Goal: Task Accomplishment & Management: Manage account settings

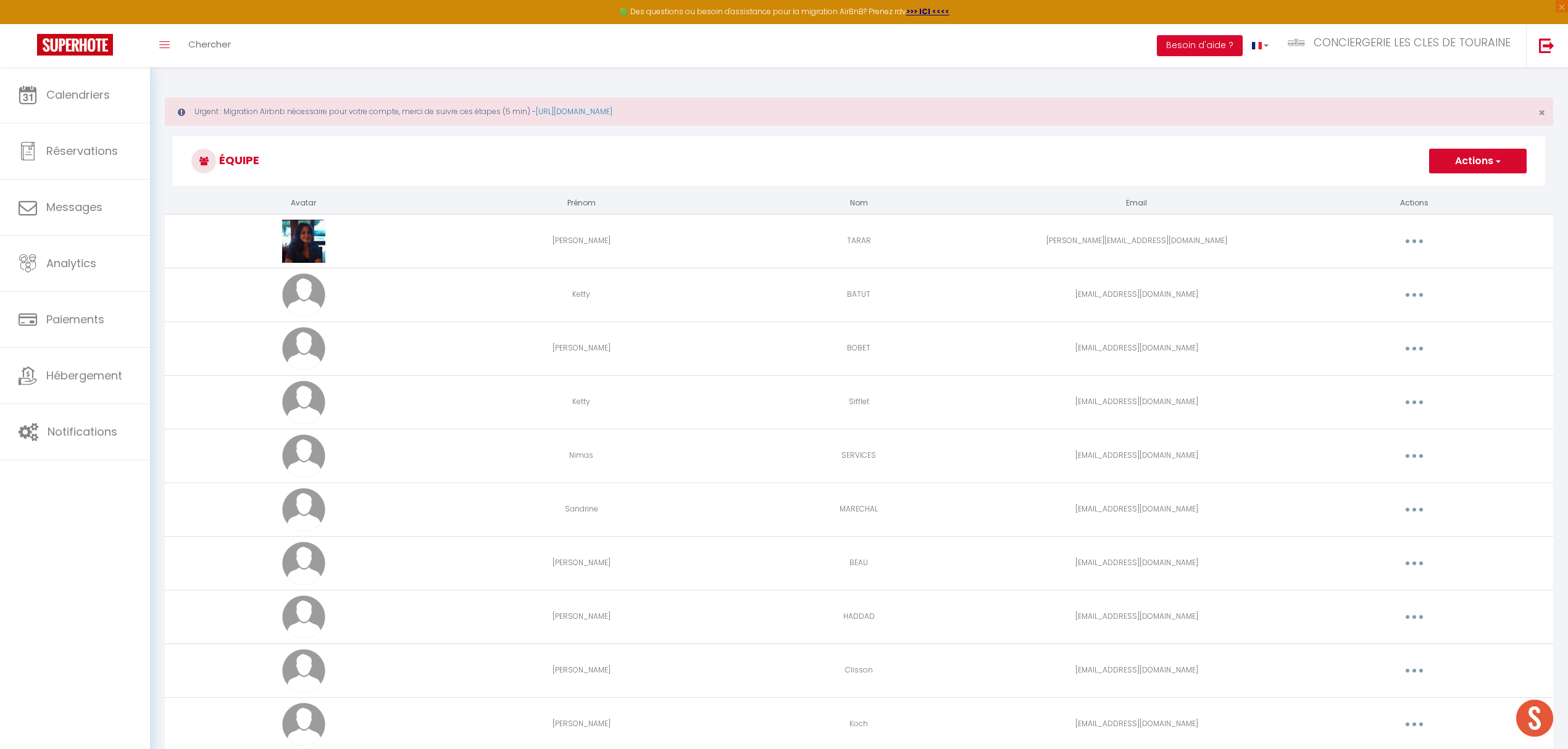
scroll to position [358, 0]
click at [68, 87] on span "Calendriers" at bounding box center [78, 95] width 63 height 16
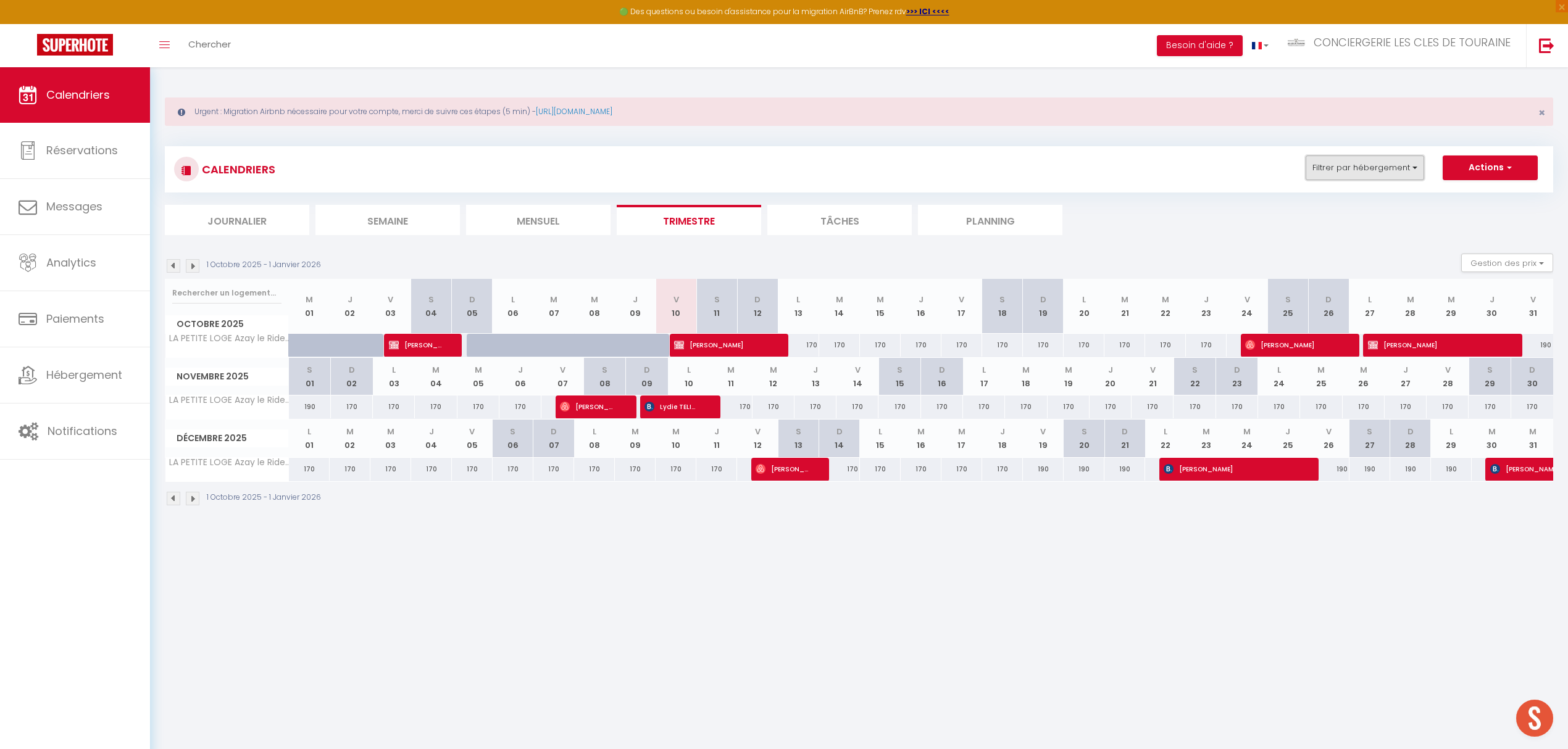
click at [1369, 164] on button "Filtrer par hébergement" at bounding box center [1365, 168] width 119 height 25
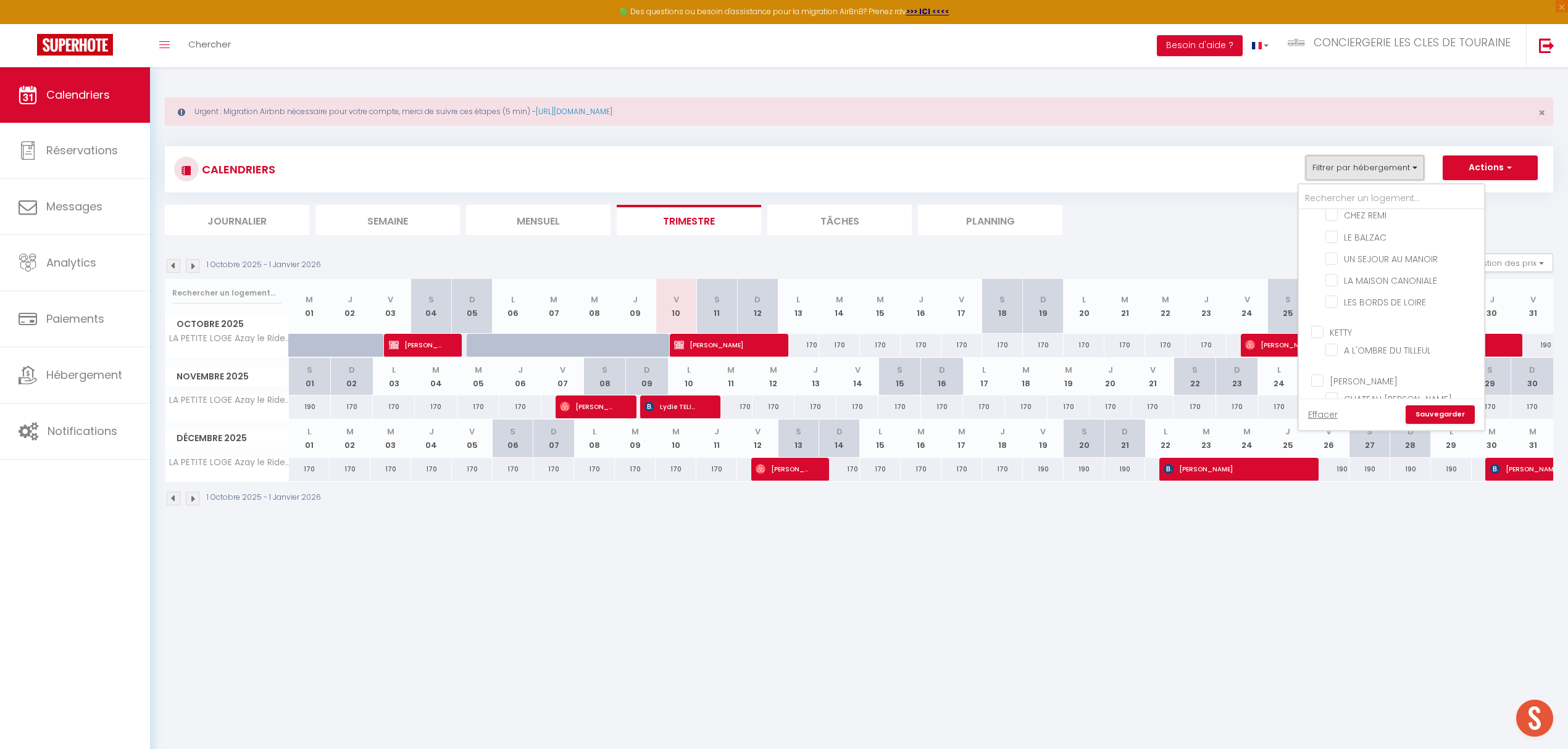
scroll to position [329, 0]
click at [1369, 374] on input "LA PETITE LOGE Azay le Rideau" at bounding box center [1402, 380] width 154 height 12
checkbox input "false"
click at [1395, 331] on input "LE MOULIN DE TOUVOIS" at bounding box center [1402, 337] width 154 height 12
checkbox input "true"
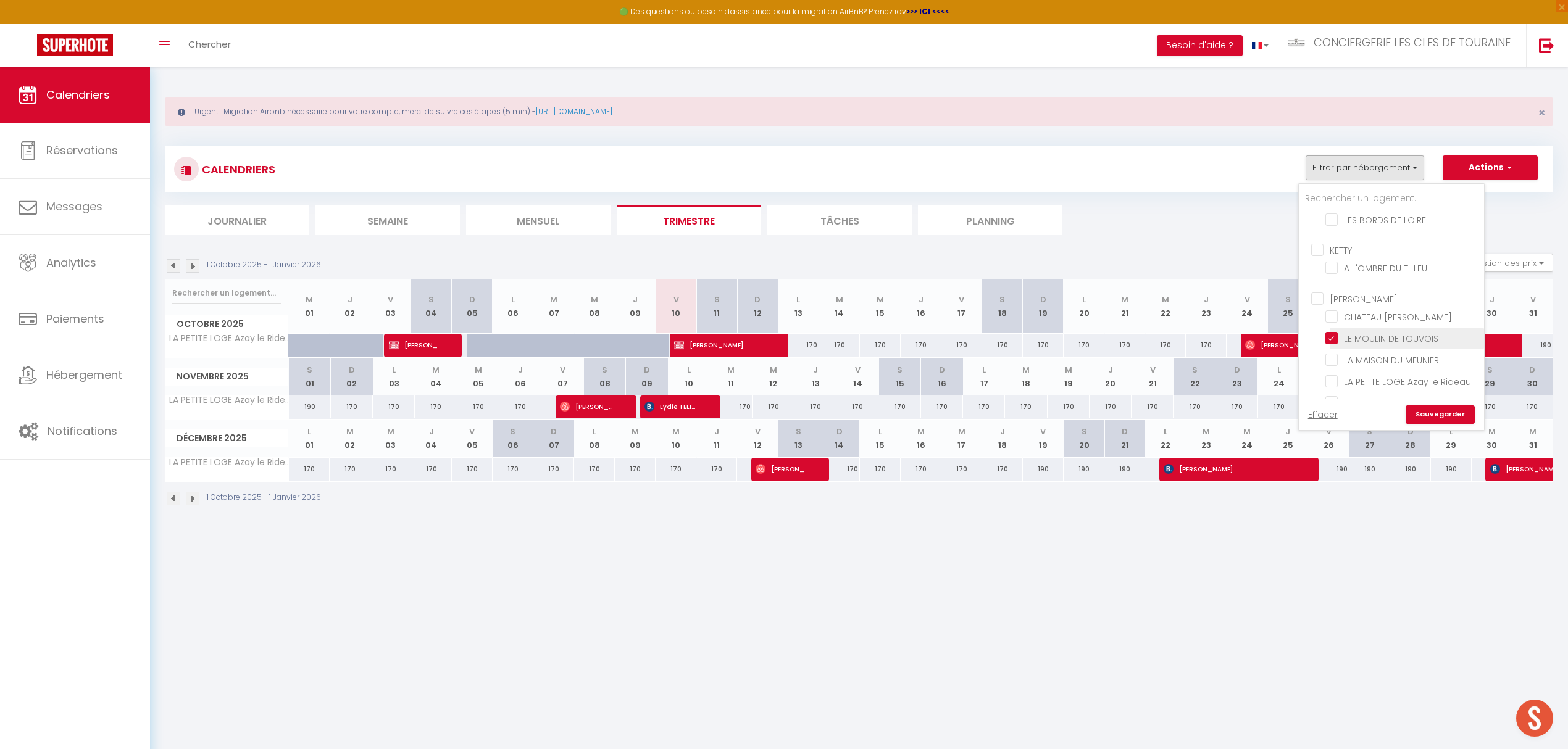
checkbox input "false"
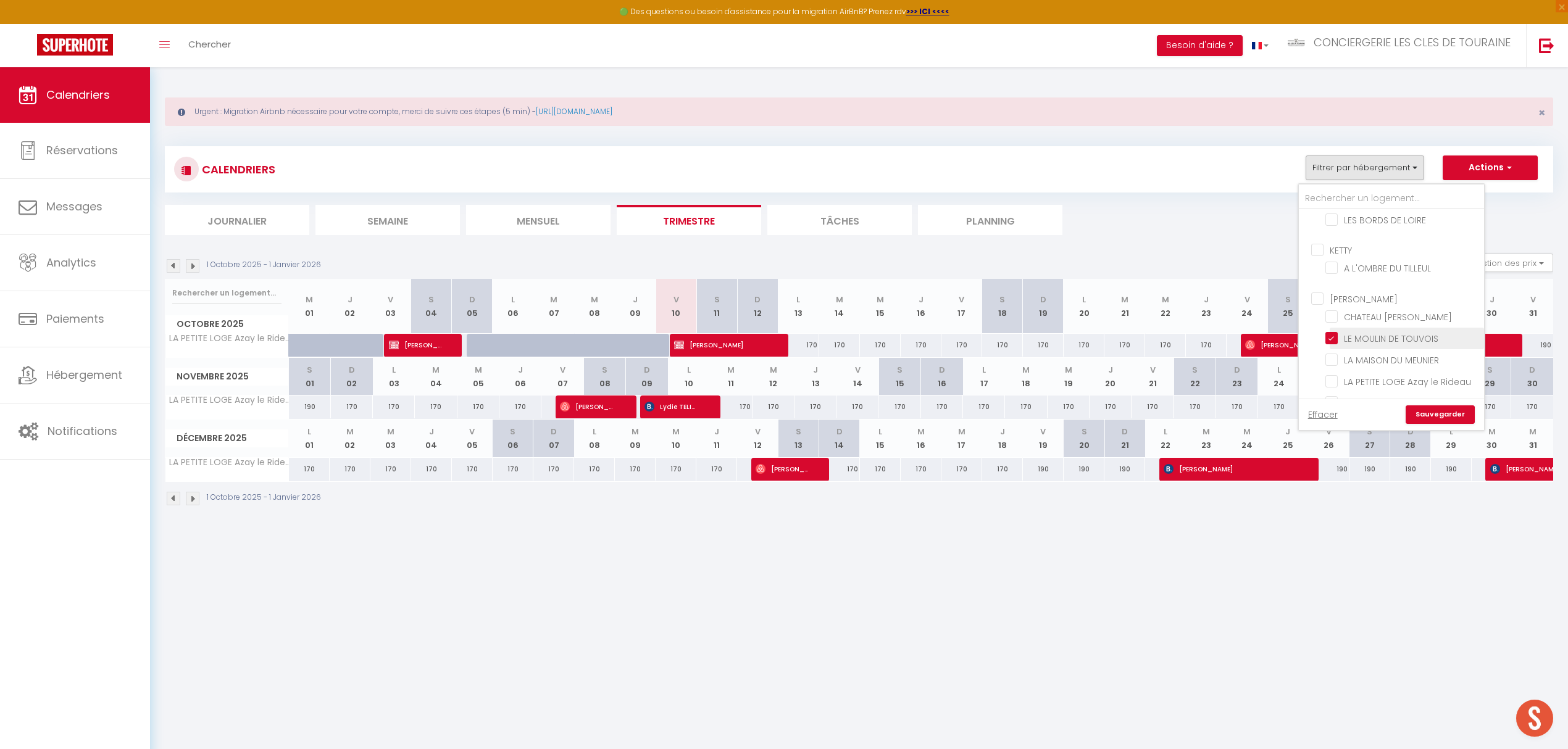
checkbox input "false"
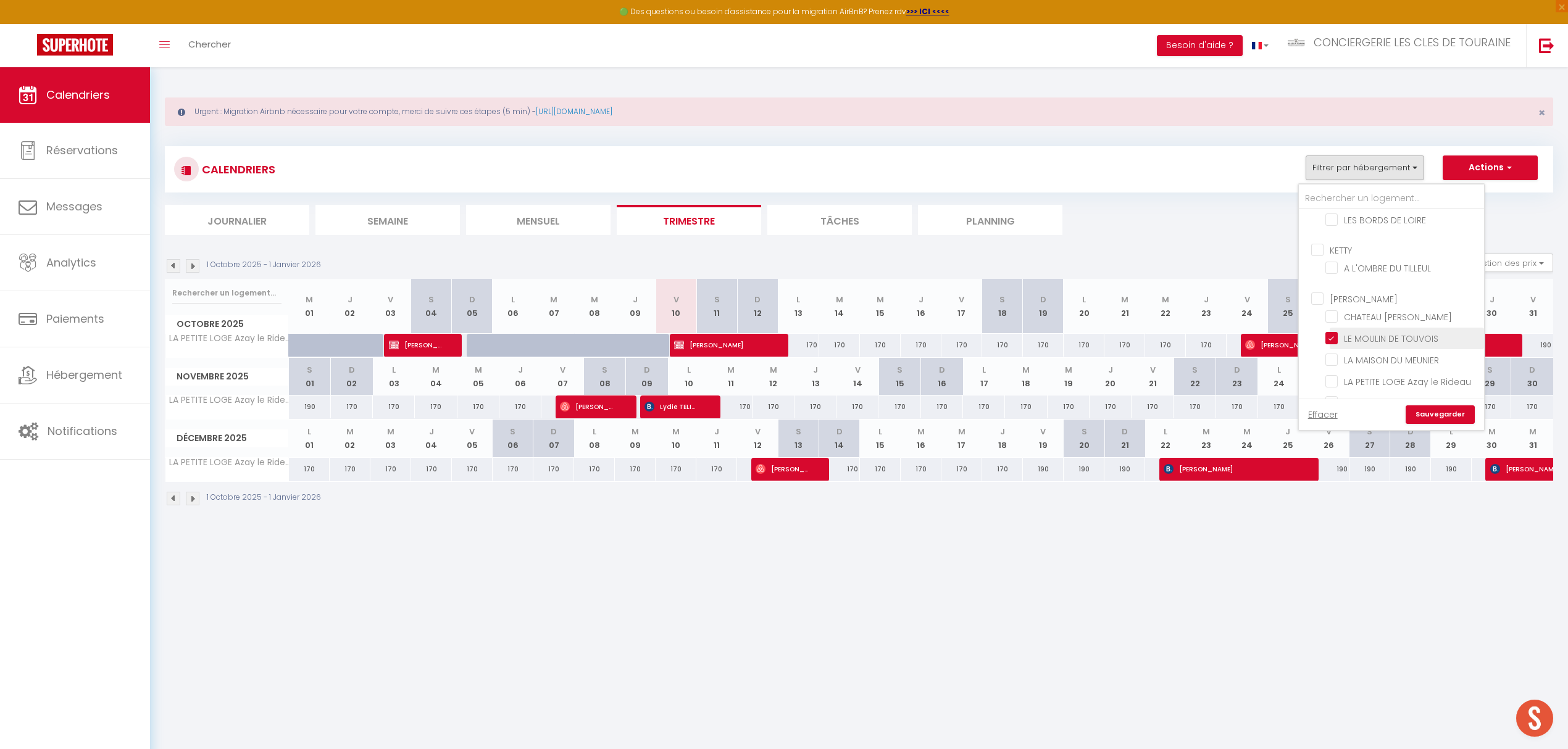
checkbox input "false"
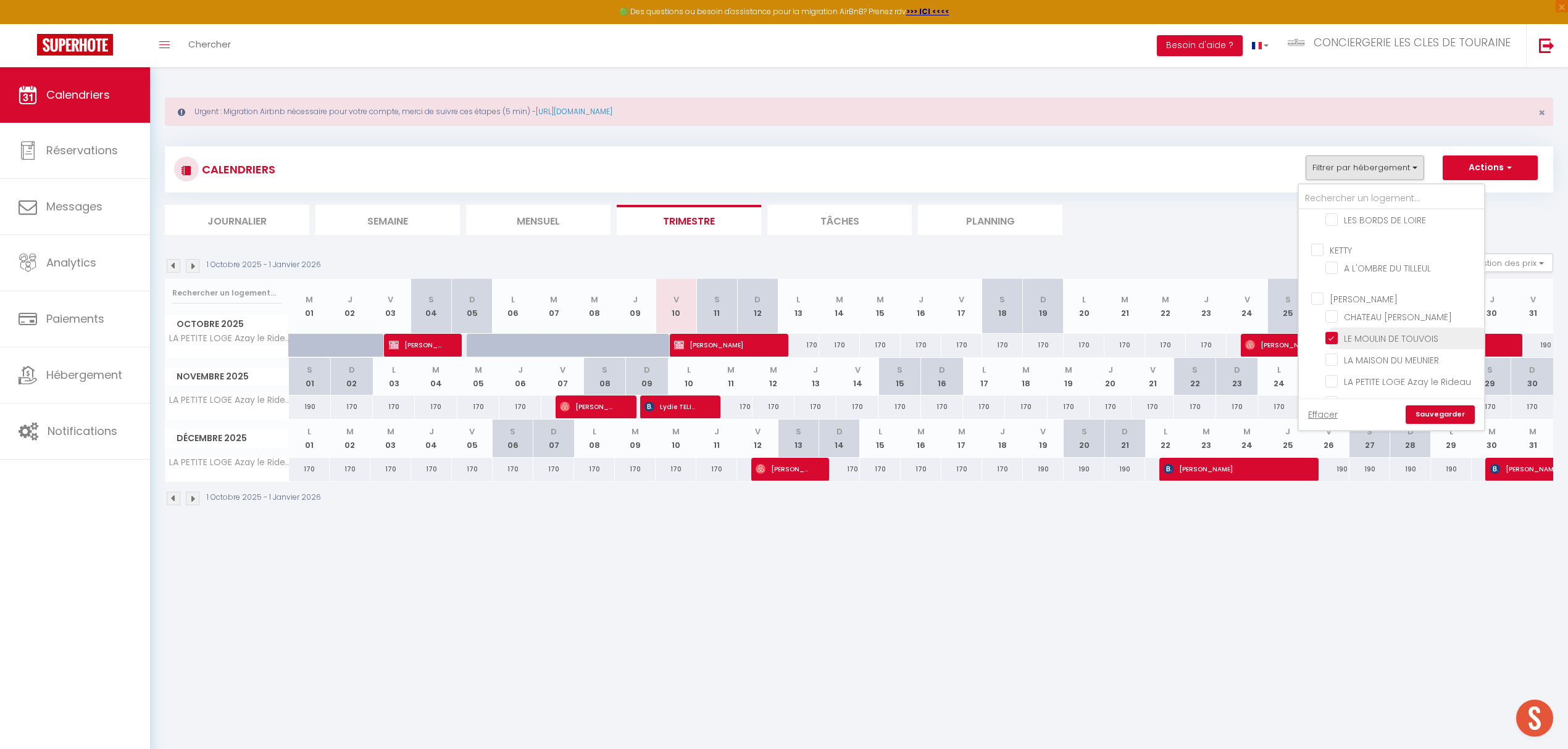
checkbox input "false"
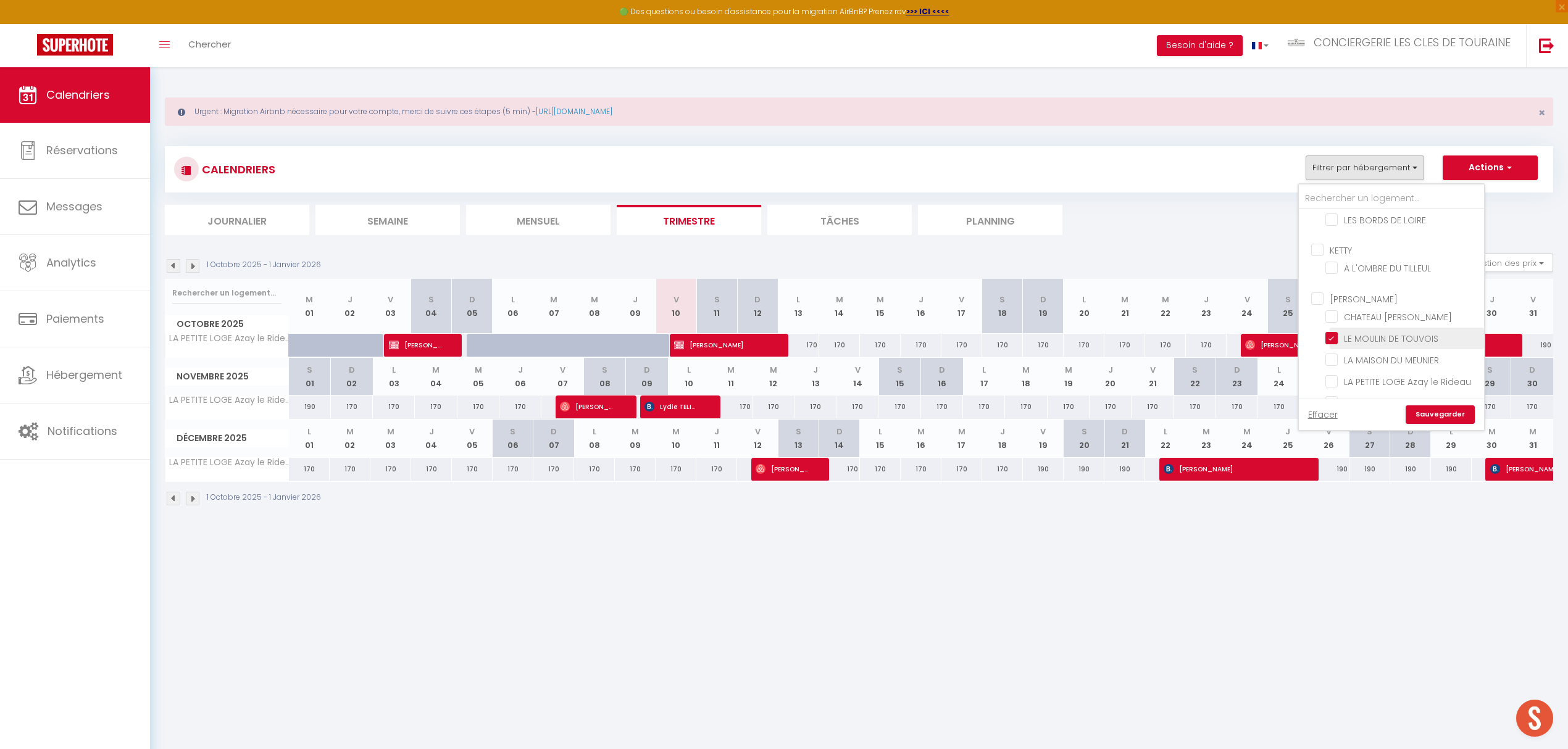
checkbox input "false"
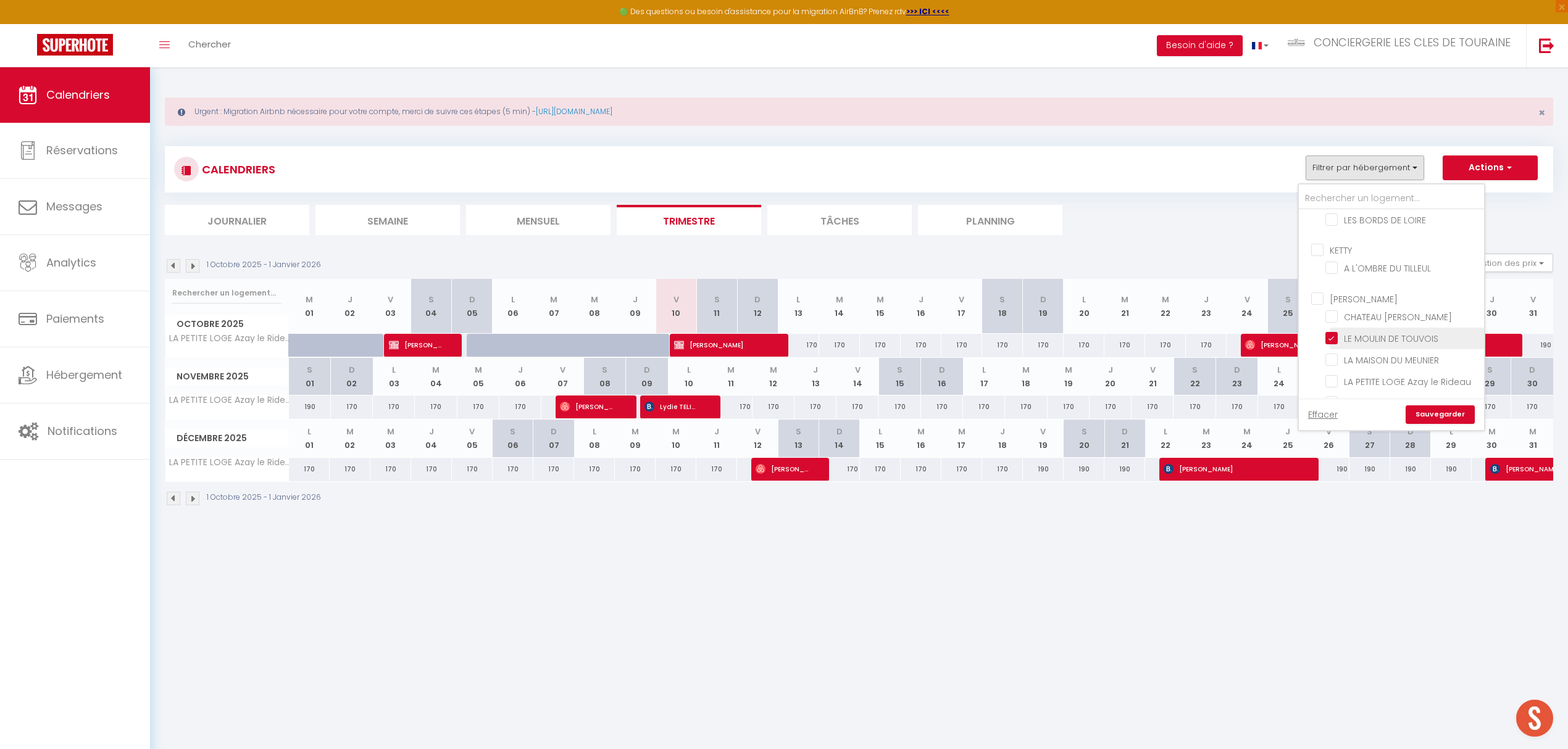
checkbox input "false"
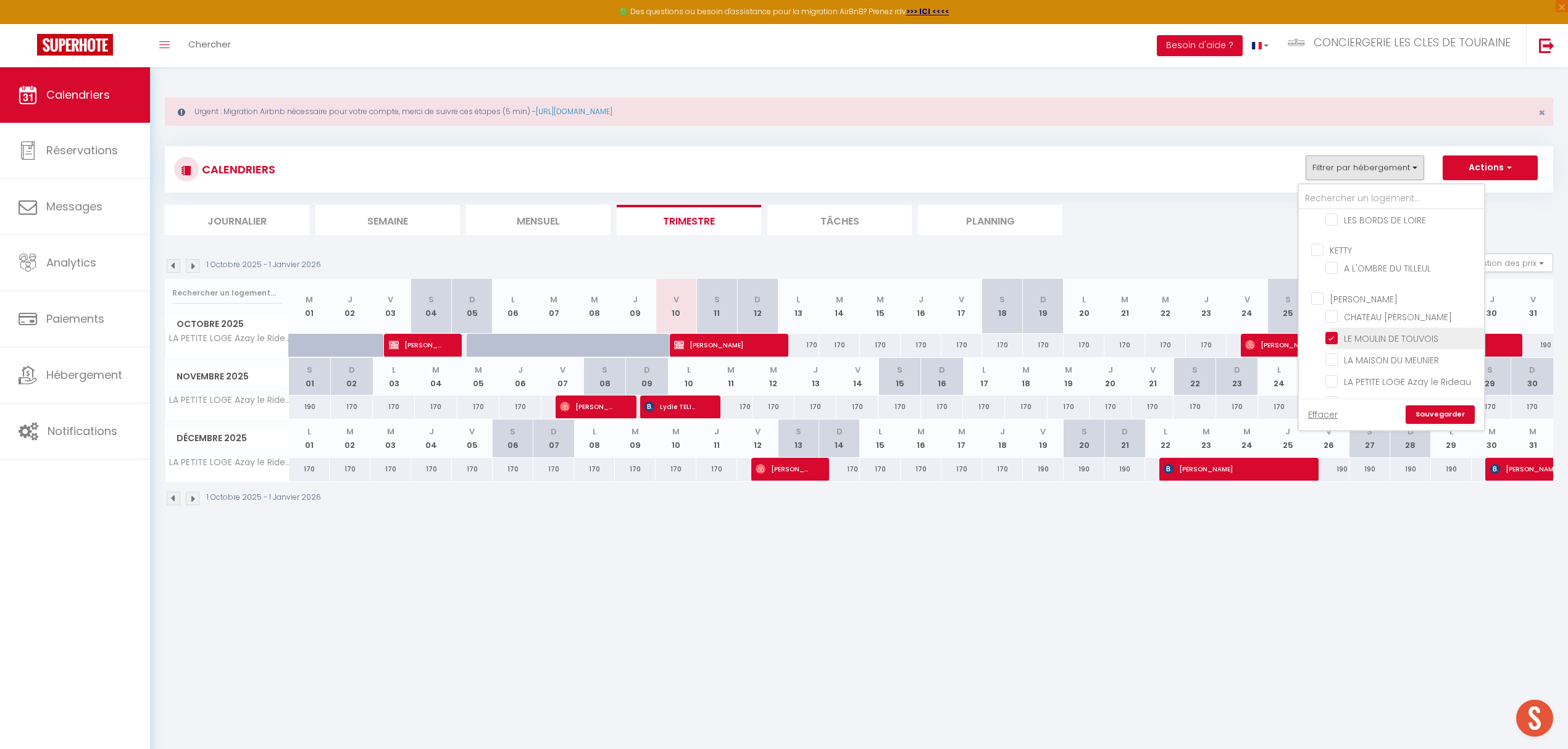
checkbox input "false"
click at [1395, 331] on input "LE MOULIN DE TOUVOIS" at bounding box center [1402, 337] width 154 height 12
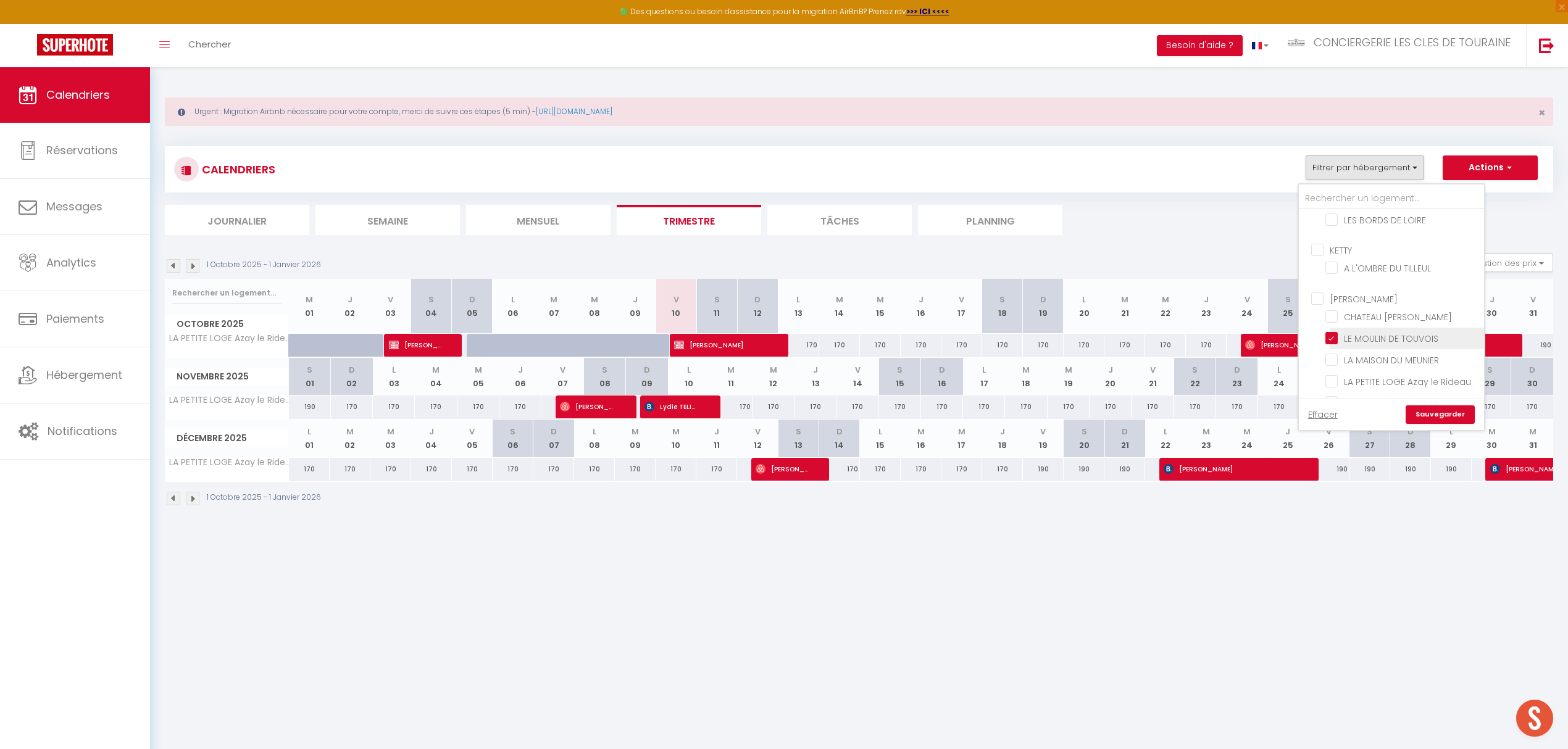
checkbox input "false"
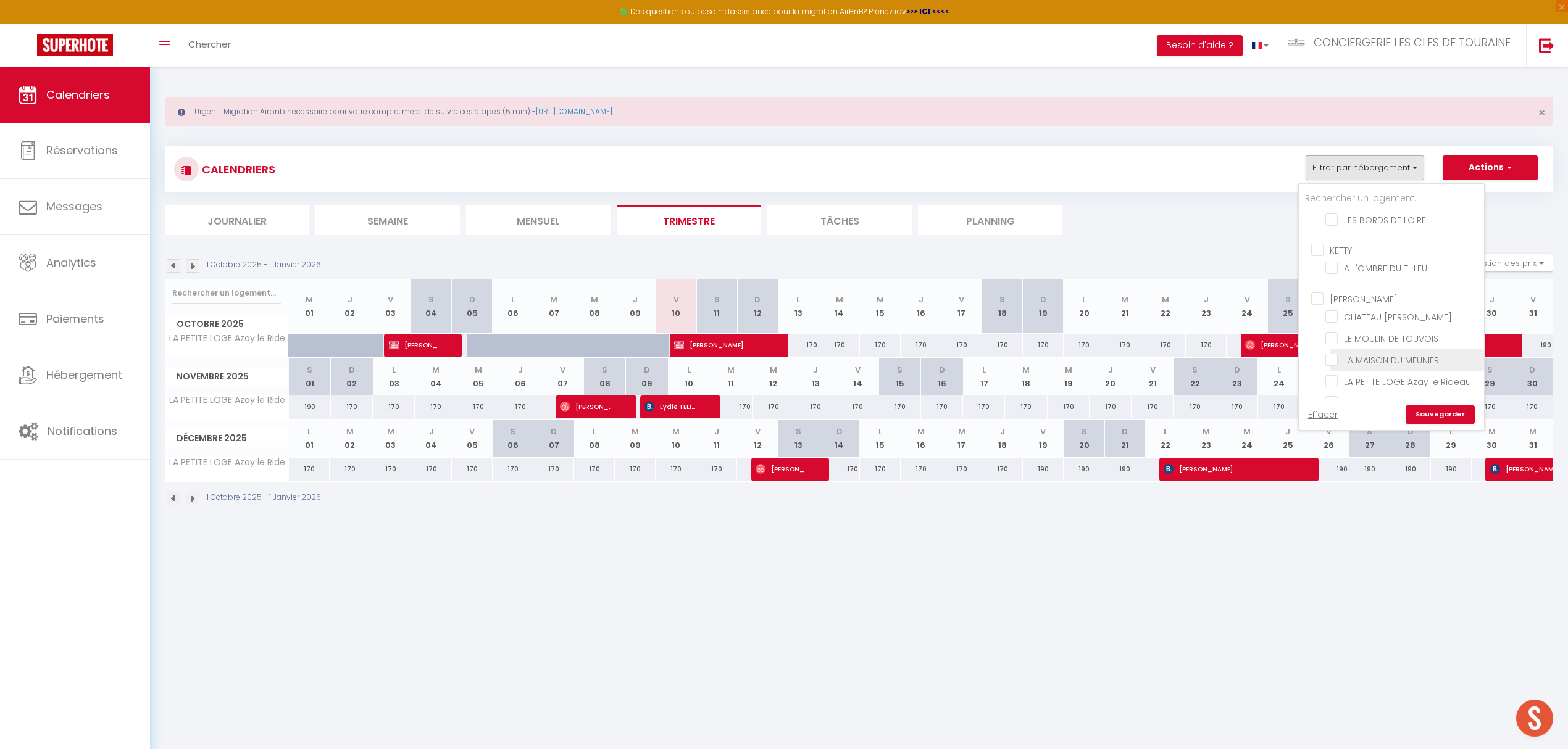
checkbox input "false"
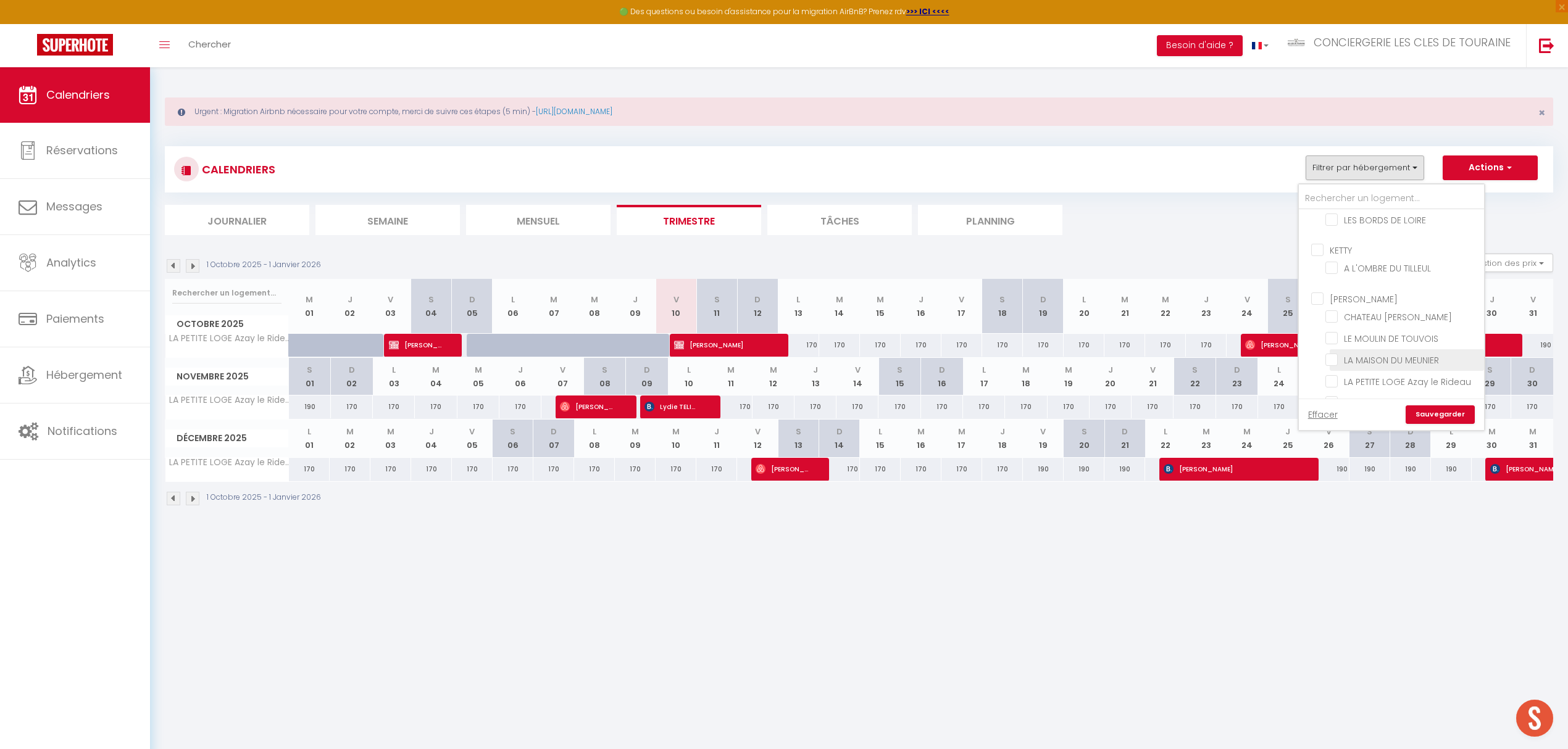
checkbox input "false"
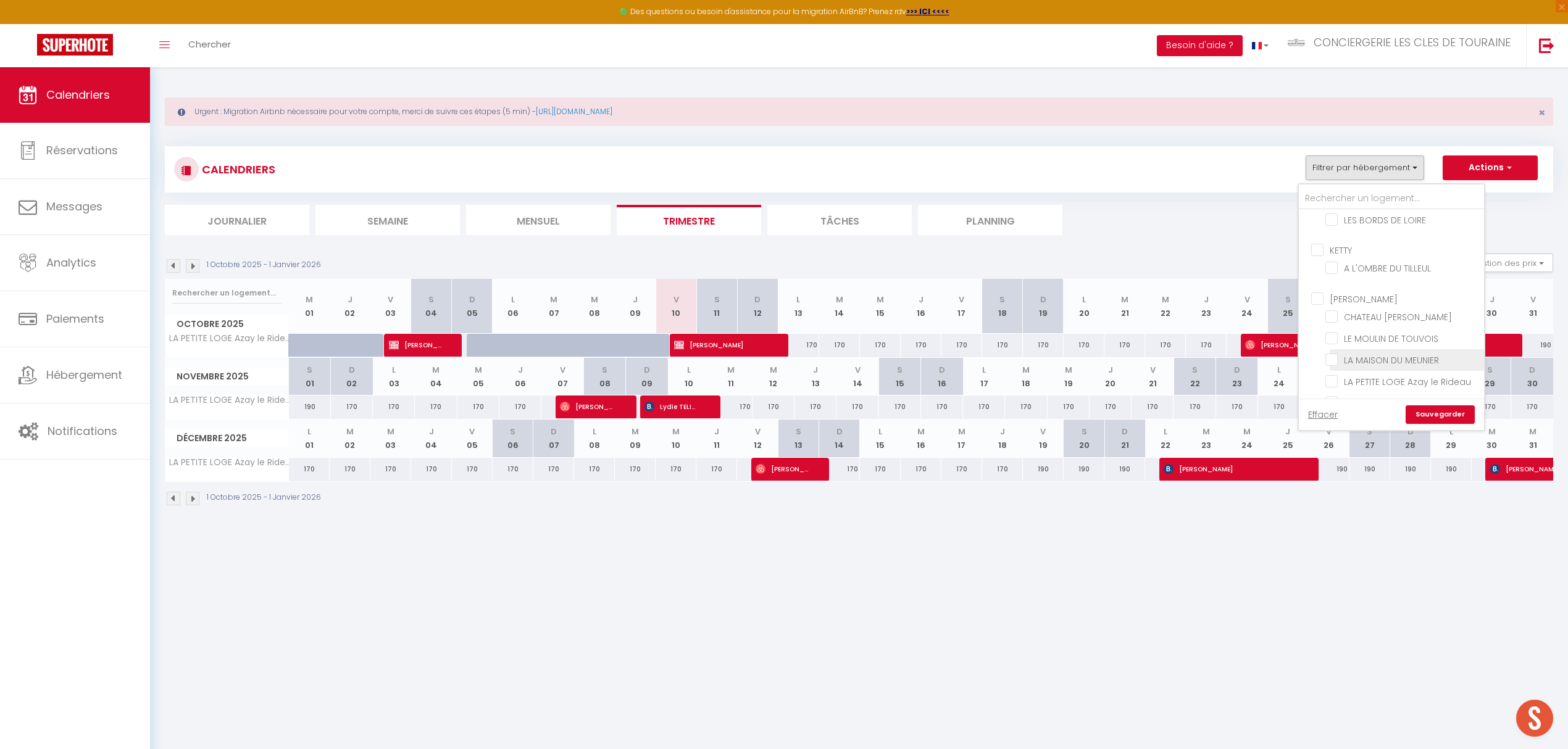
checkbox input "false"
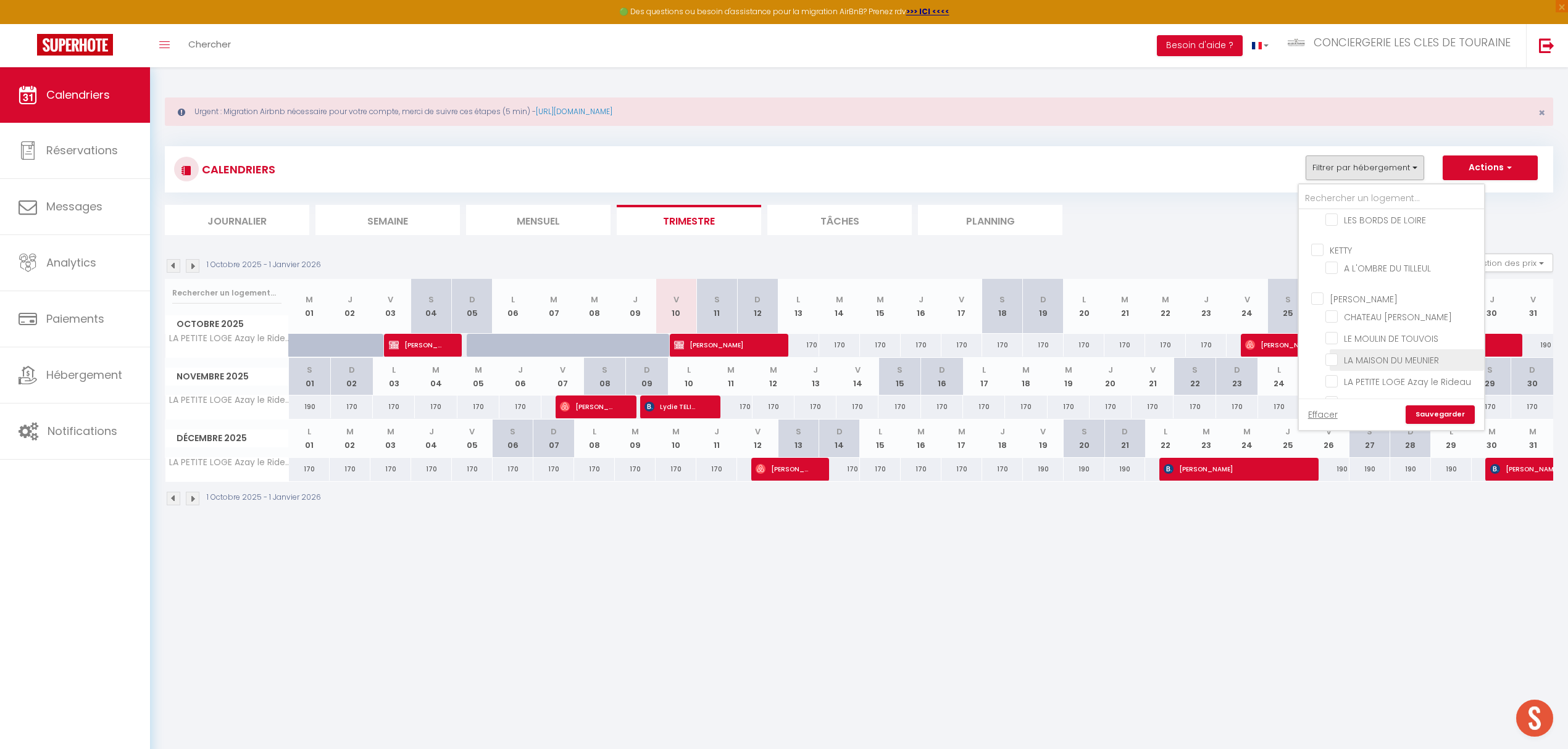
checkbox input "false"
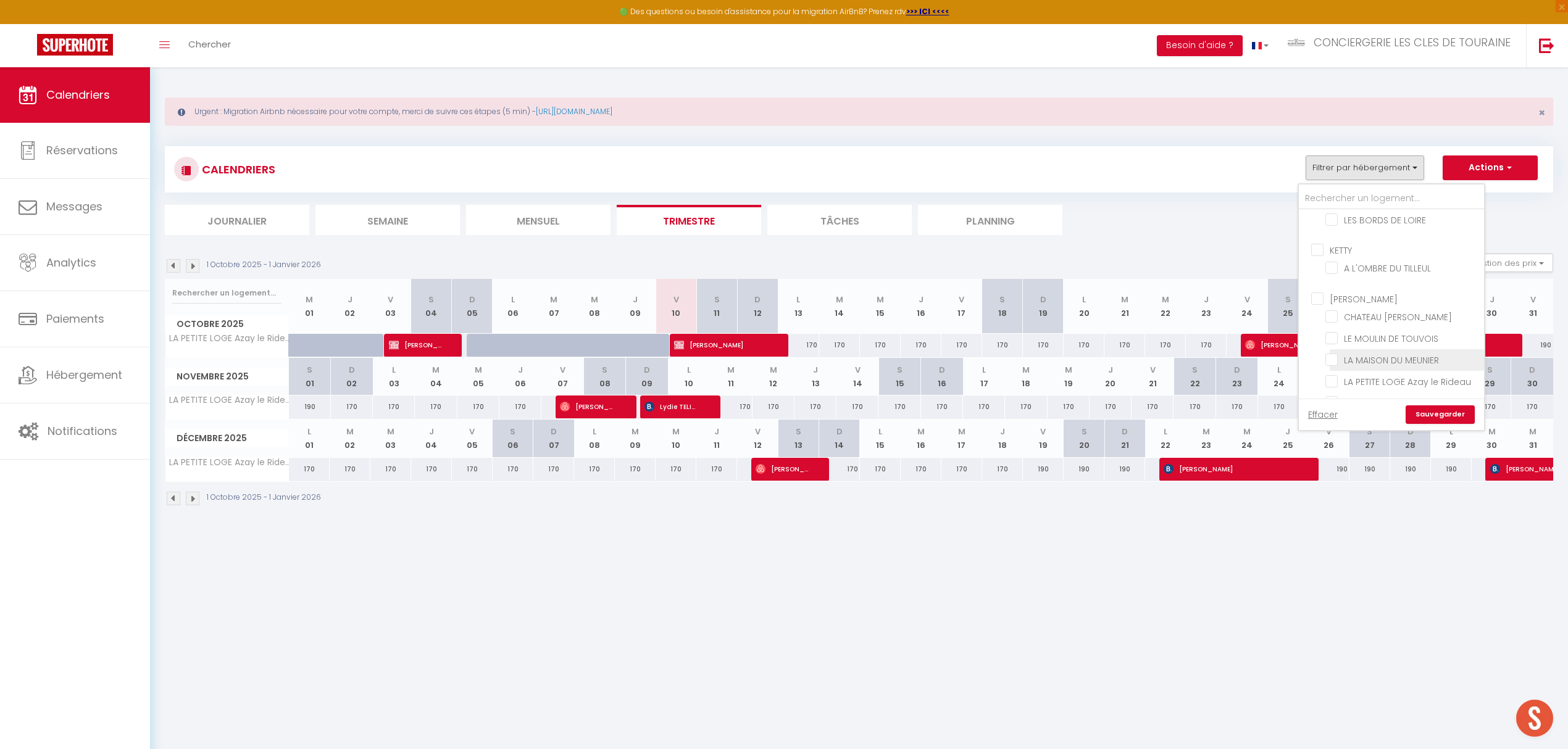
checkbox input "false"
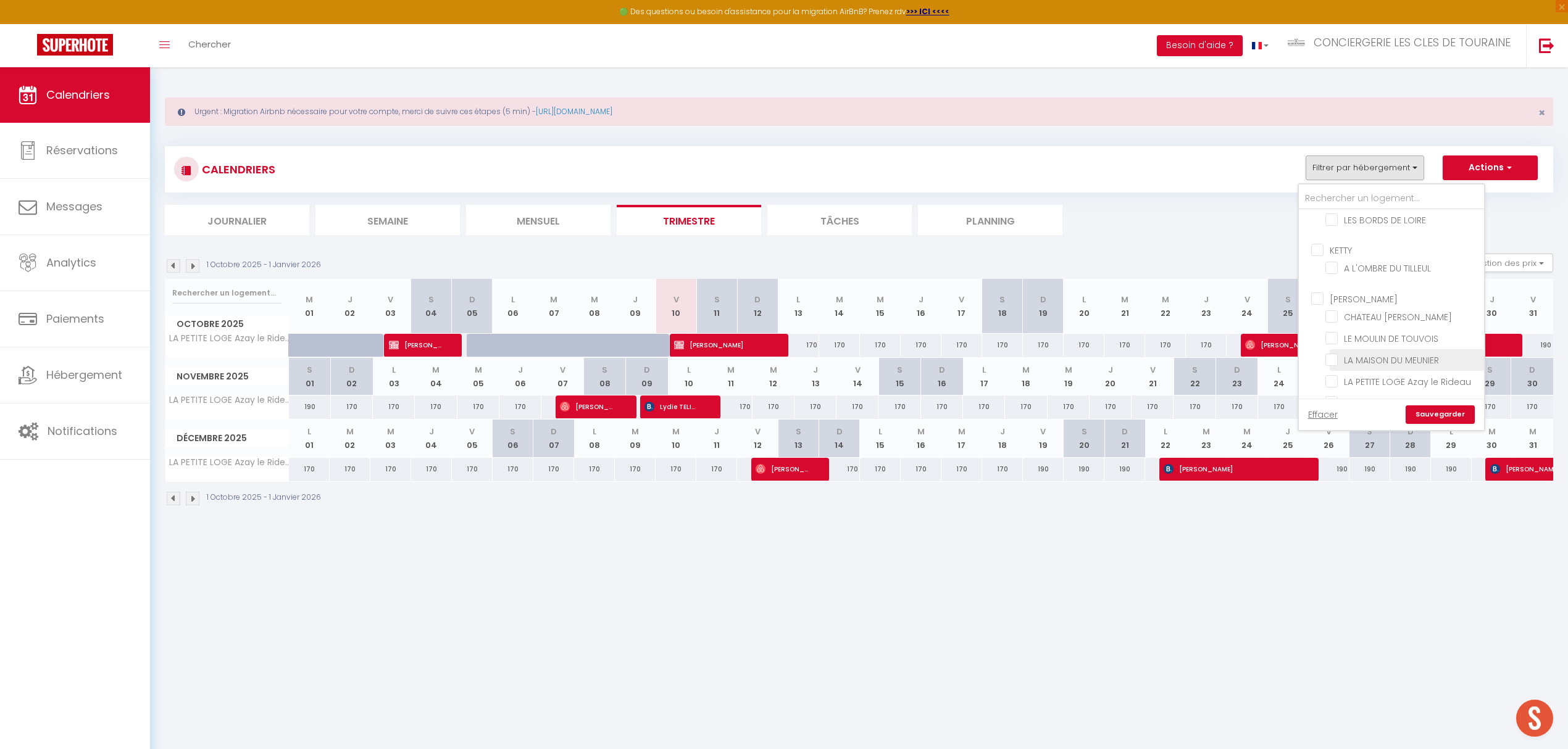
checkbox input "false"
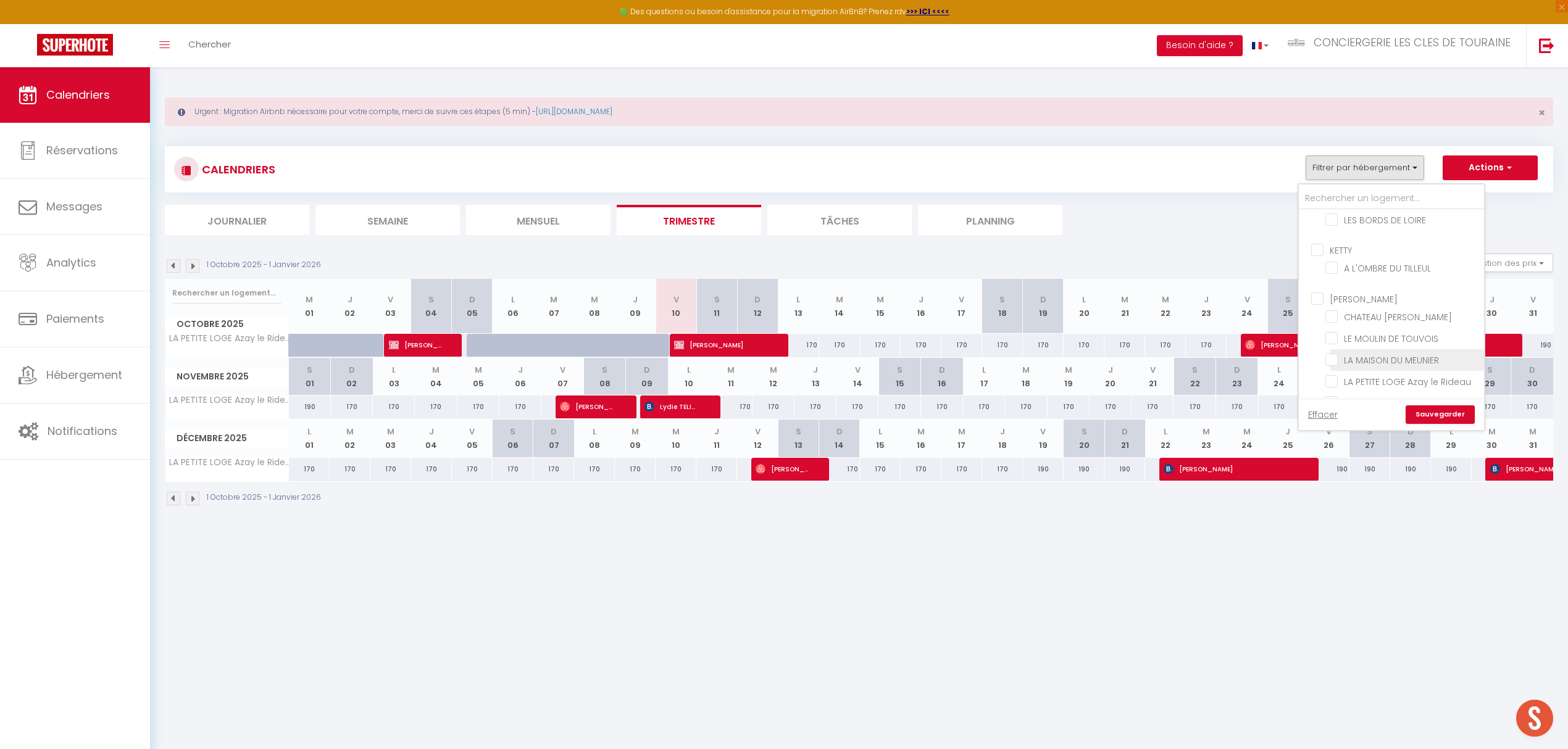
click at [1383, 353] on input "LA MAISON DU MEUNIER" at bounding box center [1402, 359] width 154 height 12
checkbox input "true"
checkbox input "false"
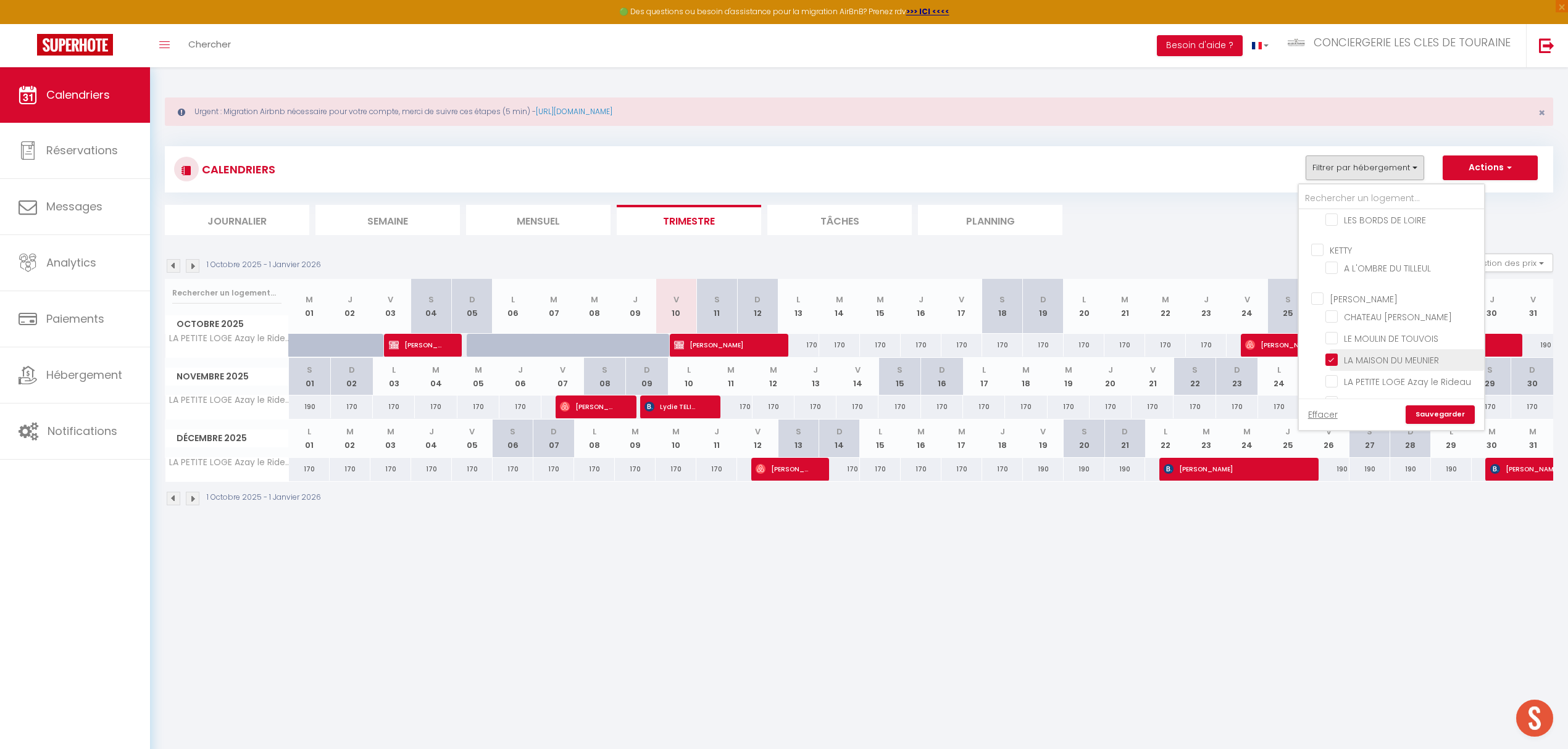
checkbox input "false"
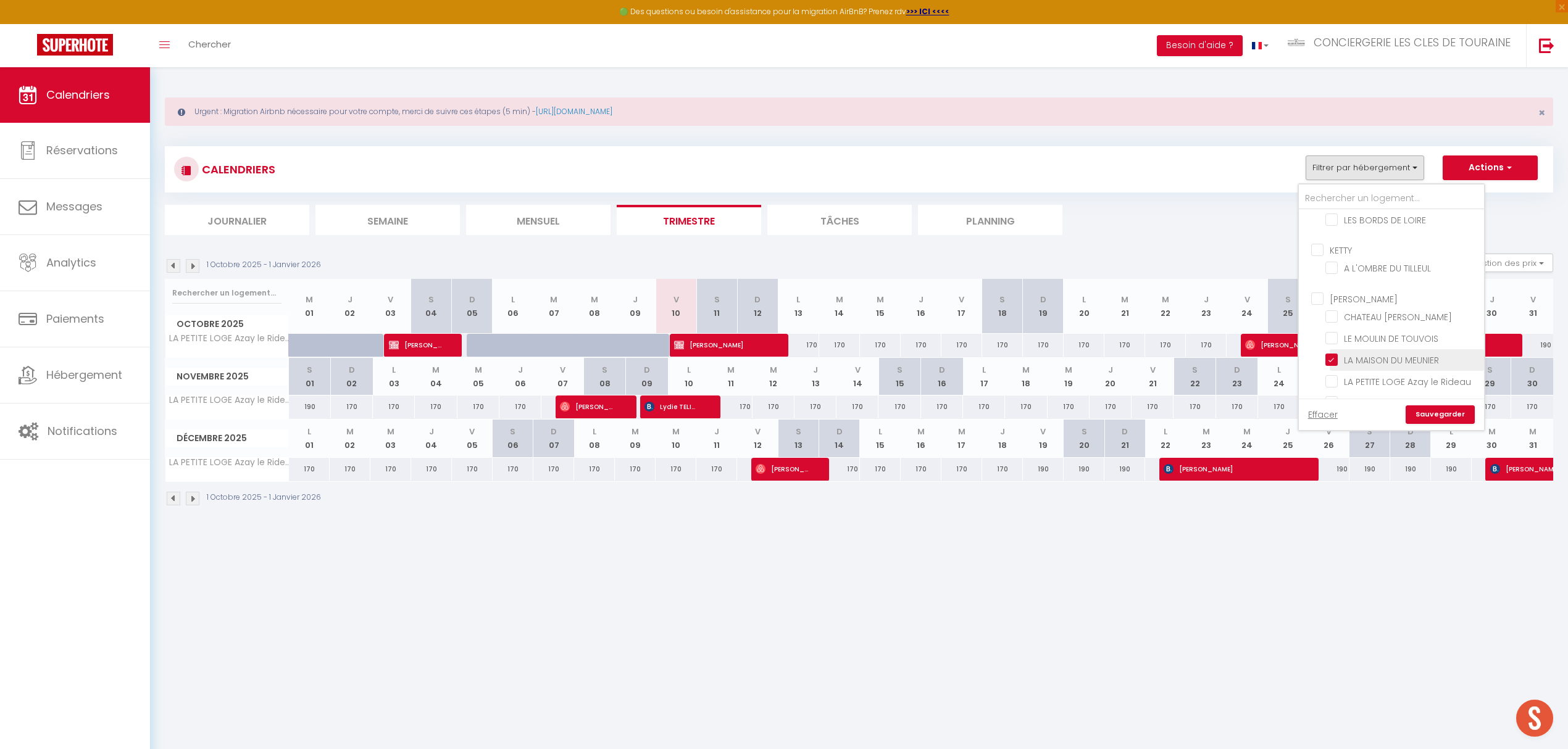
checkbox input "false"
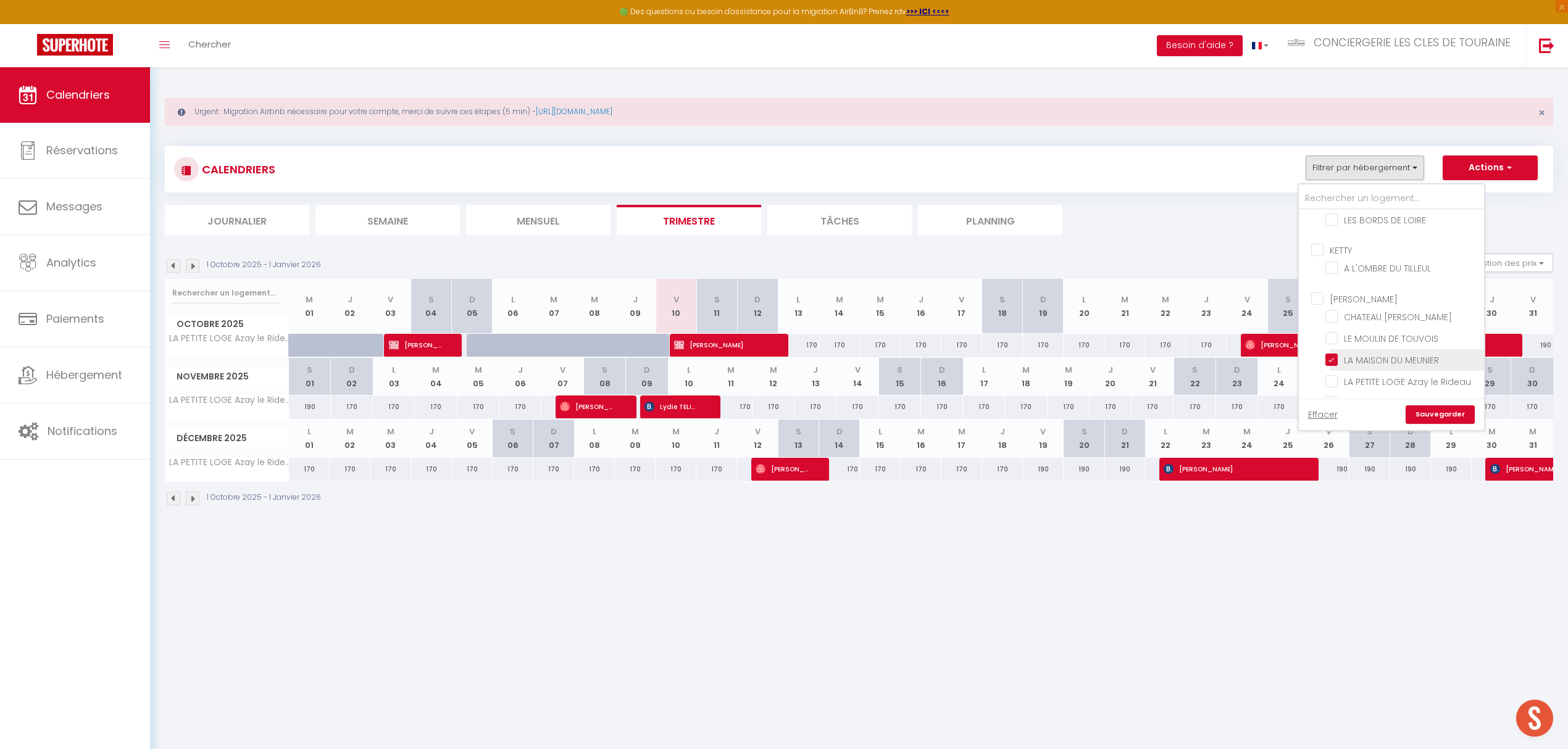
checkbox input "false"
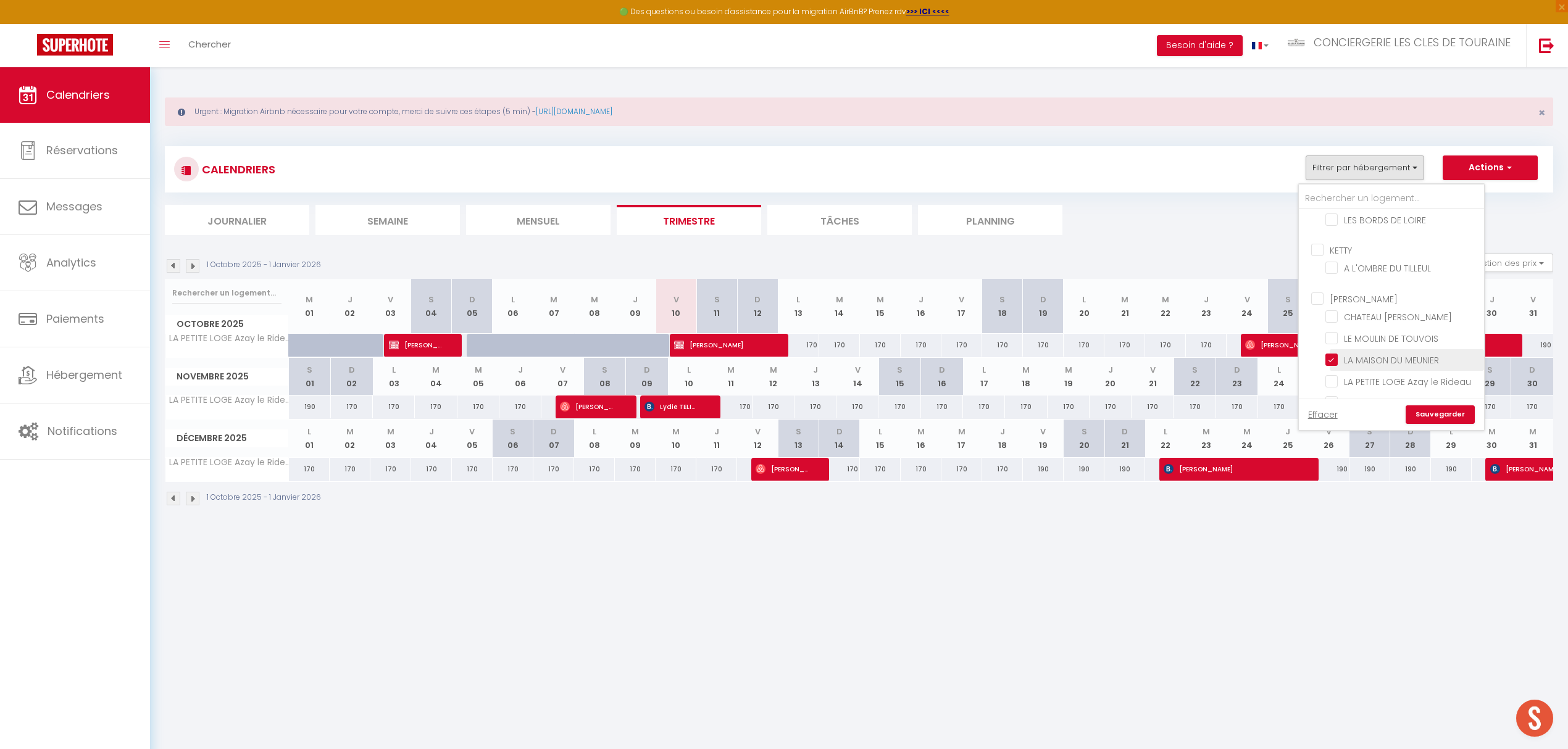
checkbox input "false"
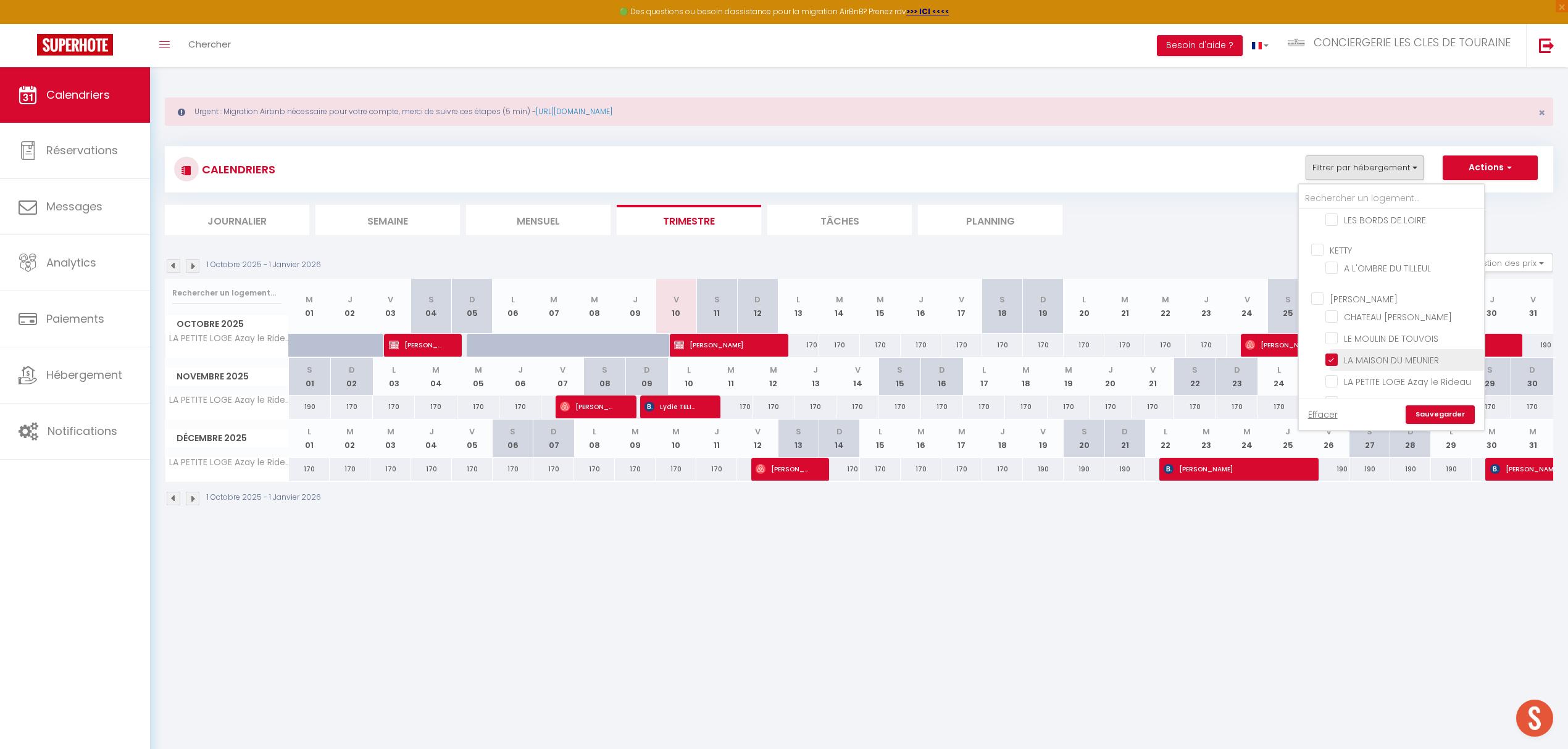
checkbox input "false"
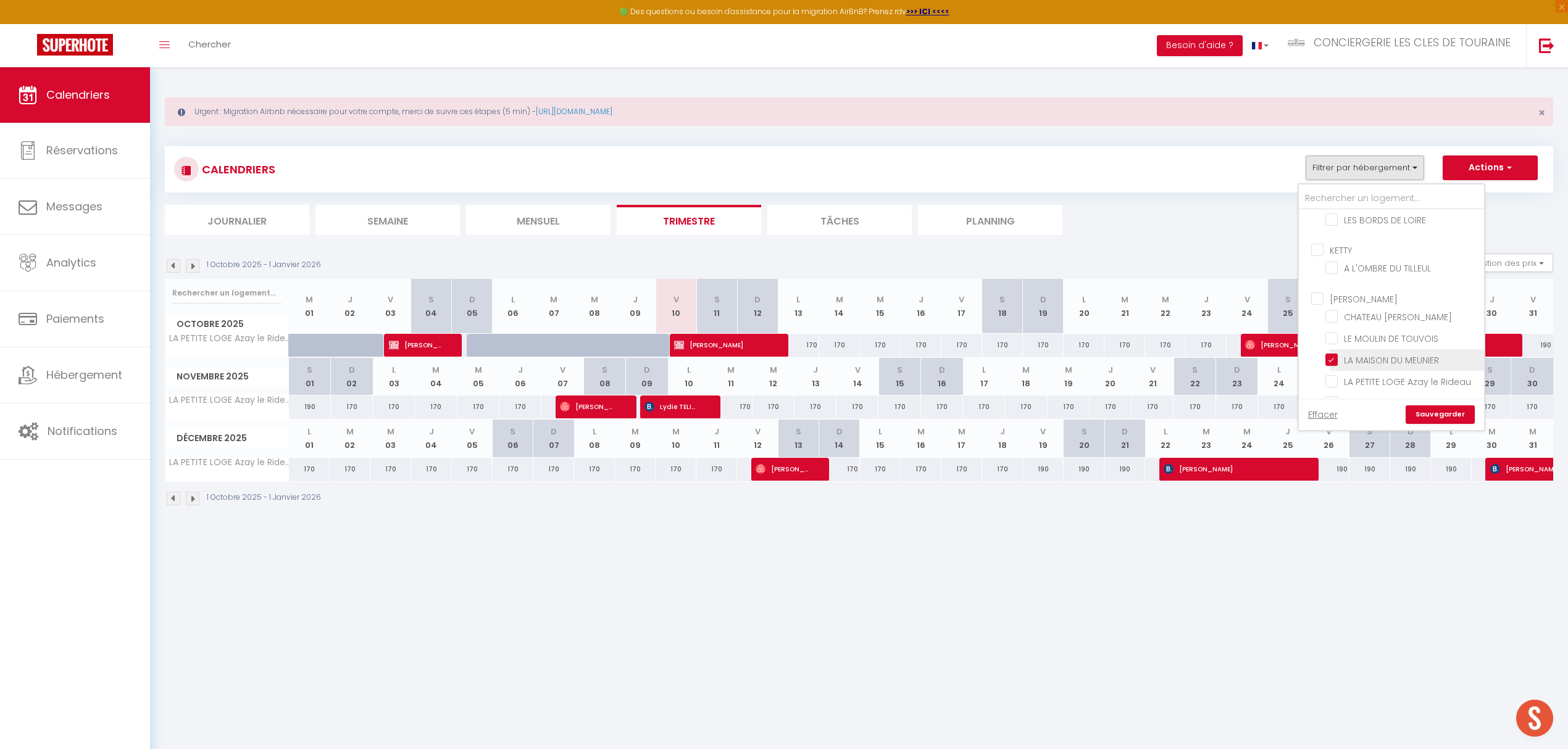
checkbox input "false"
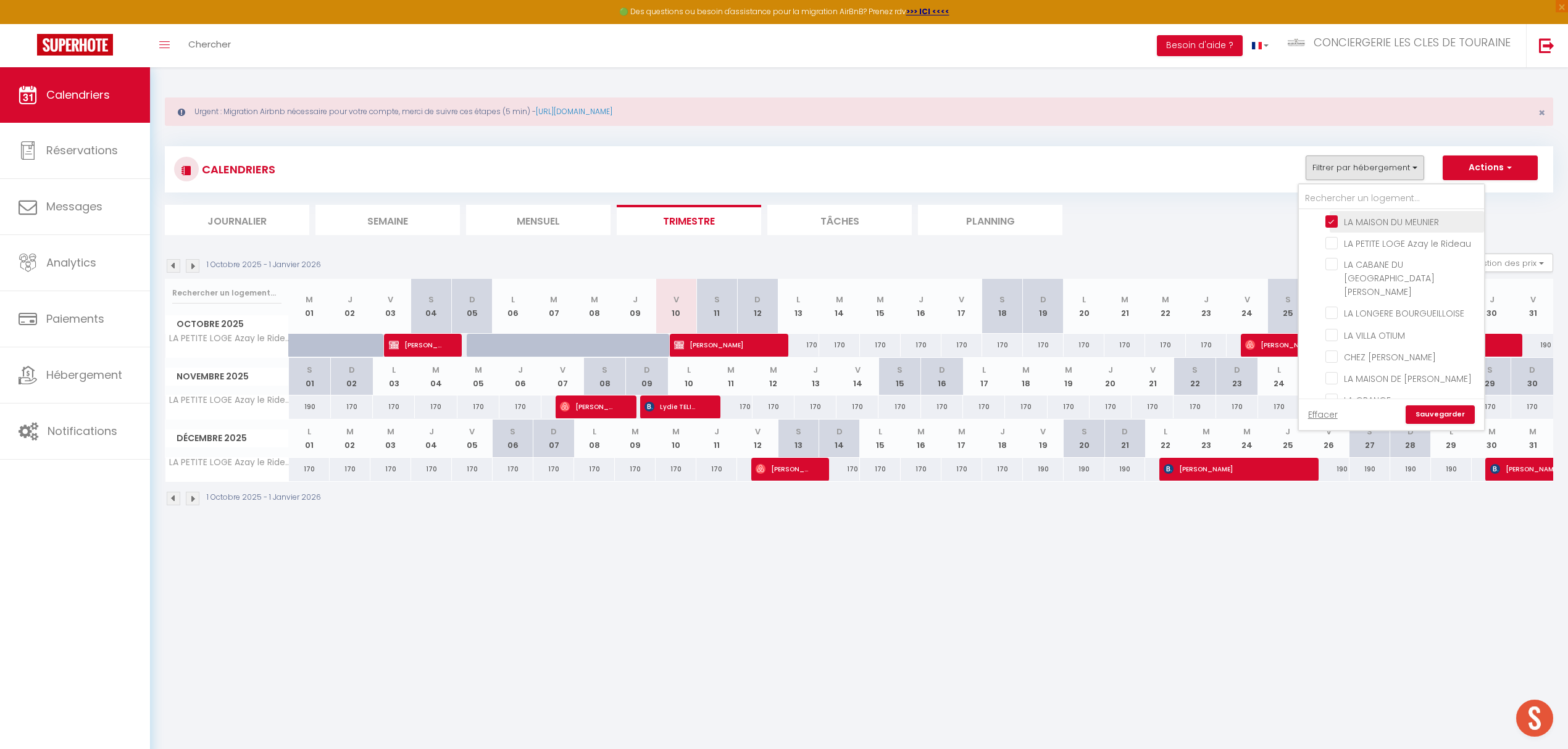
scroll to position [493, 0]
click at [1378, 323] on input "CHEZ [PERSON_NAME]" at bounding box center [1402, 329] width 154 height 12
checkbox input "true"
checkbox input "false"
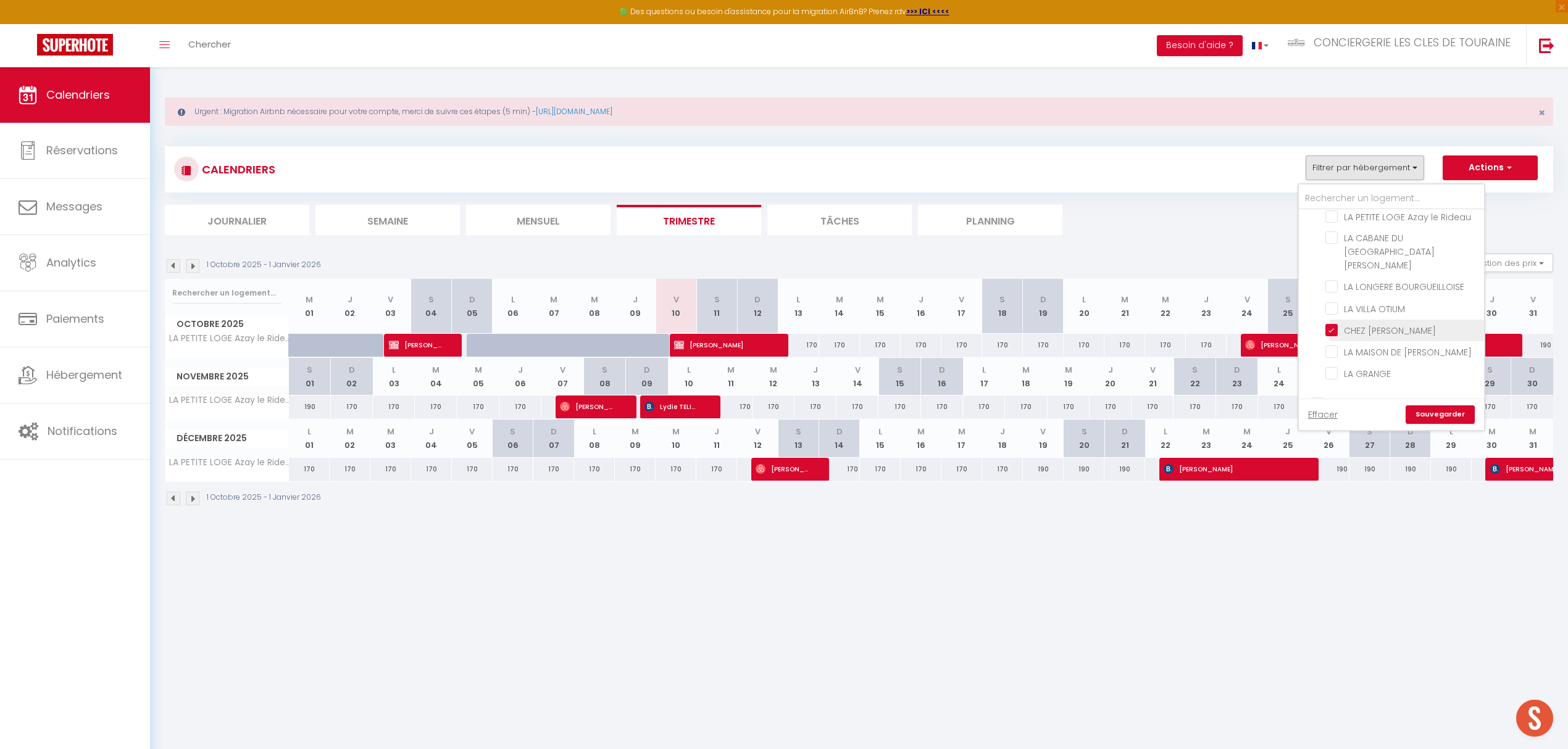
checkbox input "false"
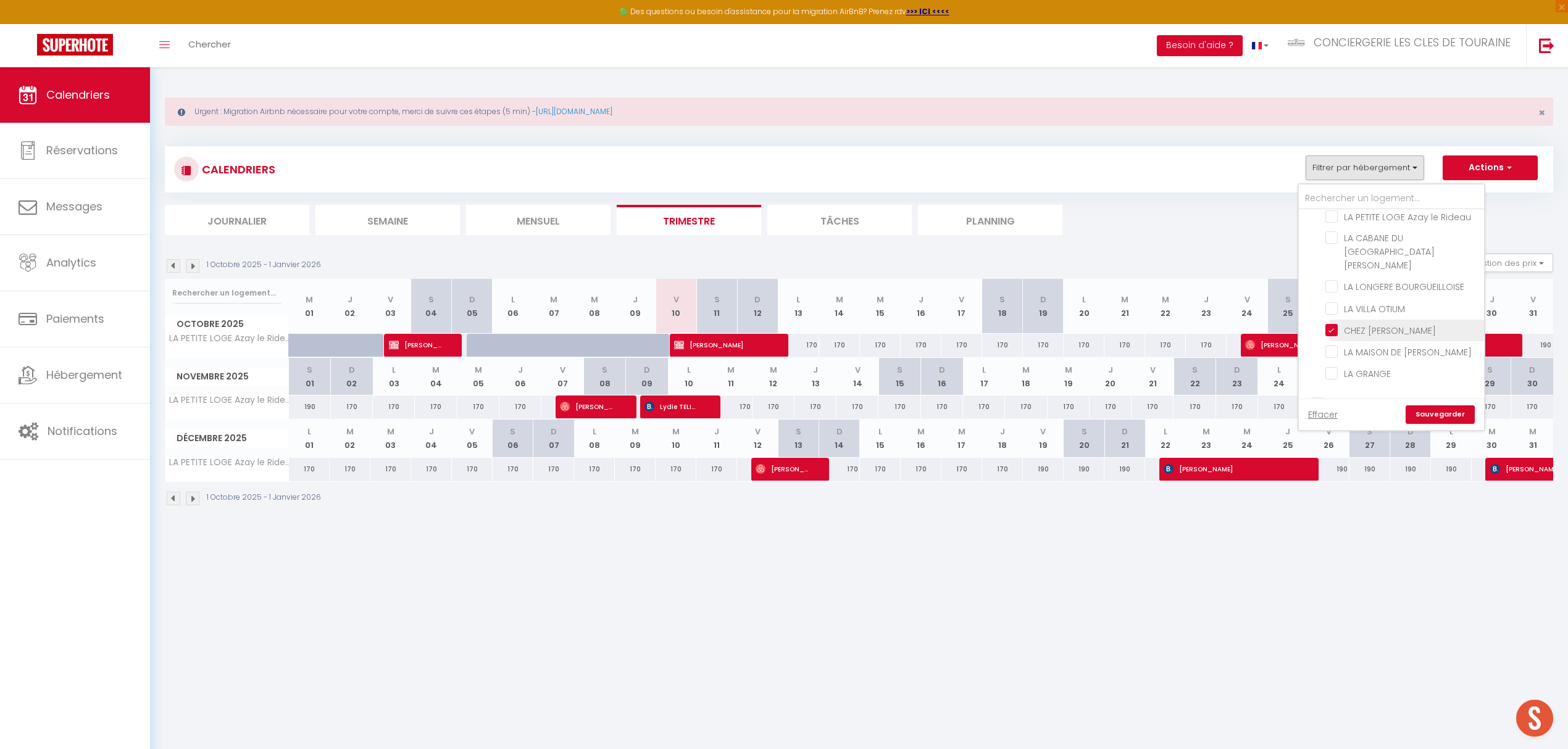
checkbox input "false"
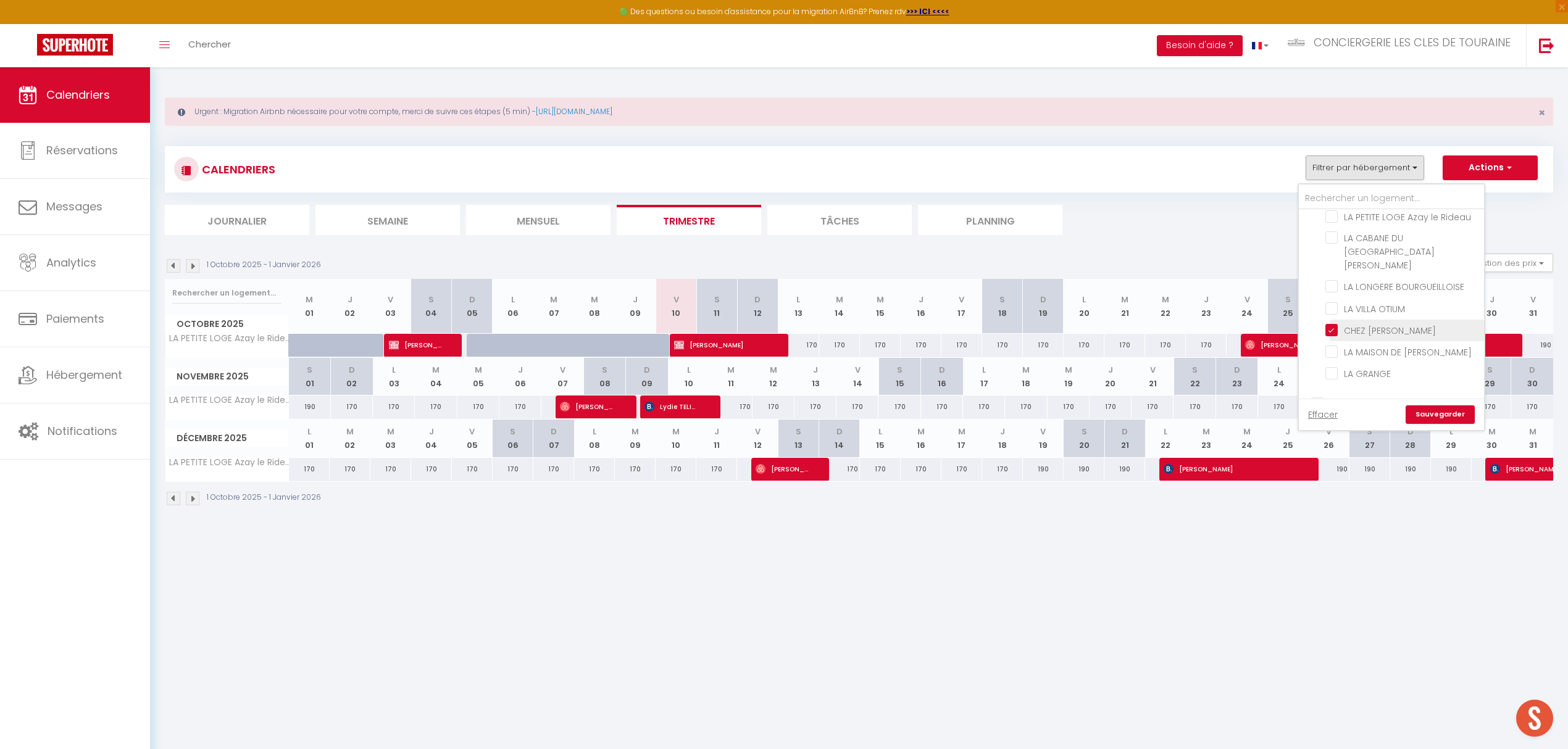
checkbox input "false"
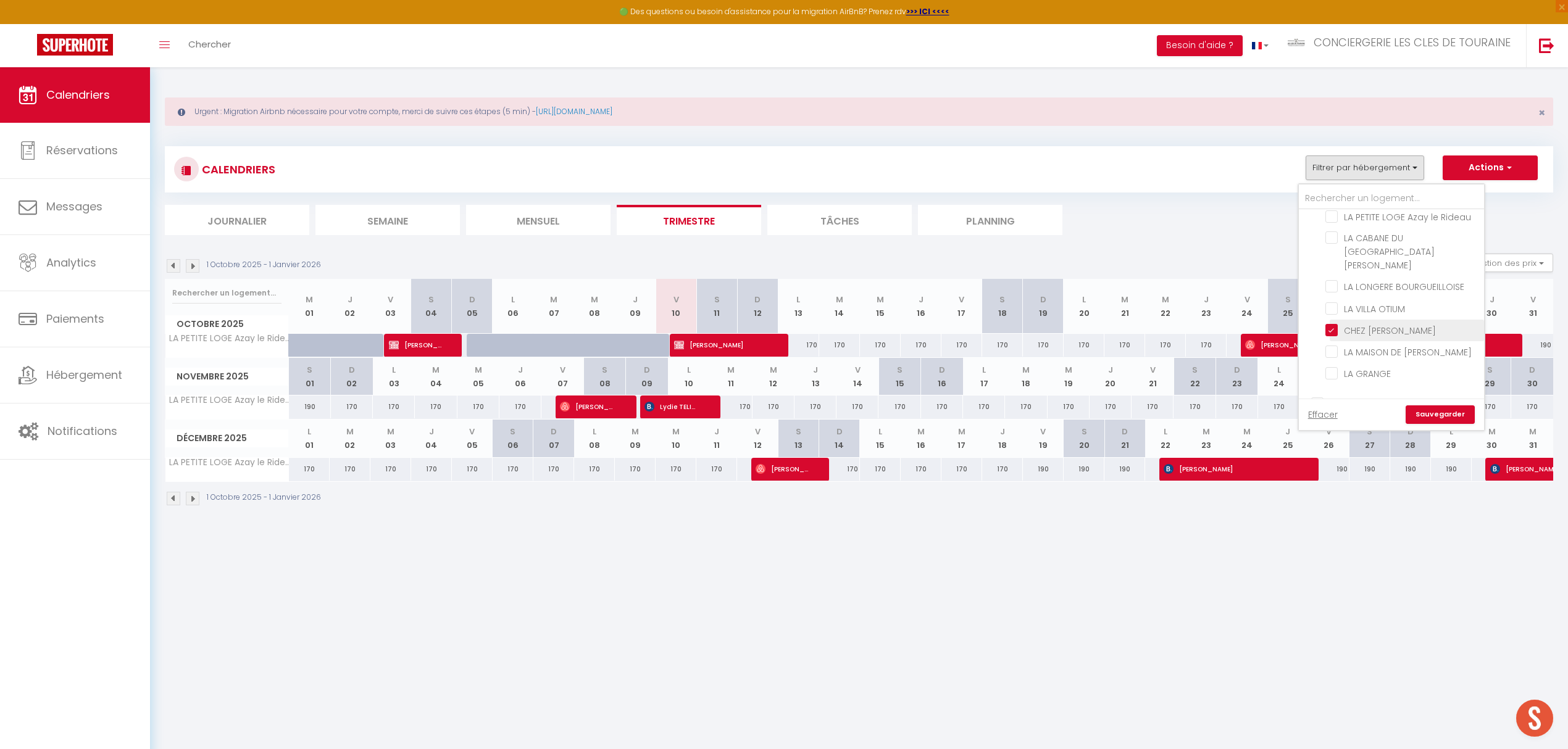
checkbox input "false"
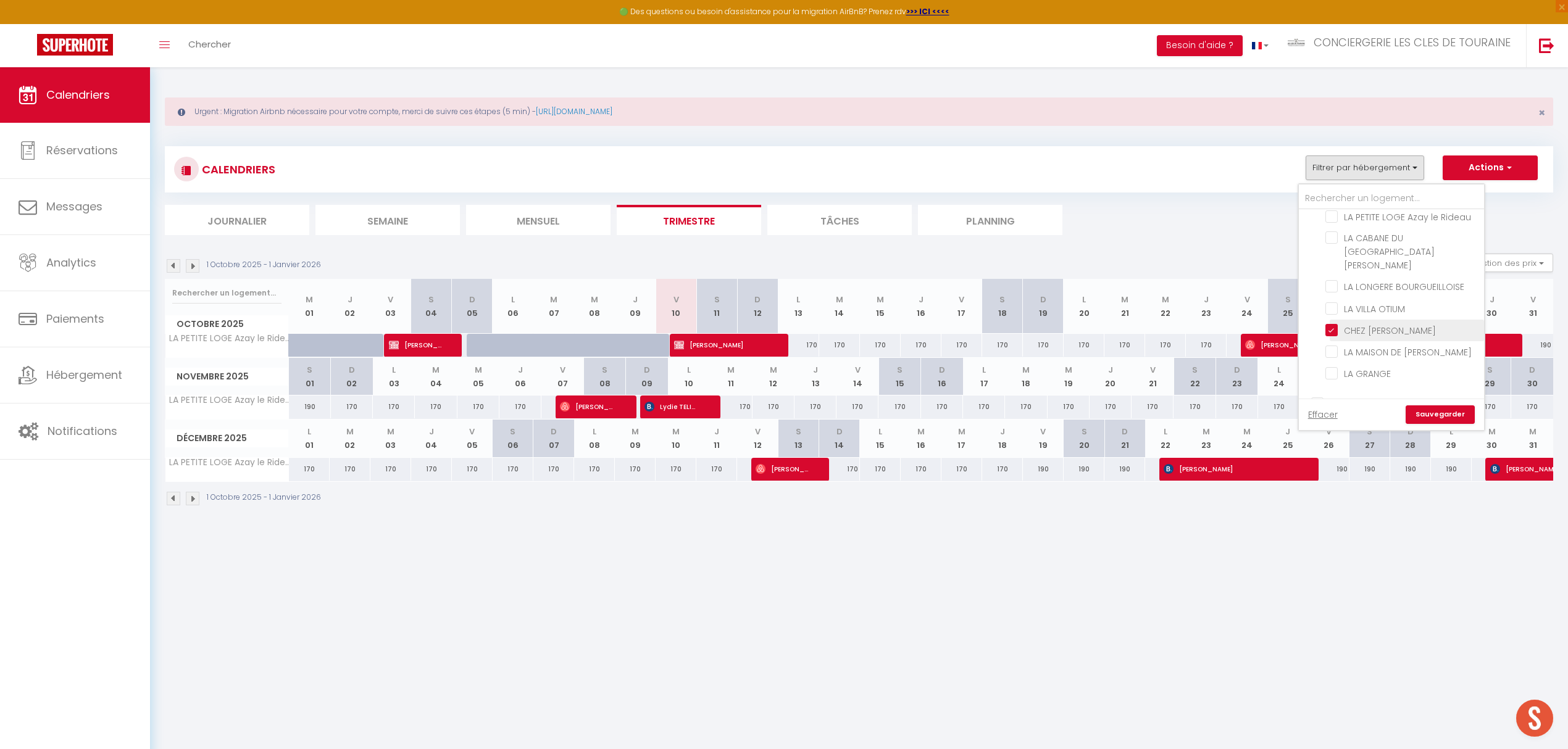
checkbox input "false"
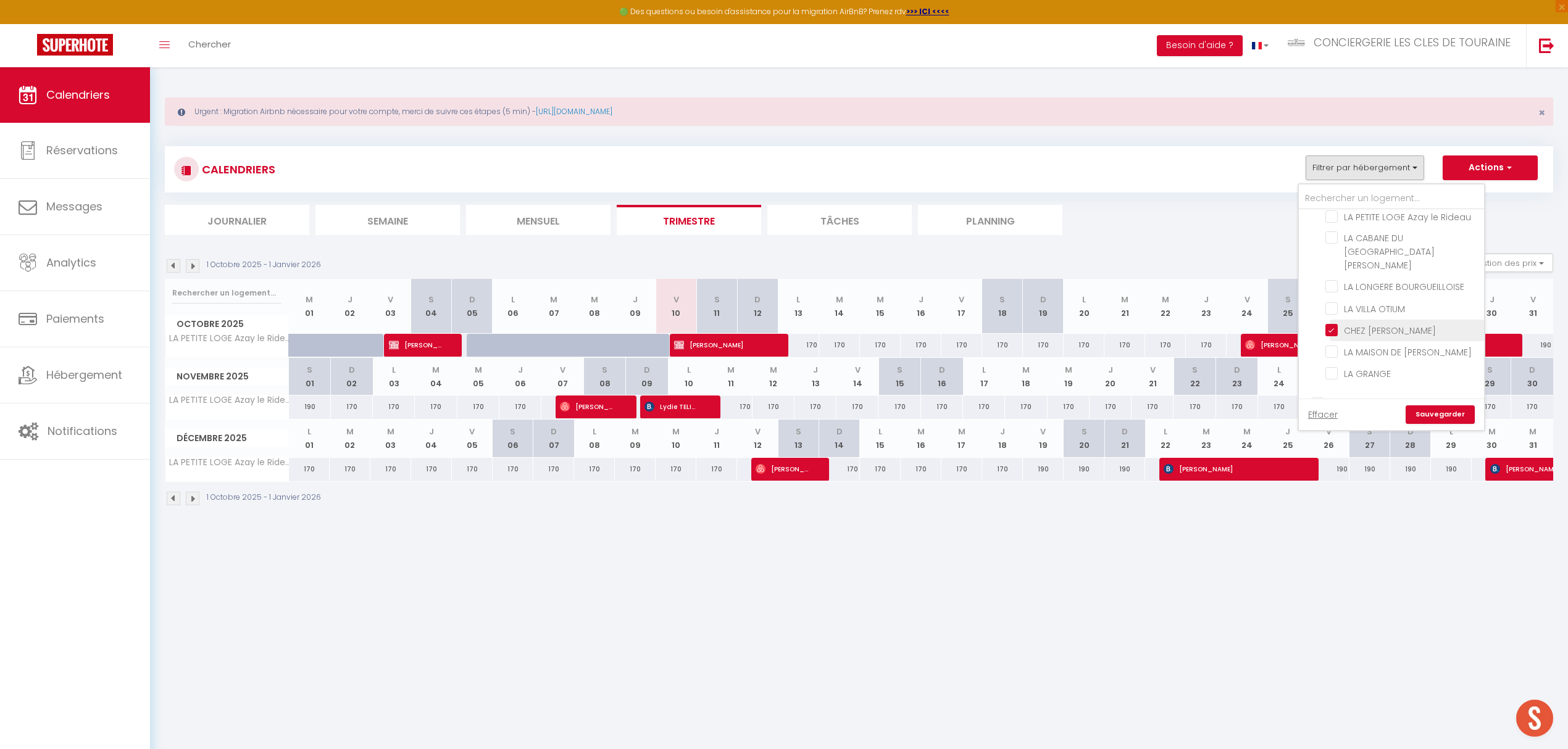
checkbox input "false"
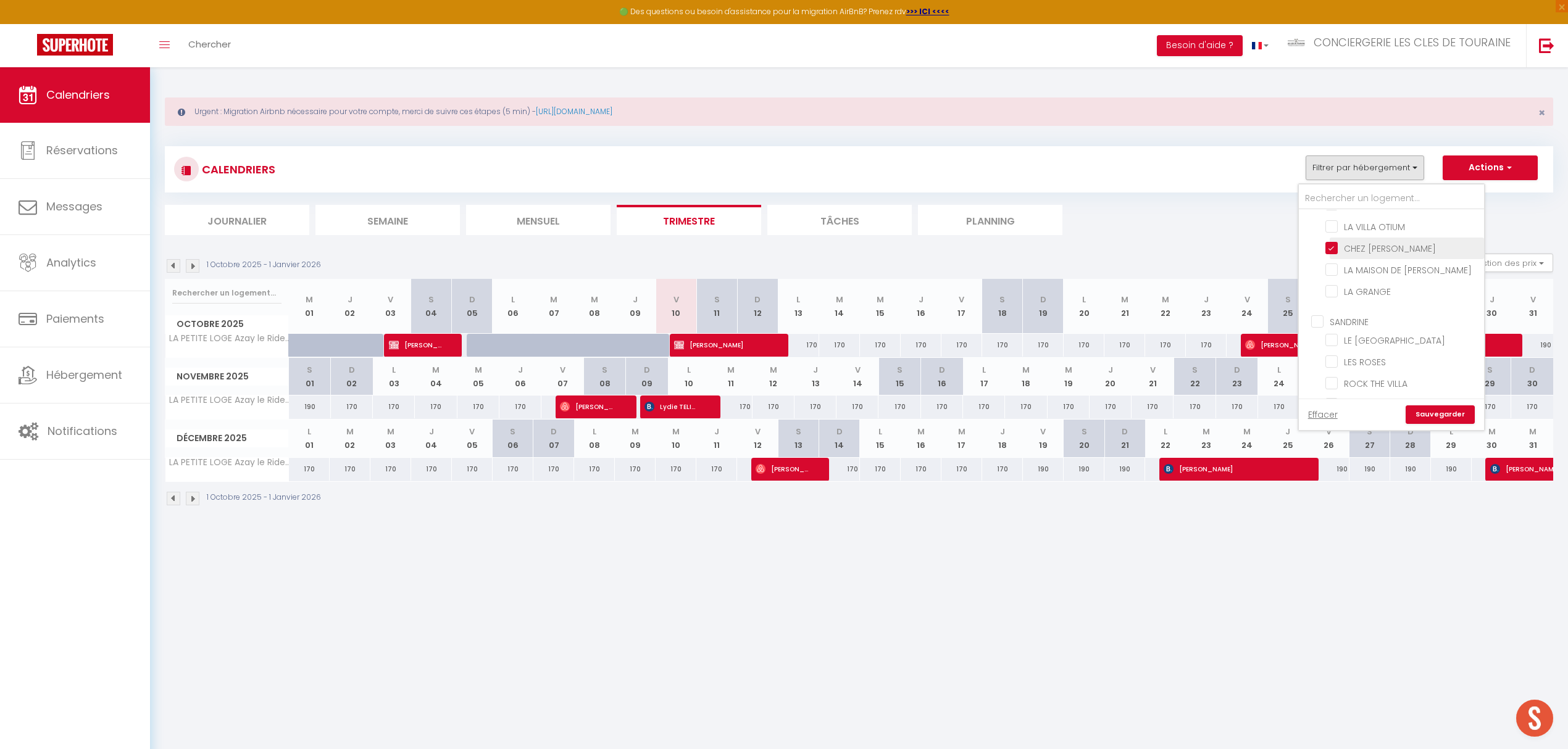
scroll to position [658, 0]
click at [1368, 269] on li "LES ROSES" at bounding box center [1407, 280] width 154 height 21
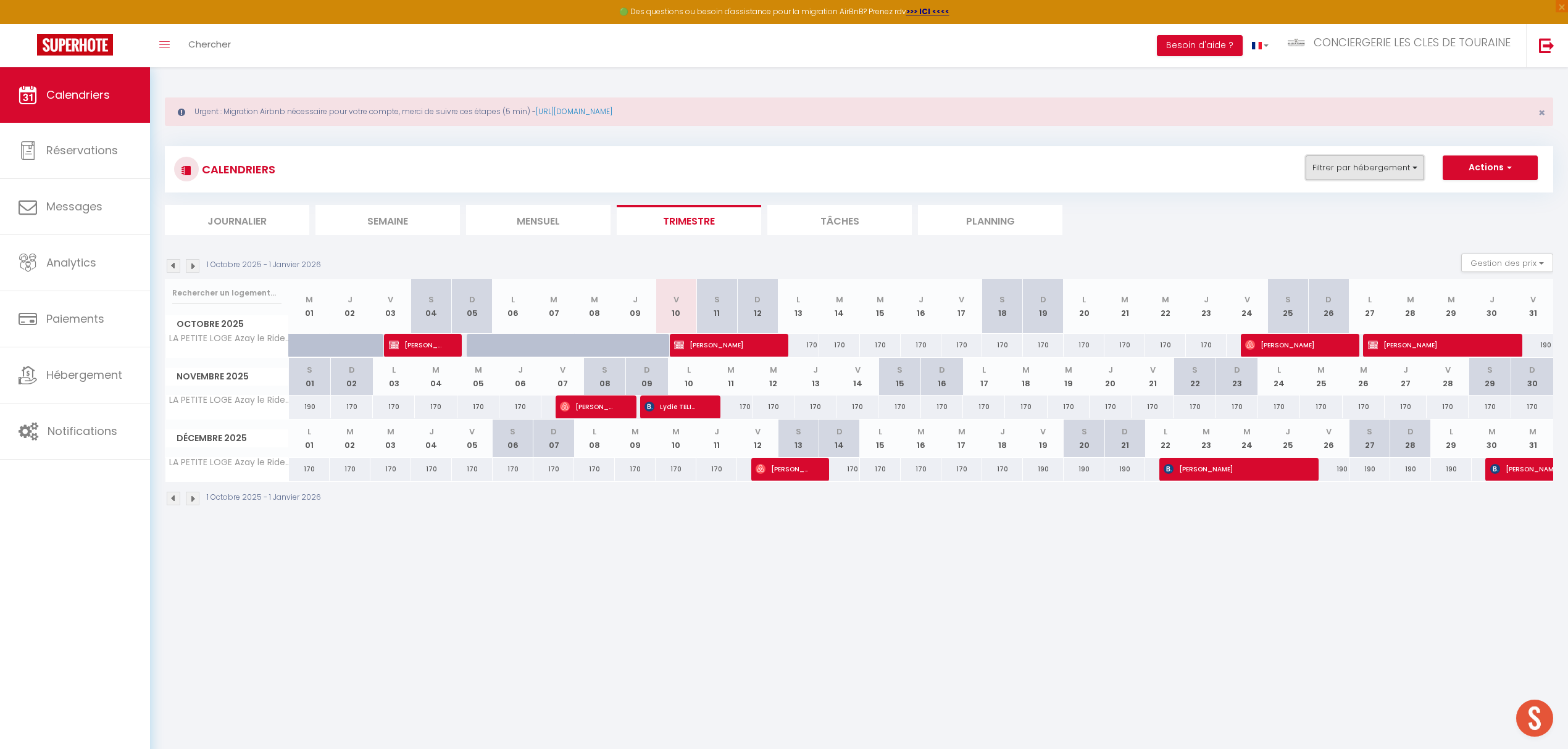
click at [1372, 170] on button "Filtrer par hébergement" at bounding box center [1365, 168] width 119 height 25
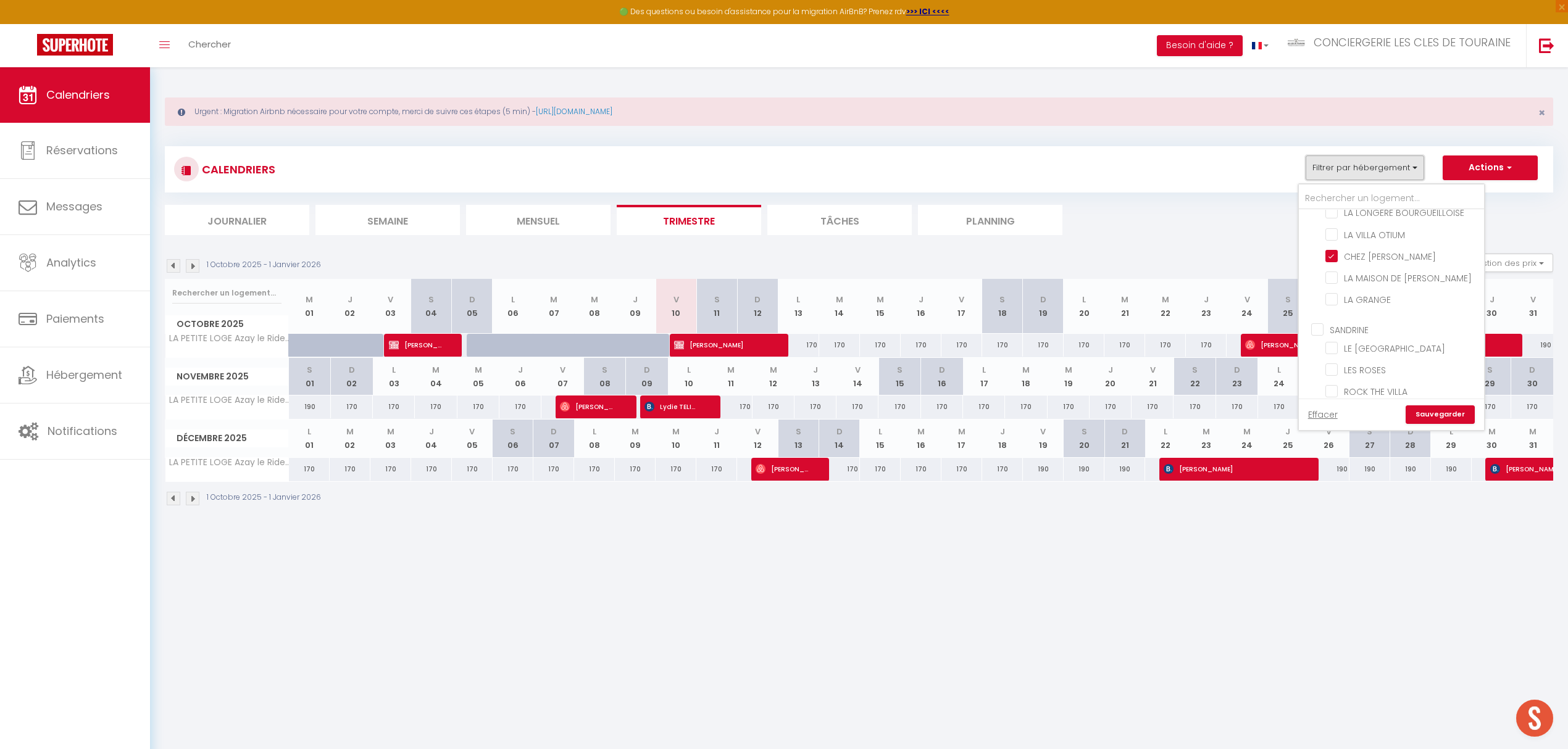
scroll to position [546, 0]
click at [1364, 385] on input "LES ROSES" at bounding box center [1402, 390] width 154 height 12
checkbox input "true"
checkbox input "false"
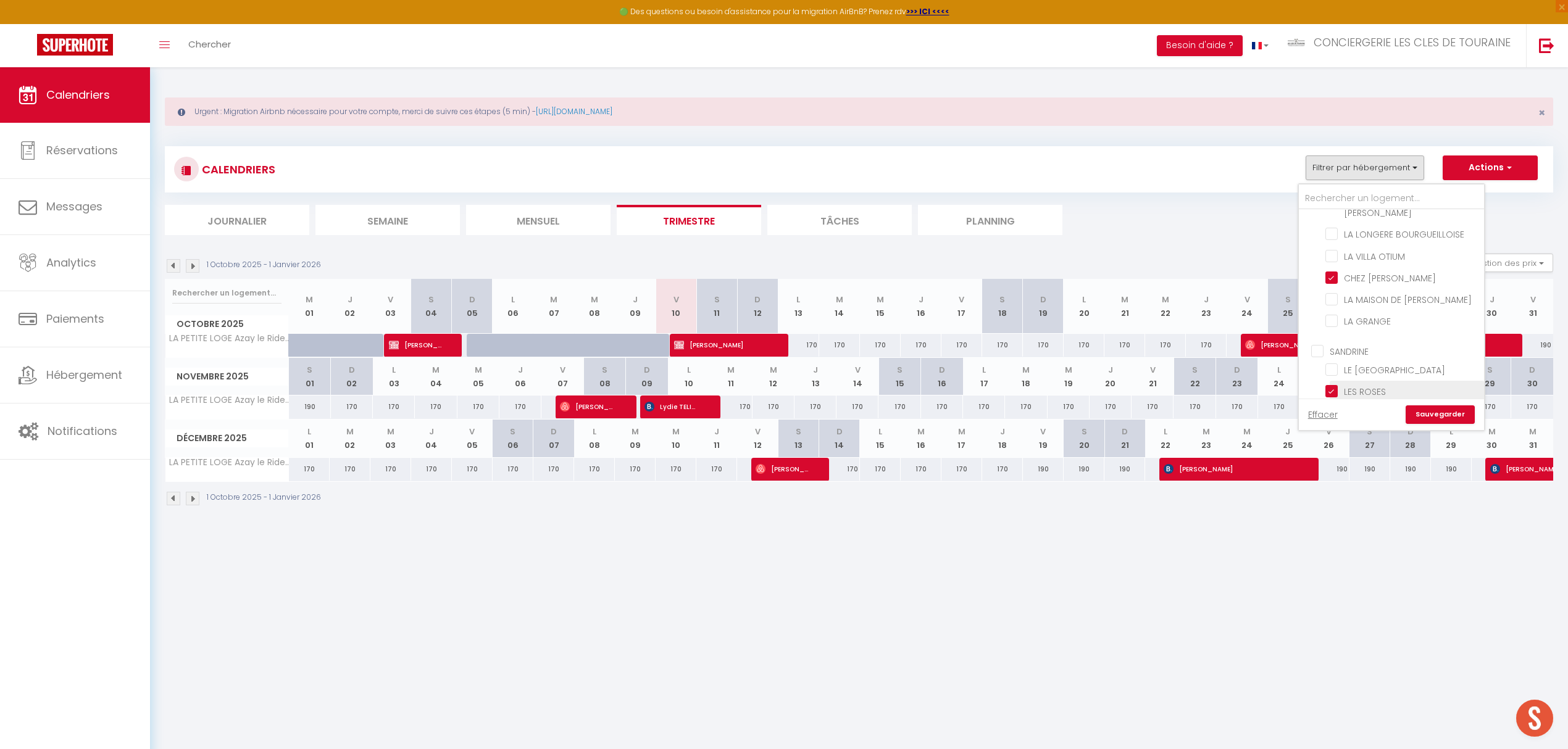
checkbox input "false"
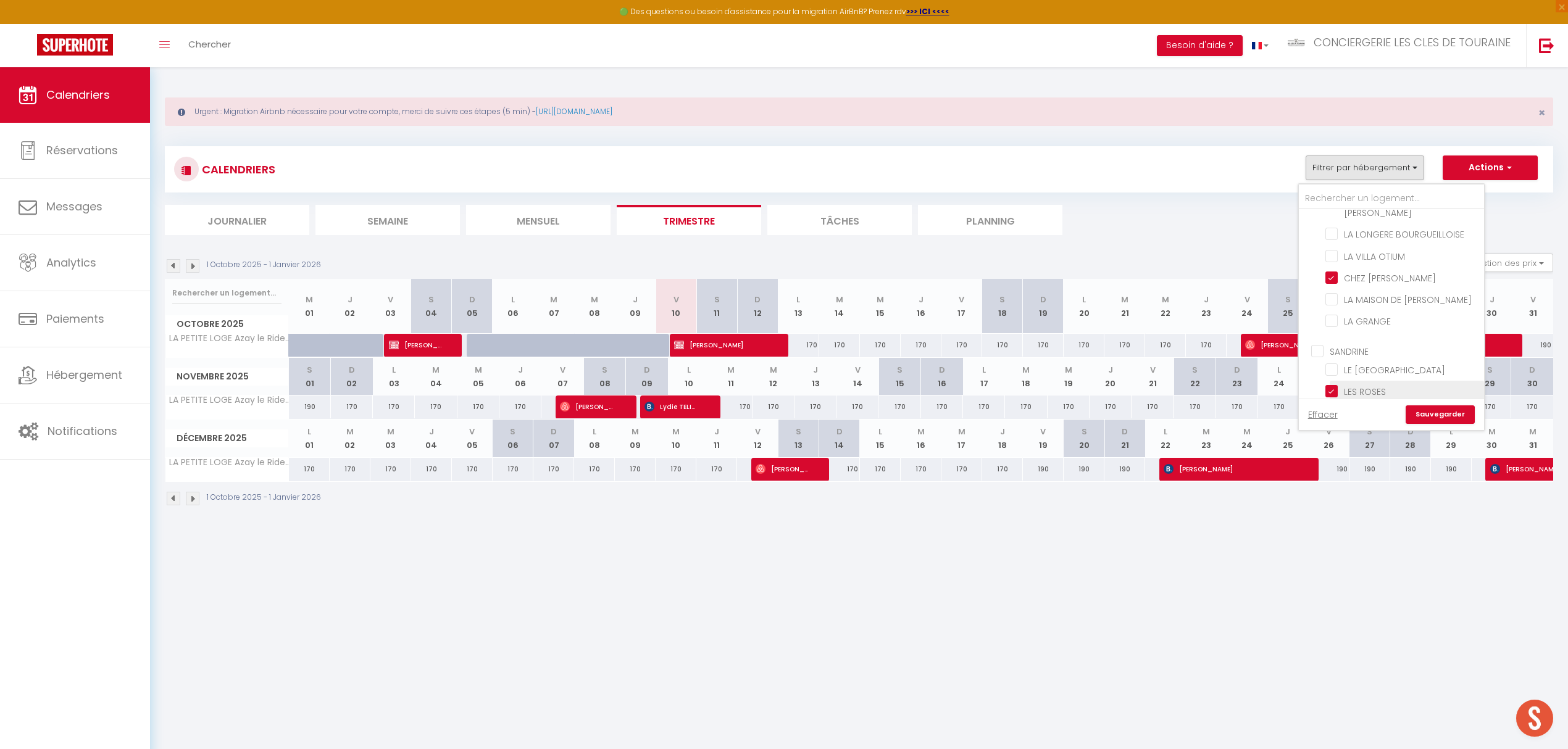
checkbox input "false"
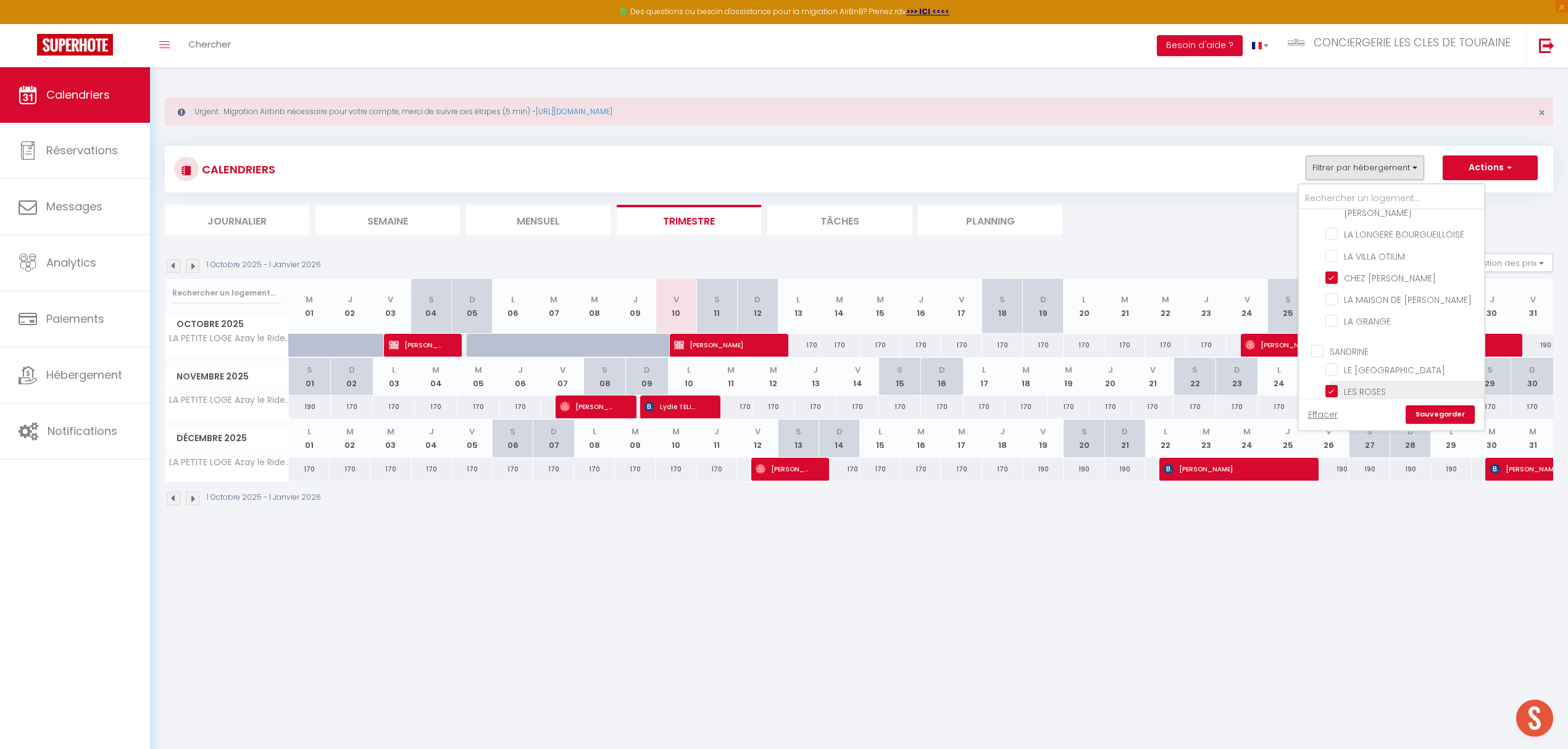
checkbox input "false"
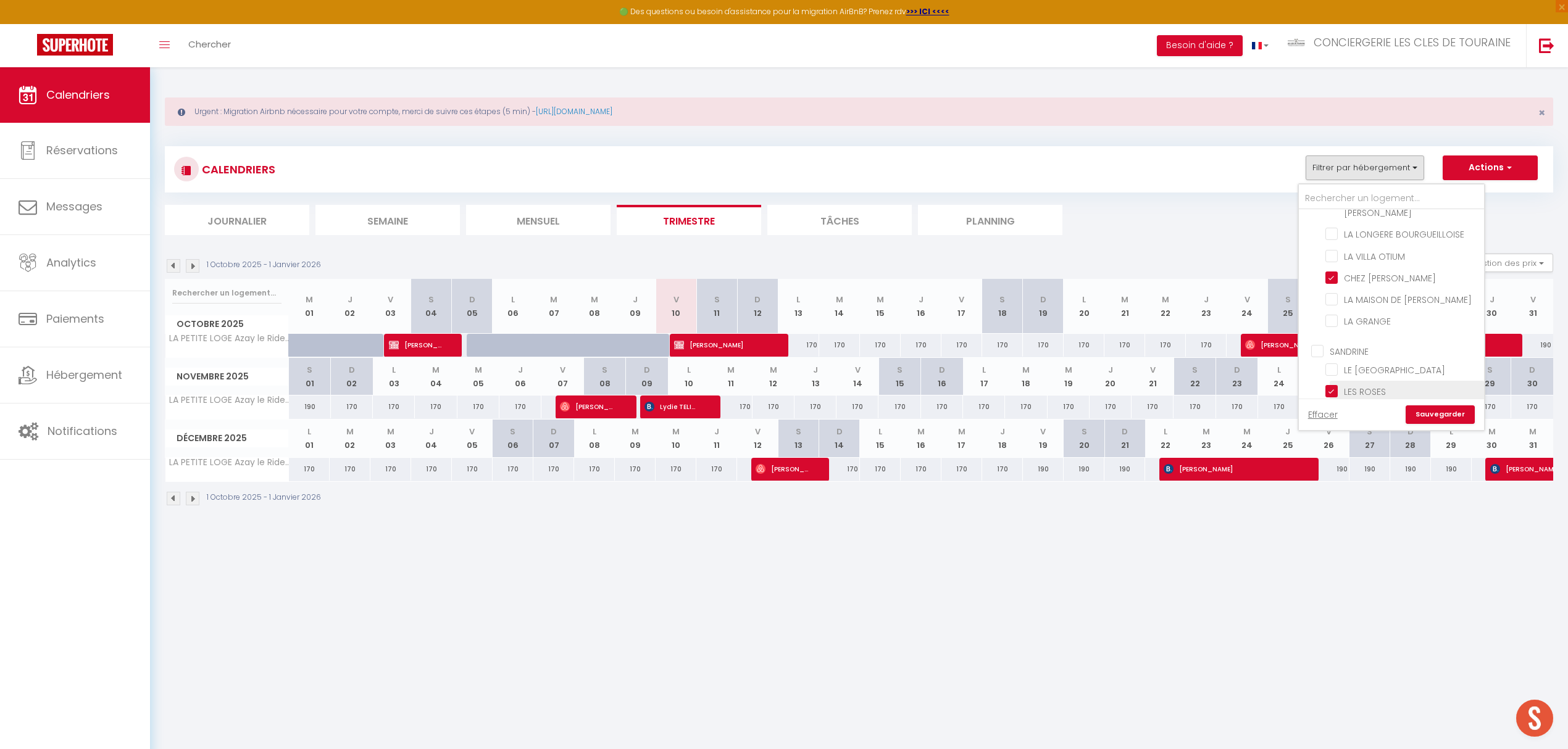
checkbox input "false"
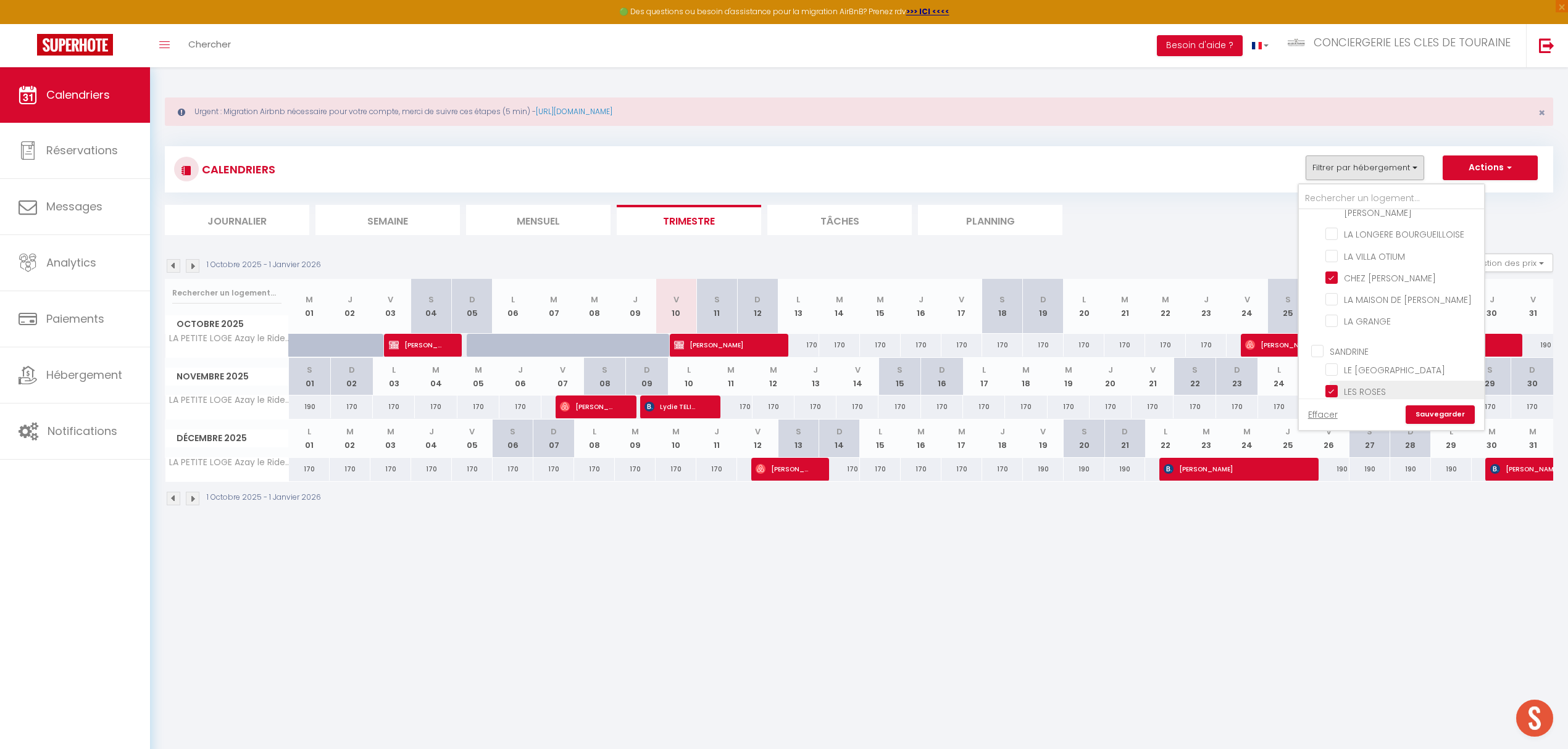
checkbox input "false"
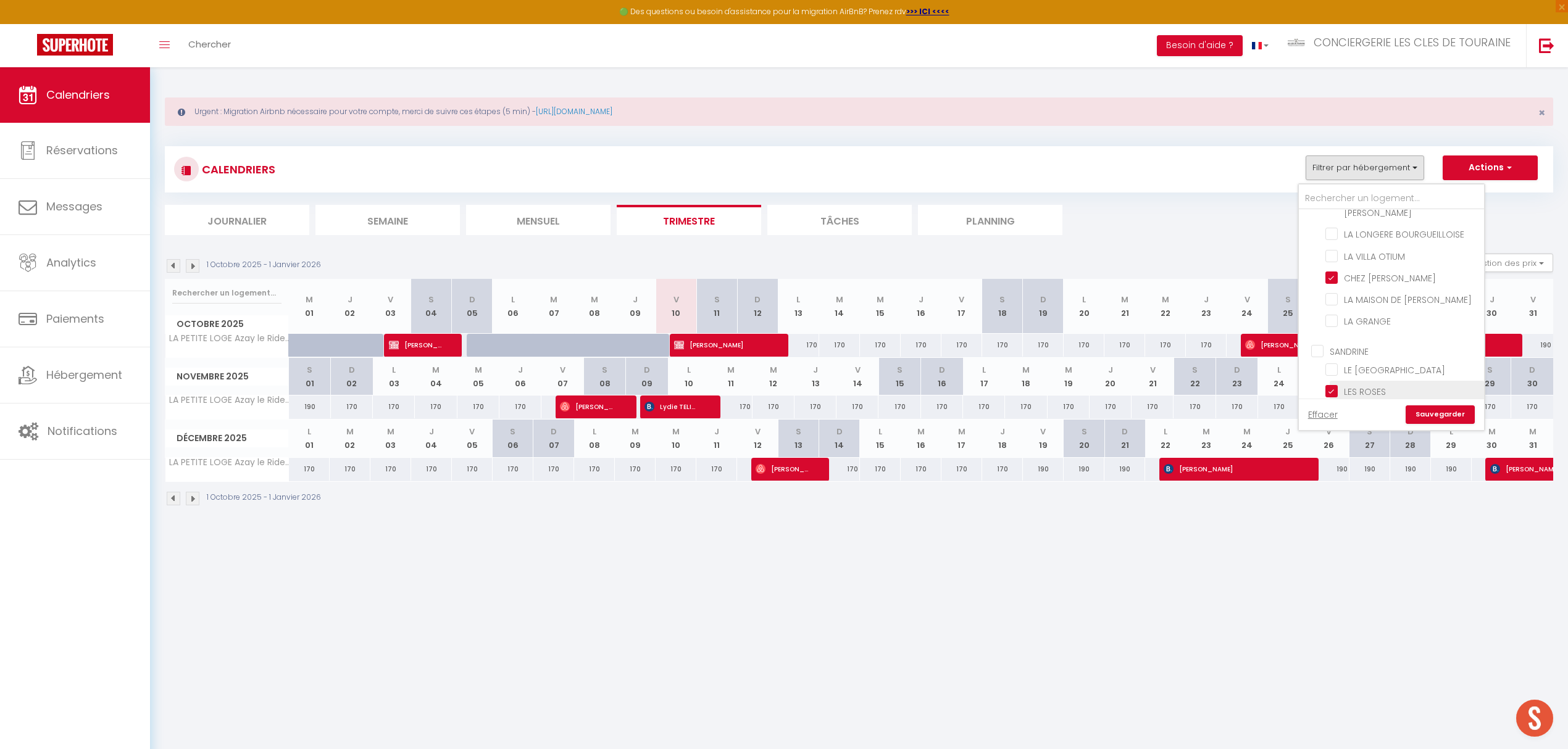
checkbox input "false"
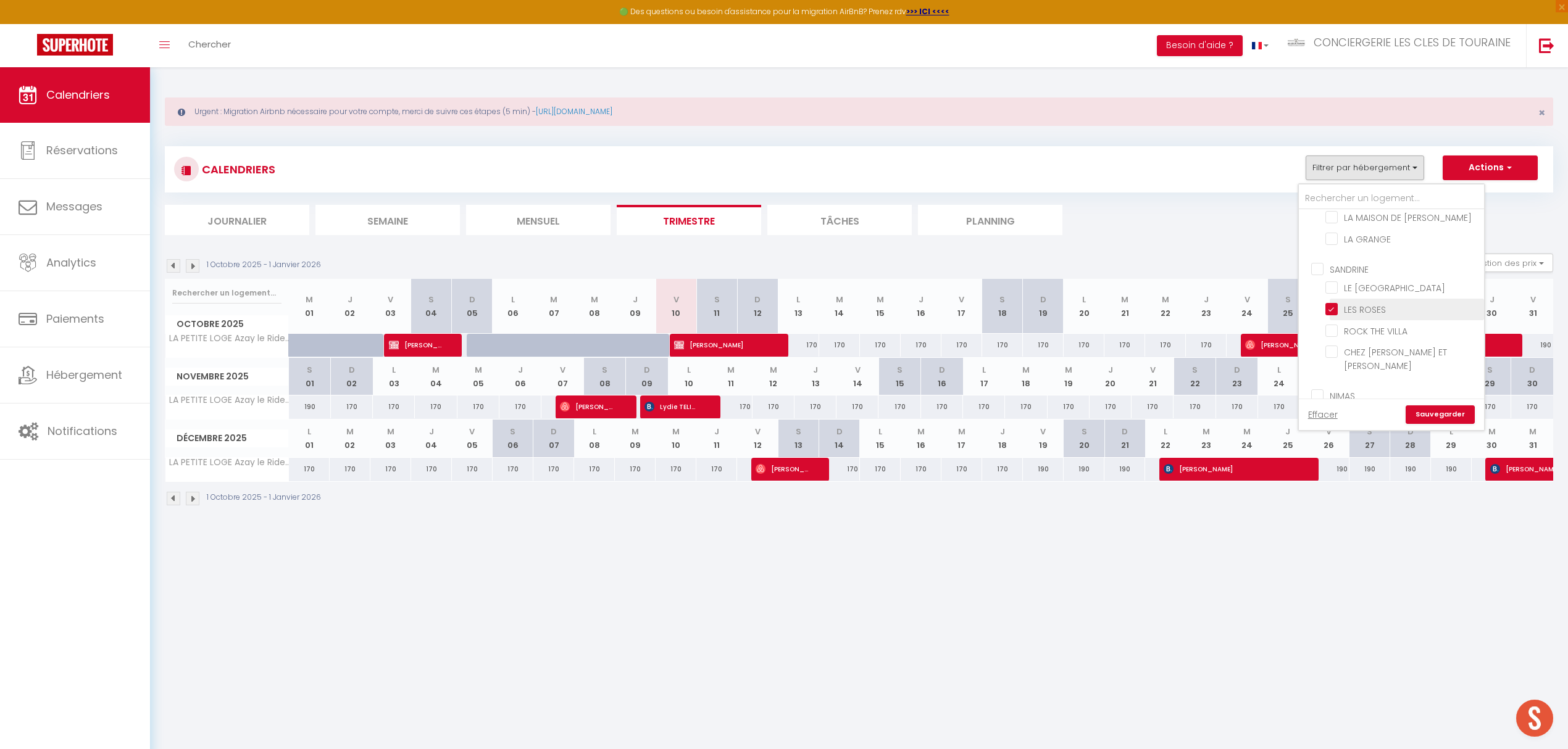
click at [1366, 302] on input "LES ROSES" at bounding box center [1402, 308] width 154 height 12
checkbox input "false"
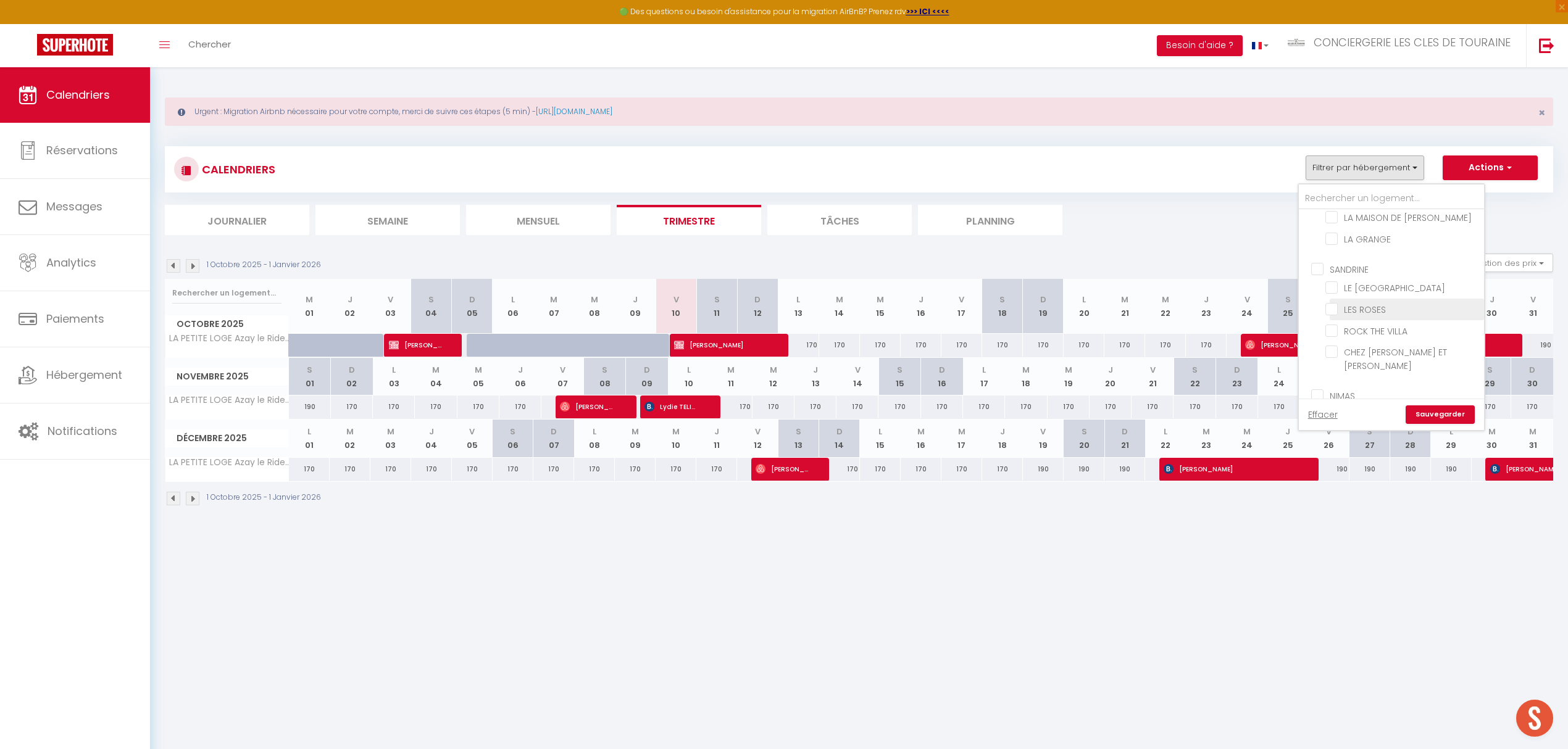
checkbox input "false"
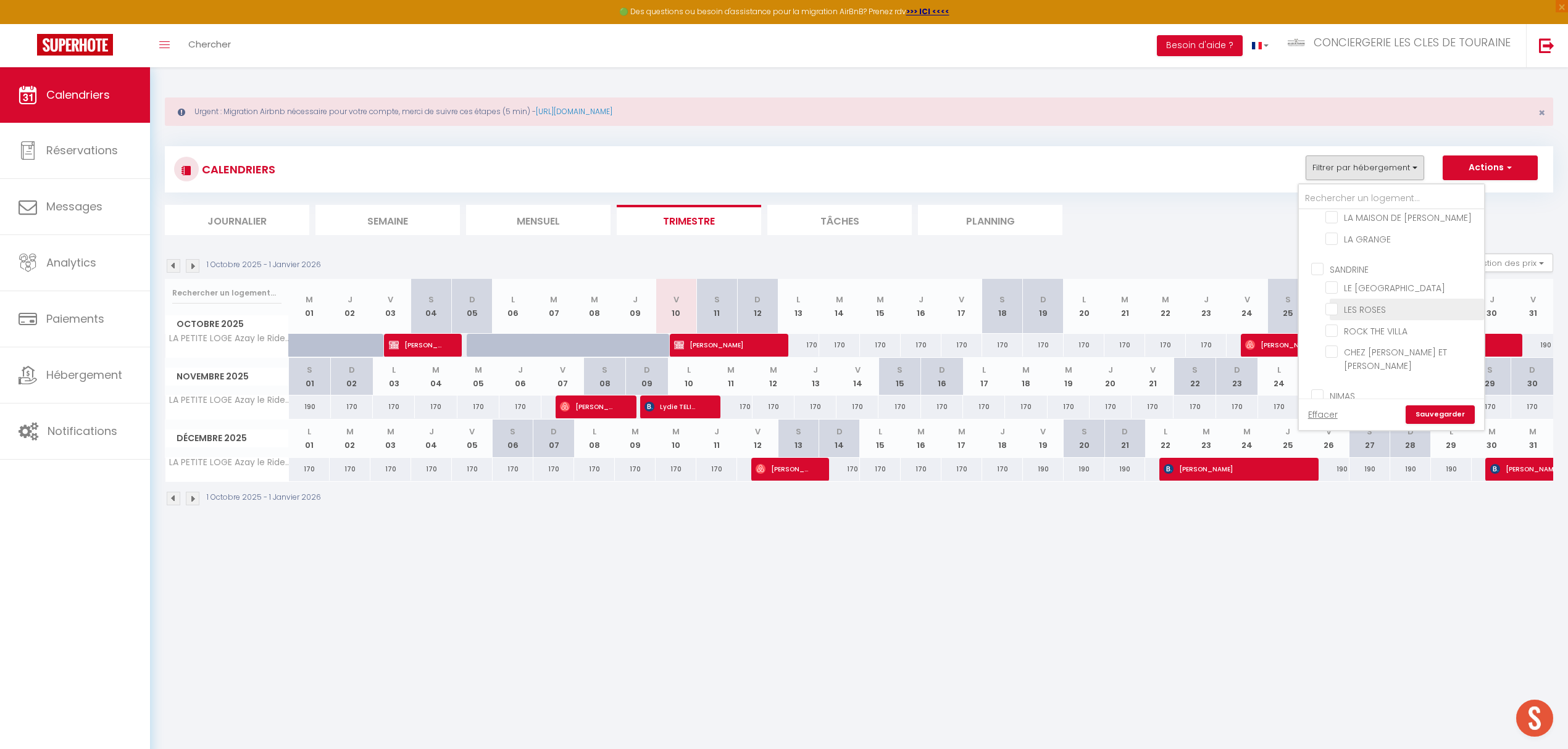
checkbox input "false"
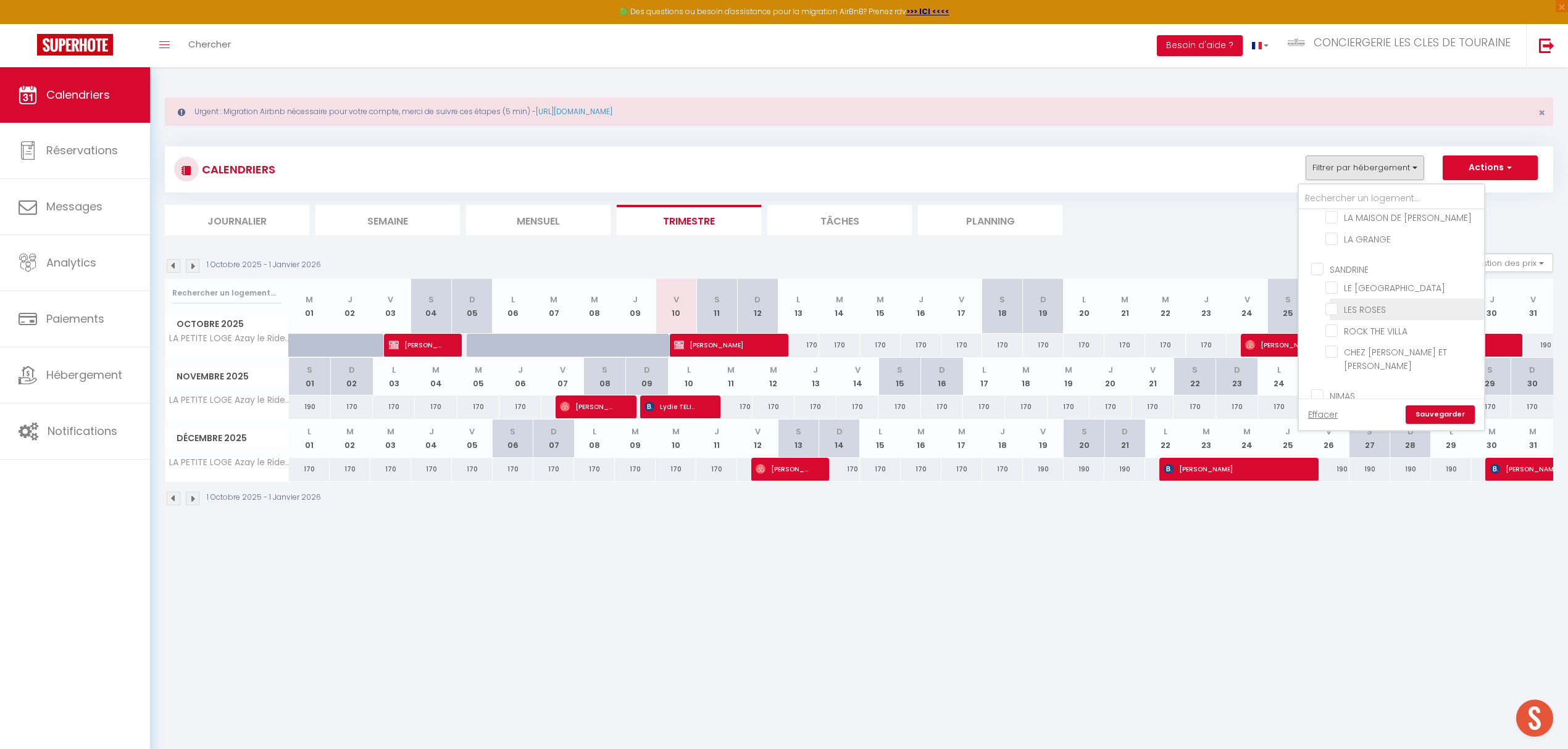
checkbox input "false"
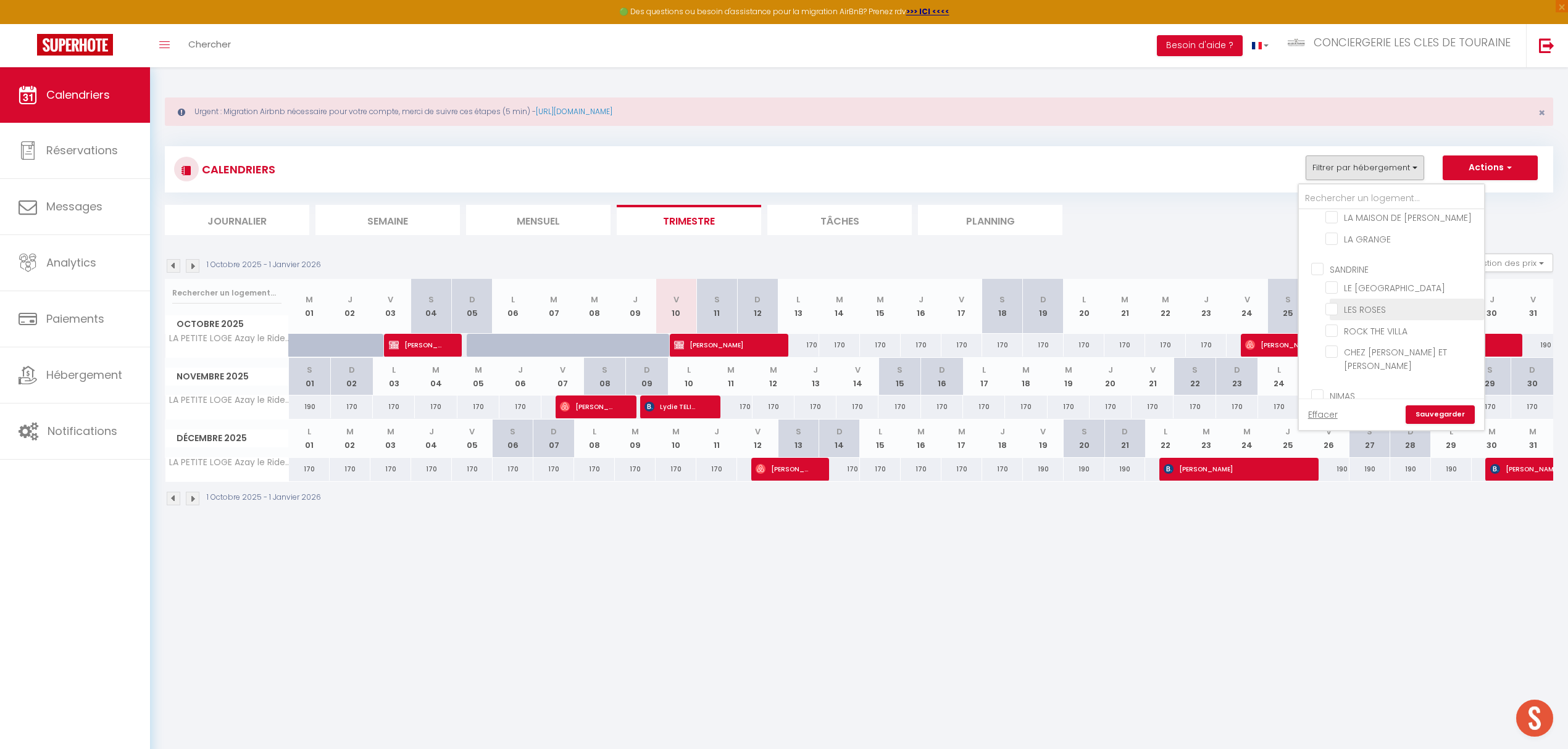
checkbox input "false"
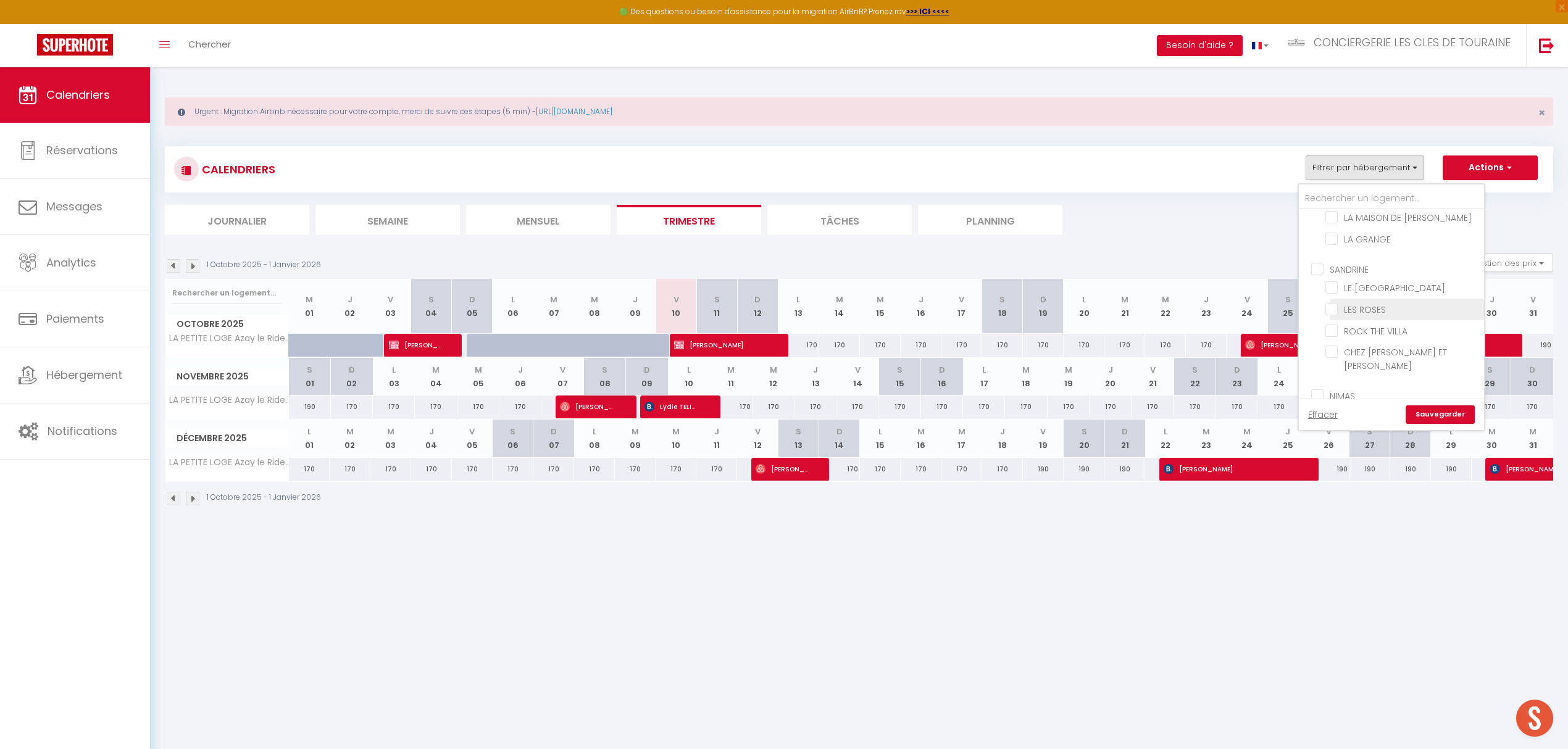
checkbox input "false"
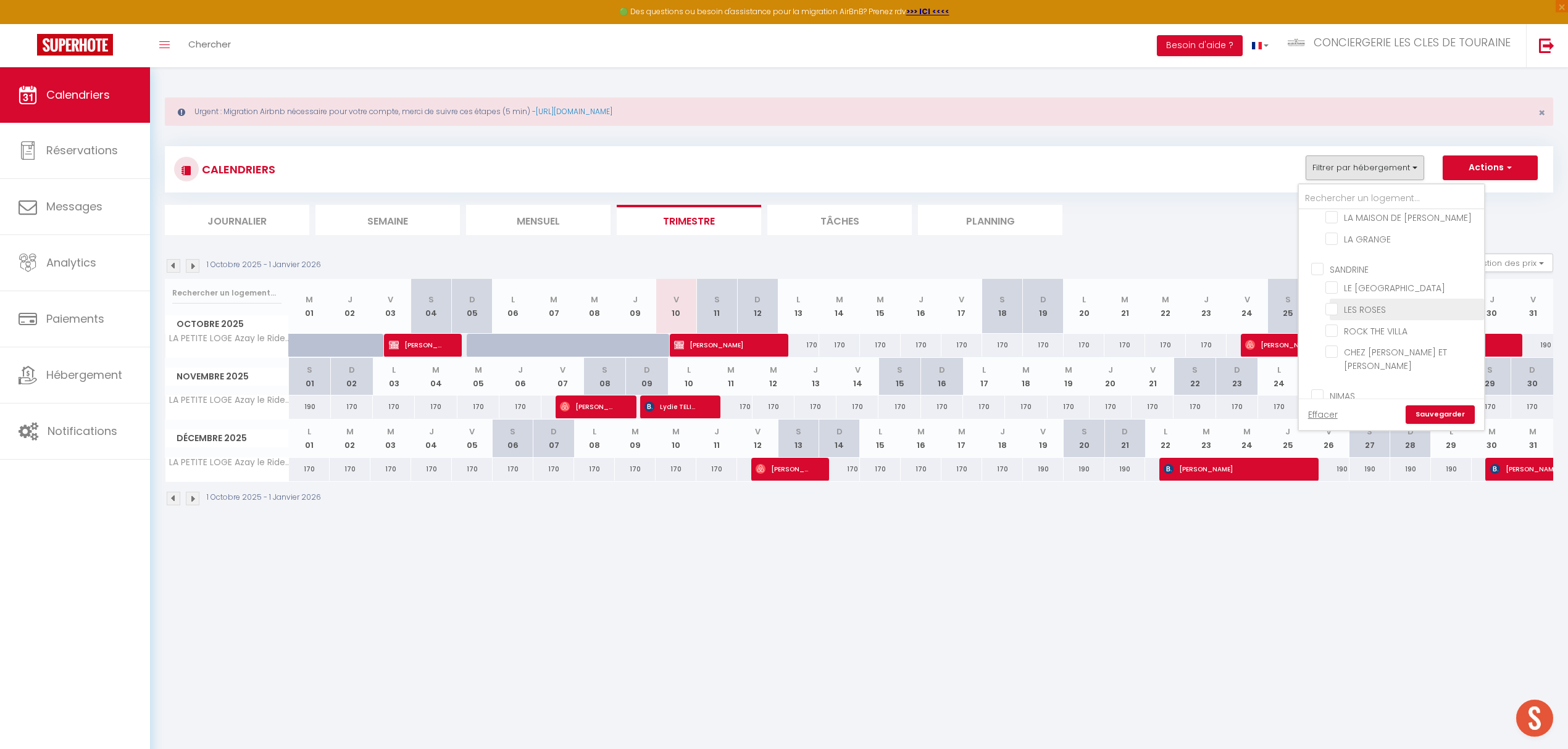
checkbox input "false"
click at [1367, 324] on input "ROCK THE VILLA" at bounding box center [1402, 330] width 154 height 12
click at [1367, 346] on input "CHEZ [PERSON_NAME] ET [PERSON_NAME]" at bounding box center [1402, 352] width 154 height 12
click at [1369, 312] on input "LE CLOS DE LA BRENNE" at bounding box center [1402, 318] width 154 height 12
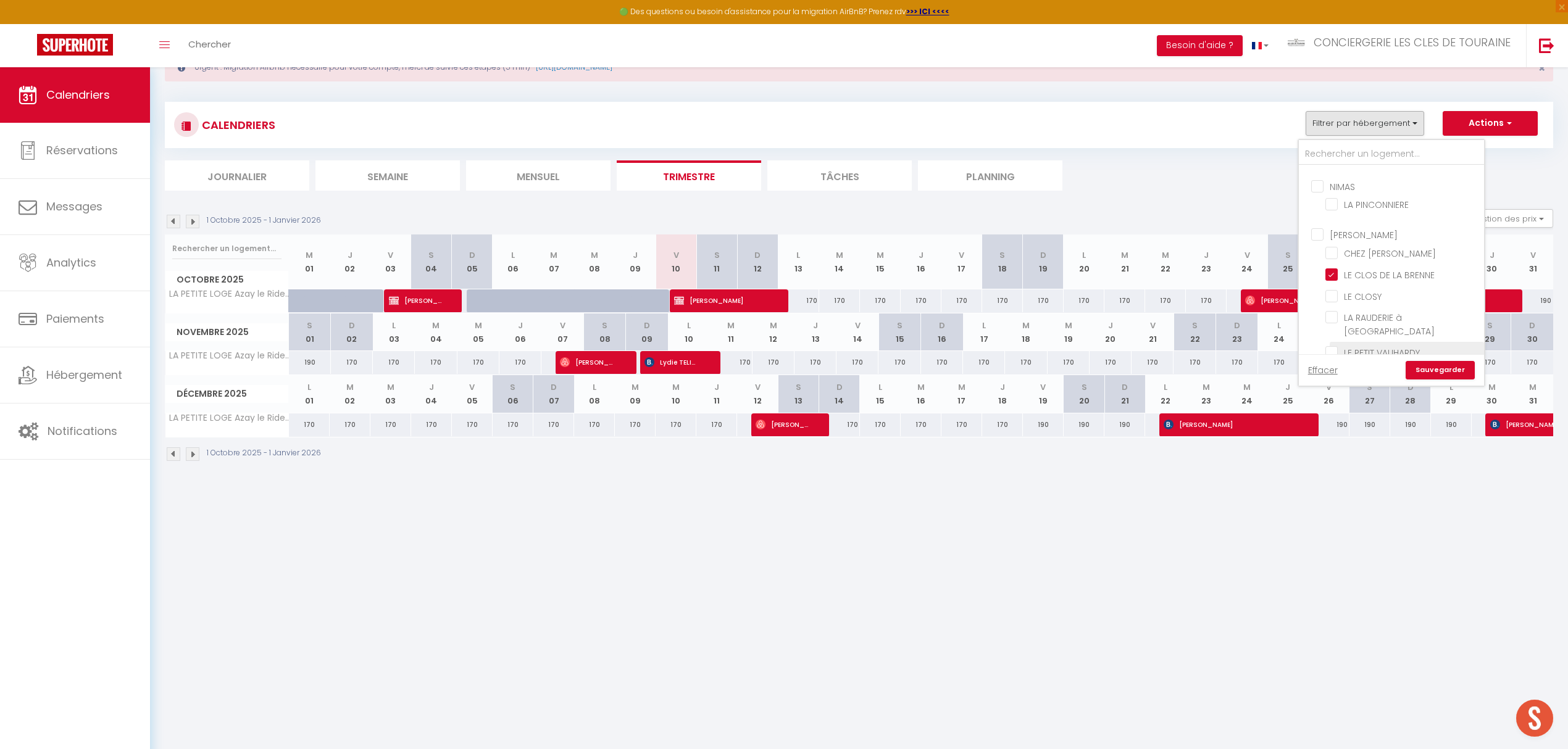
scroll to position [67, 0]
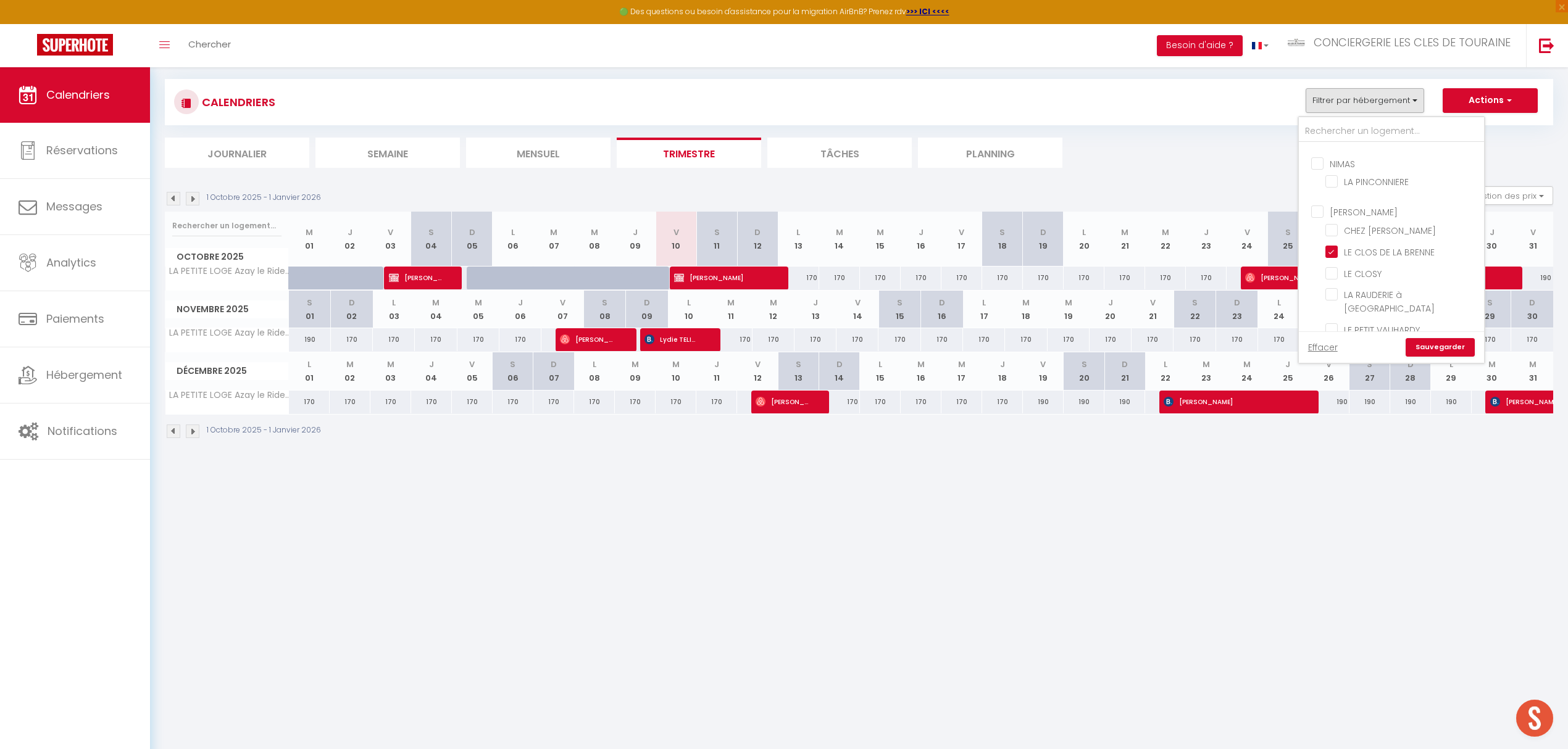
click at [1440, 339] on link "Sauvegarder" at bounding box center [1440, 347] width 69 height 19
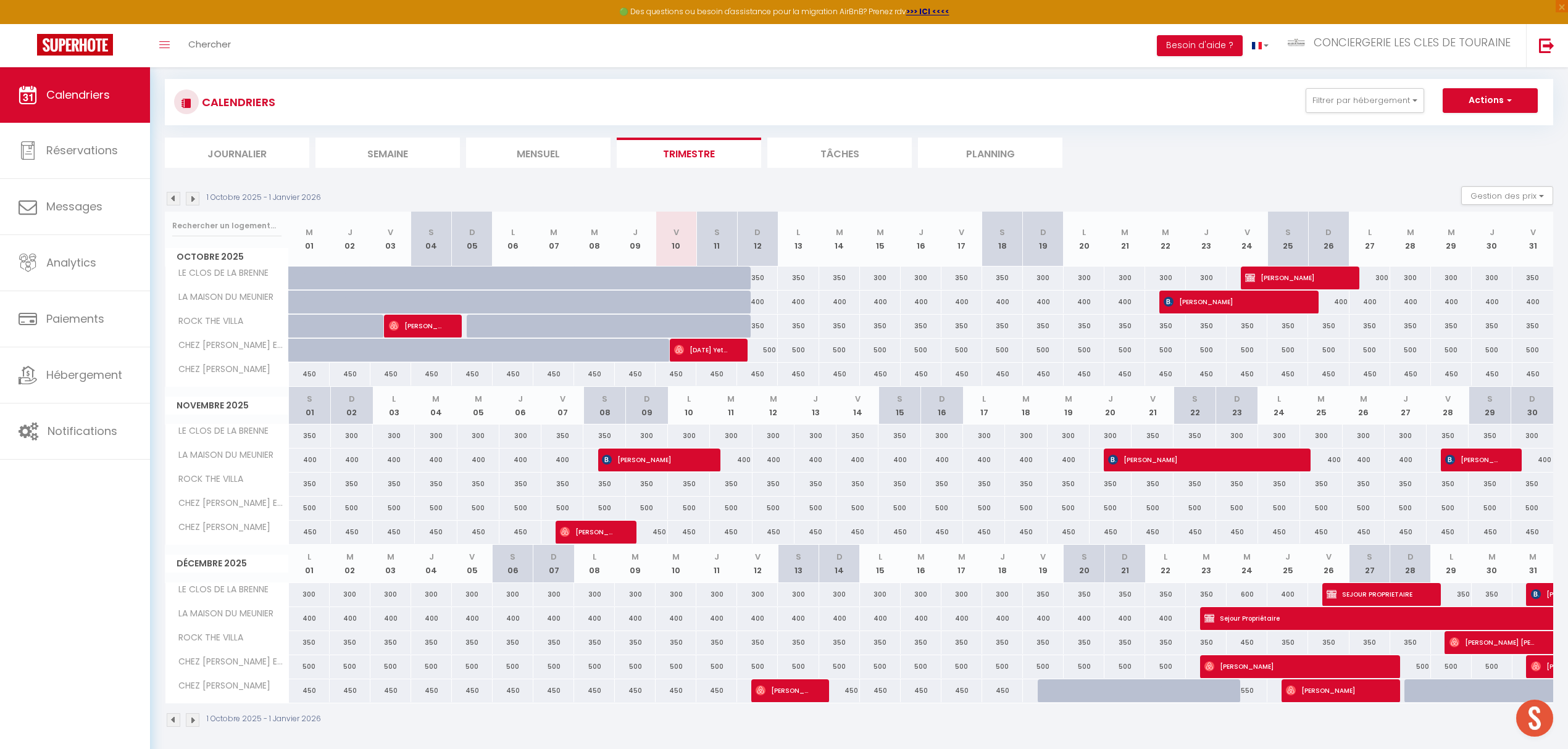
click at [563, 148] on li "Mensuel" at bounding box center [538, 153] width 144 height 30
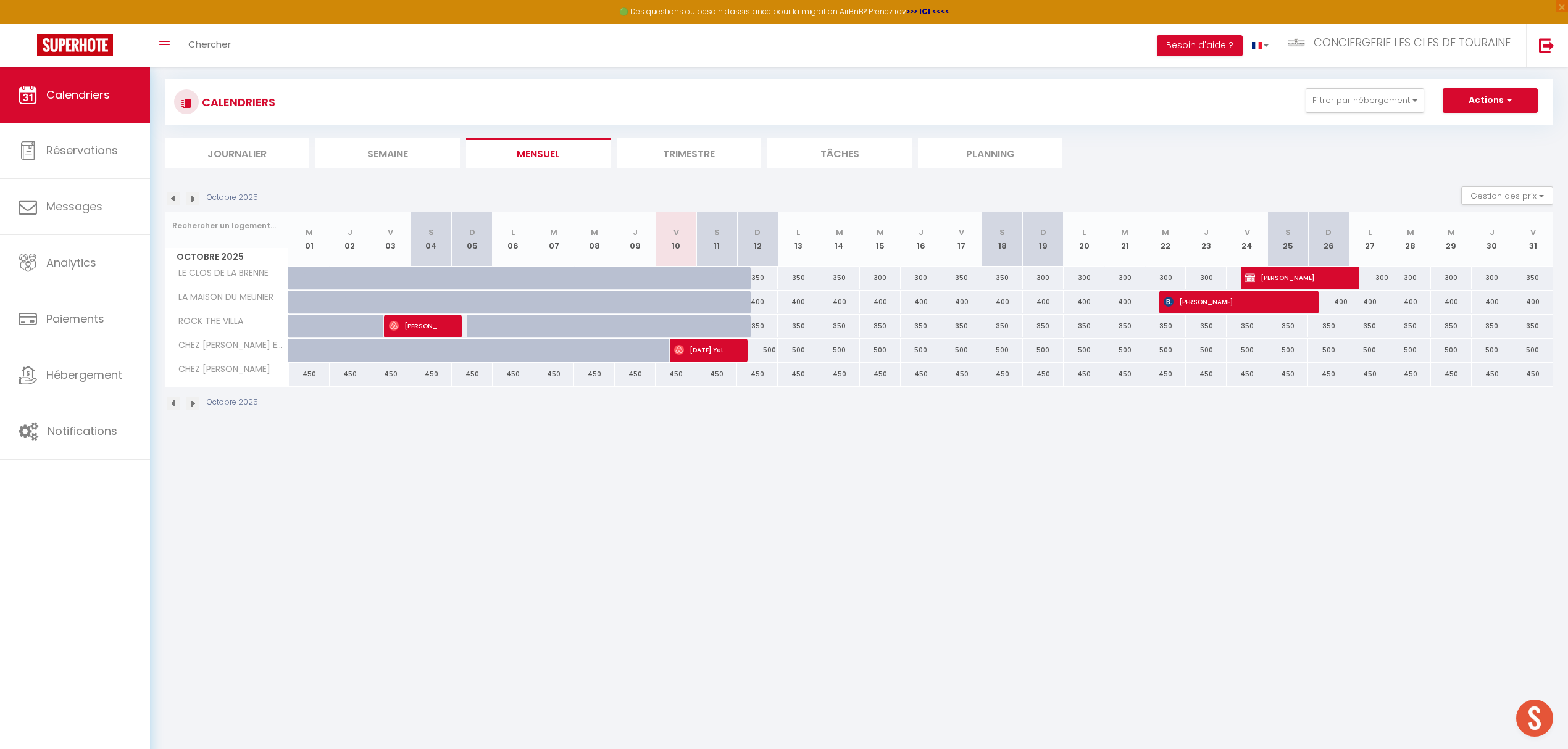
click at [194, 196] on img at bounding box center [192, 198] width 14 height 14
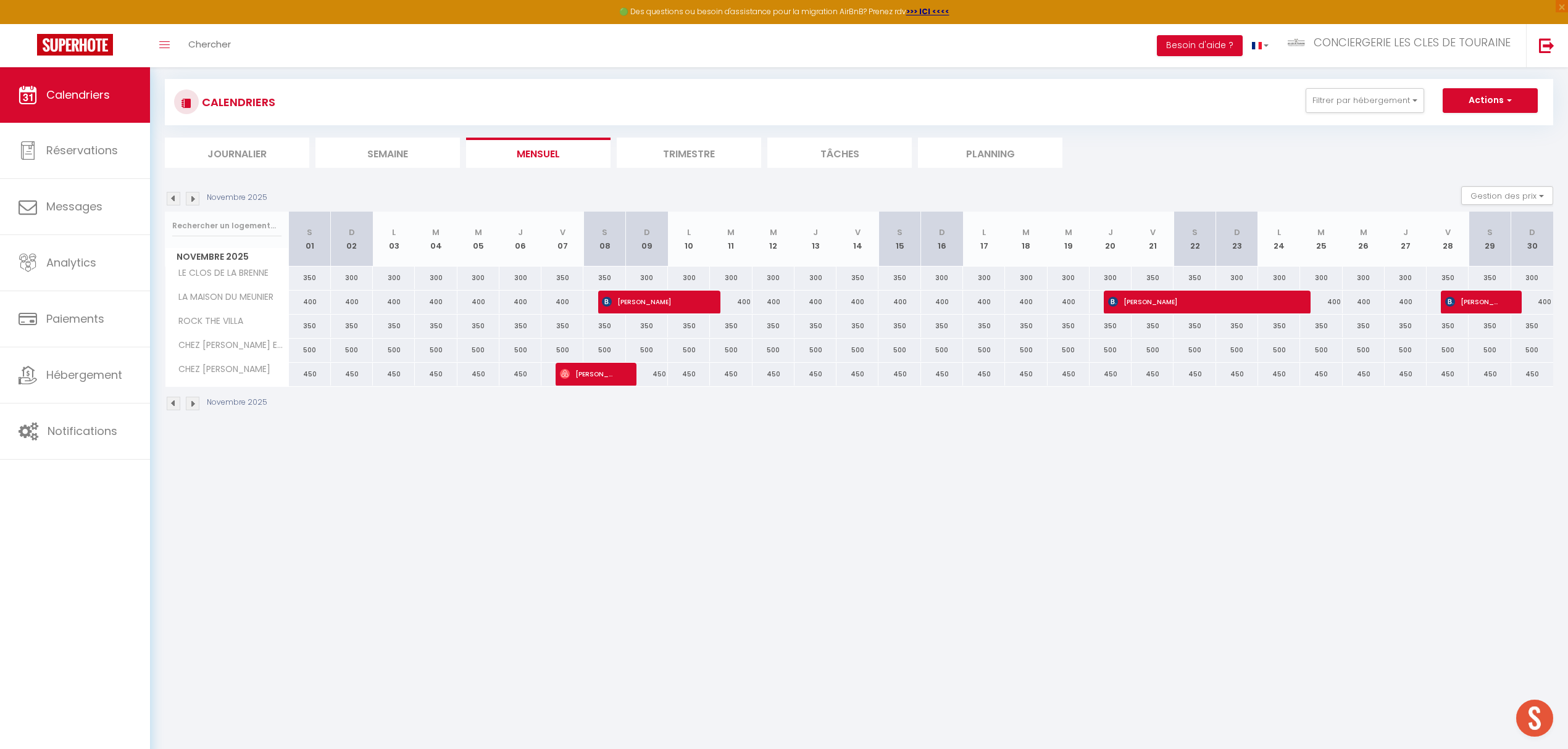
click at [194, 196] on img at bounding box center [192, 198] width 14 height 14
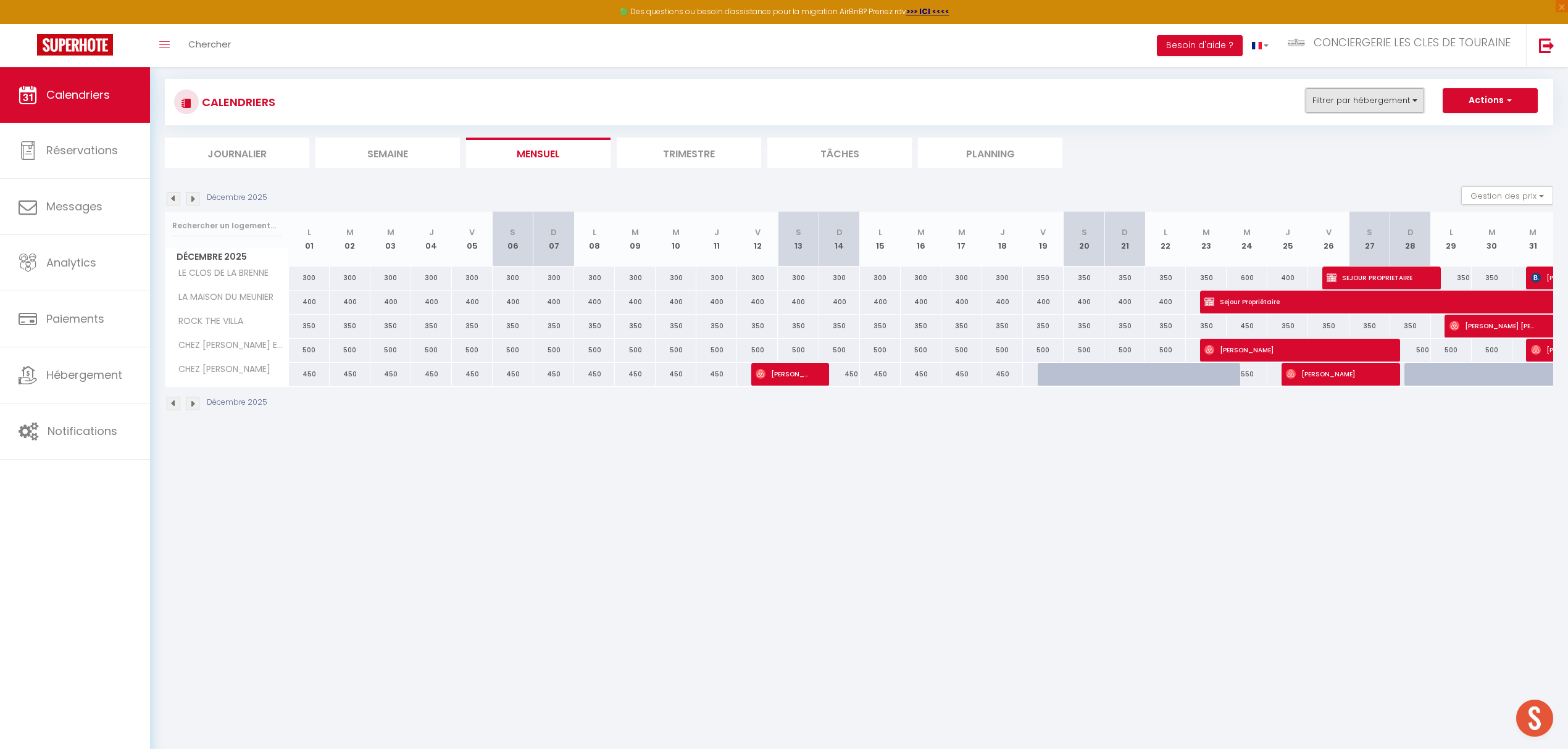
click at [1374, 102] on button "Filtrer par hébergement" at bounding box center [1365, 100] width 119 height 25
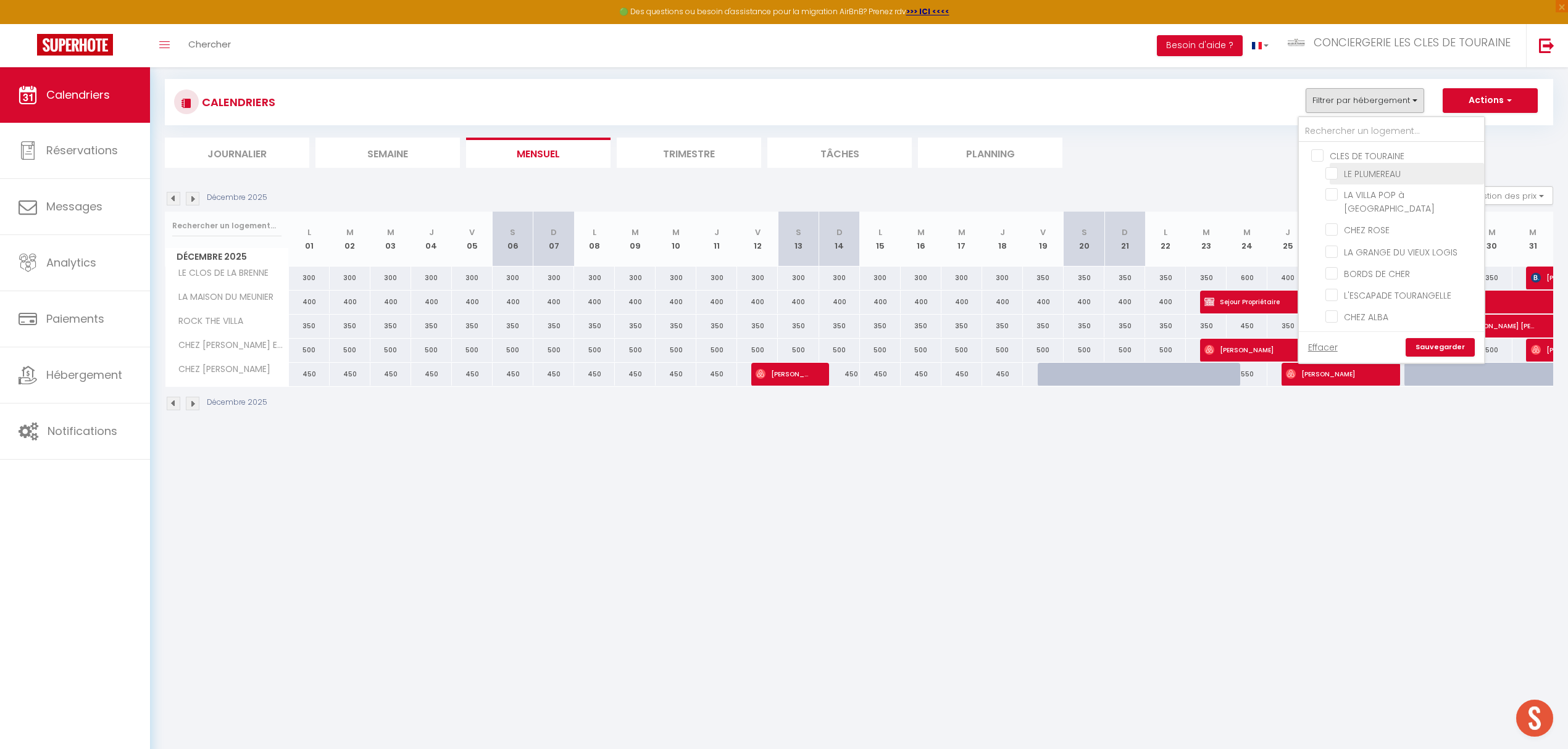
drag, startPoint x: 1316, startPoint y: 153, endPoint x: 1337, endPoint y: 170, distance: 27.0
click at [1319, 153] on input "CLES DE TOURAINE" at bounding box center [1403, 155] width 185 height 12
click at [1327, 203] on input "LA MAISON DU MEUNIER" at bounding box center [1402, 209] width 154 height 12
click at [1334, 339] on input "CHEZ [PERSON_NAME]" at bounding box center [1402, 344] width 154 height 12
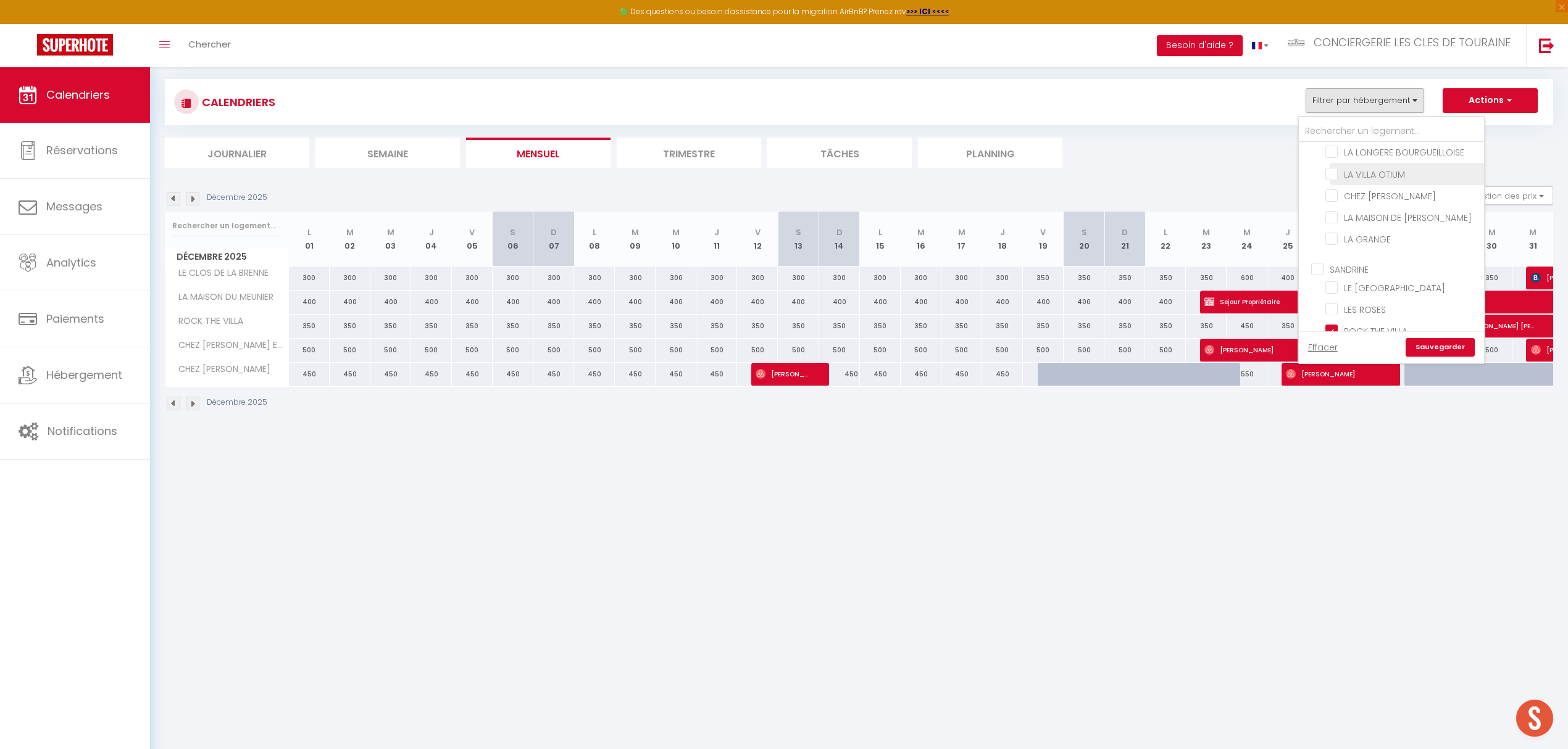
scroll to position [576, 0]
click at [1334, 309] on input "ROCK THE VILLA" at bounding box center [1402, 315] width 154 height 12
click at [1330, 331] on input "CHEZ [PERSON_NAME] ET [PERSON_NAME]" at bounding box center [1402, 337] width 154 height 12
click at [1332, 297] on input "LE CLOS DE LA BRENNE" at bounding box center [1402, 303] width 154 height 12
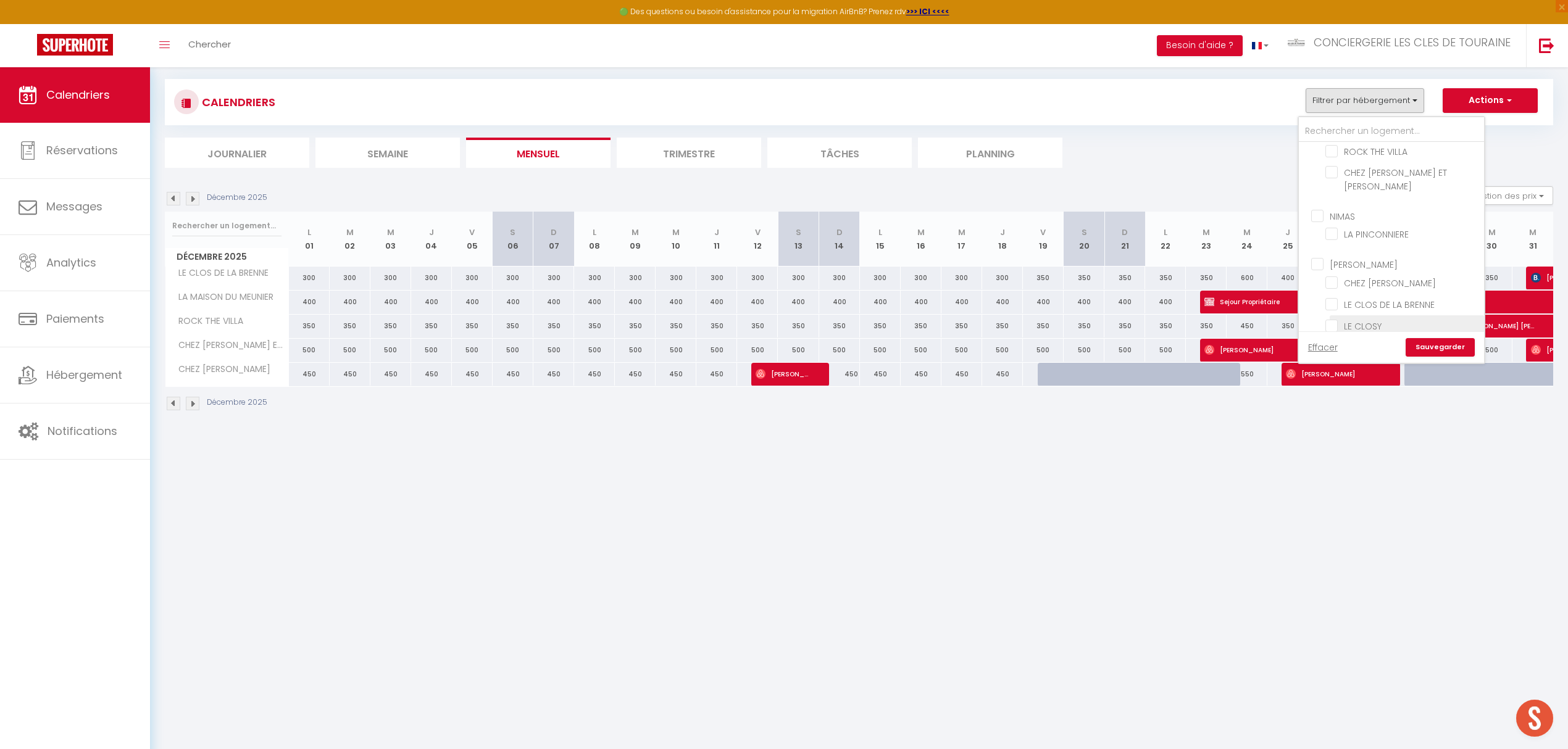
scroll to position [793, 0]
click at [1443, 339] on link "Sauvegarder" at bounding box center [1440, 347] width 69 height 19
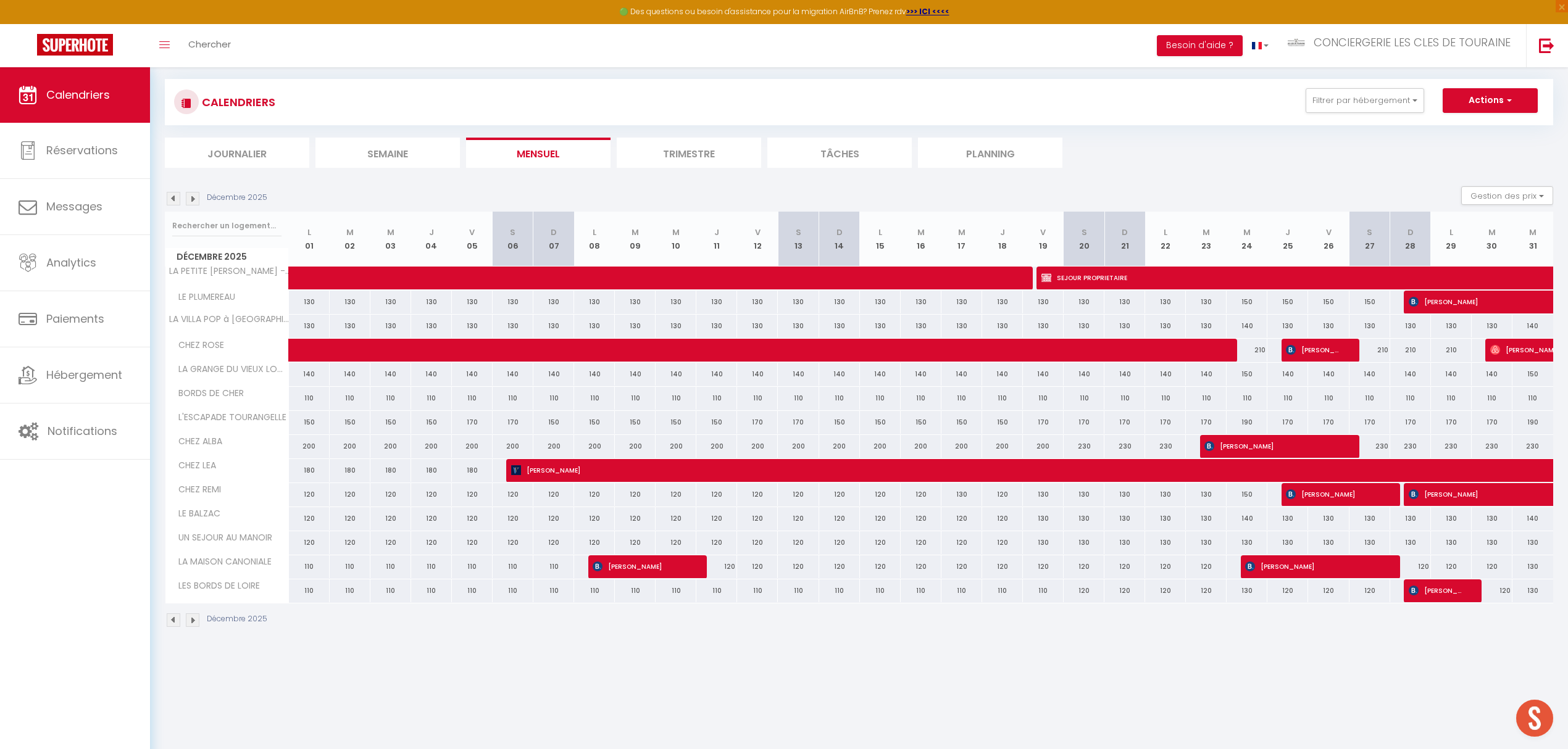
click at [420, 149] on li "Semaine" at bounding box center [387, 153] width 144 height 30
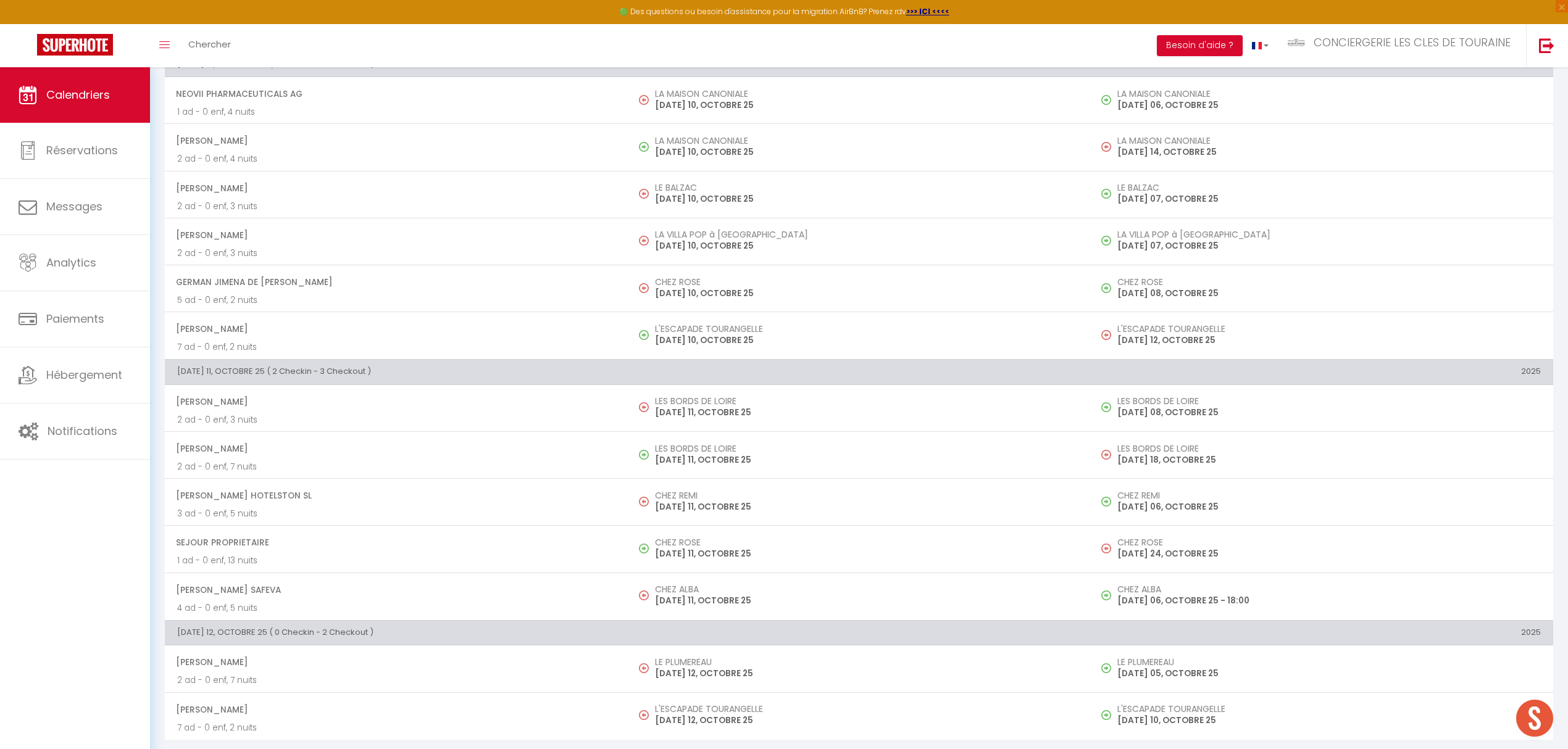
scroll to position [907, 0]
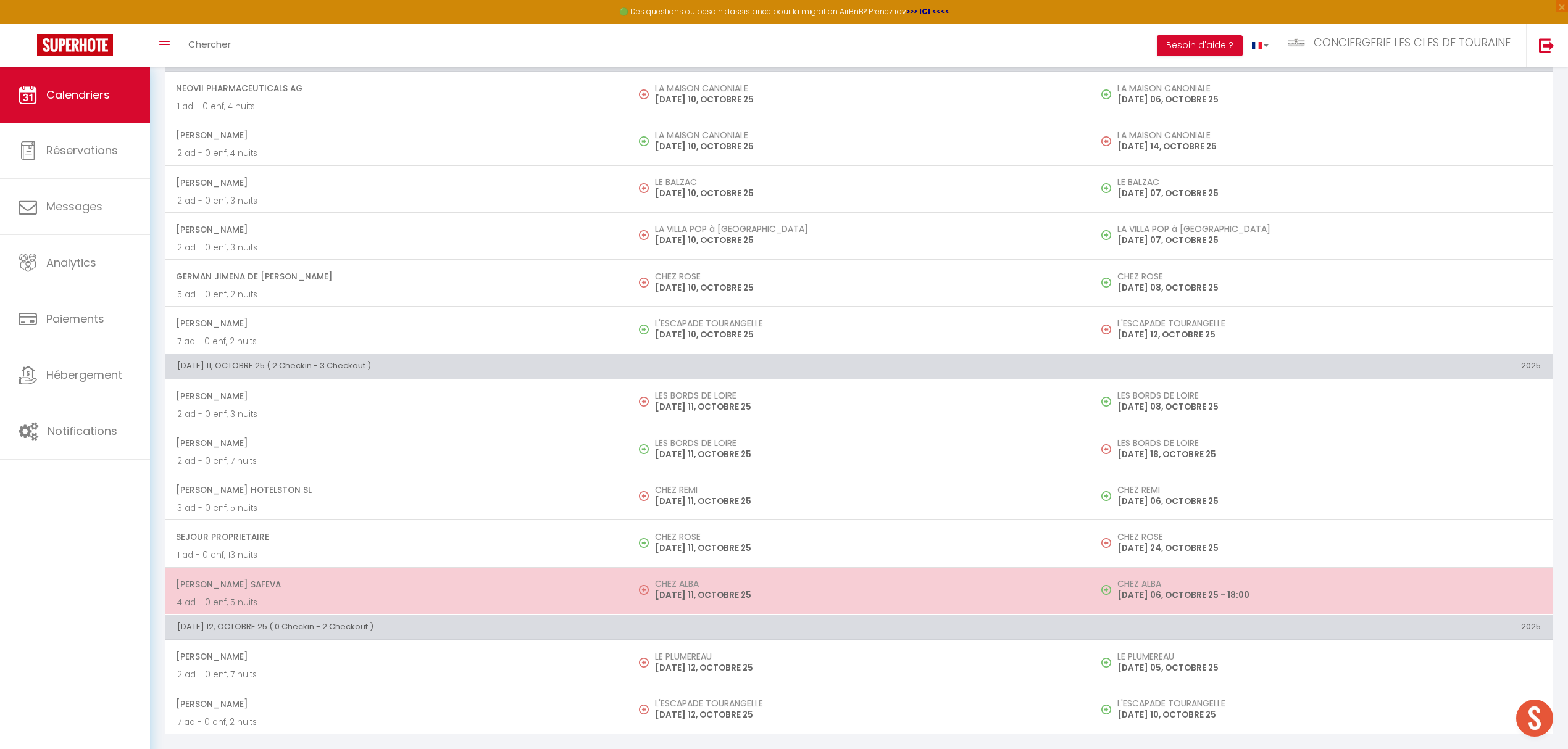
click at [703, 583] on h5 "CHEZ ALBA" at bounding box center [867, 583] width 424 height 10
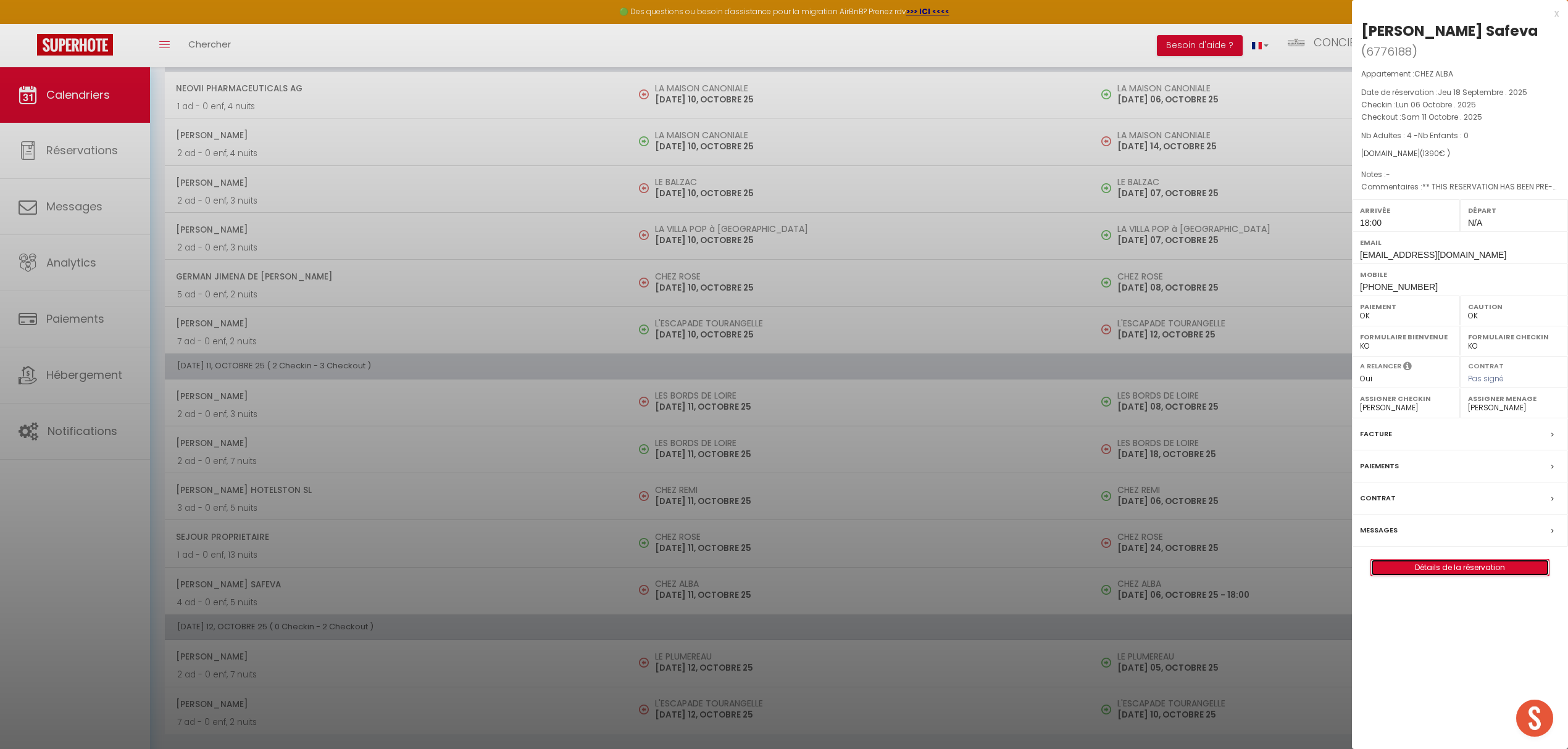
click at [1482, 559] on link "Détails de la réservation" at bounding box center [1460, 567] width 177 height 16
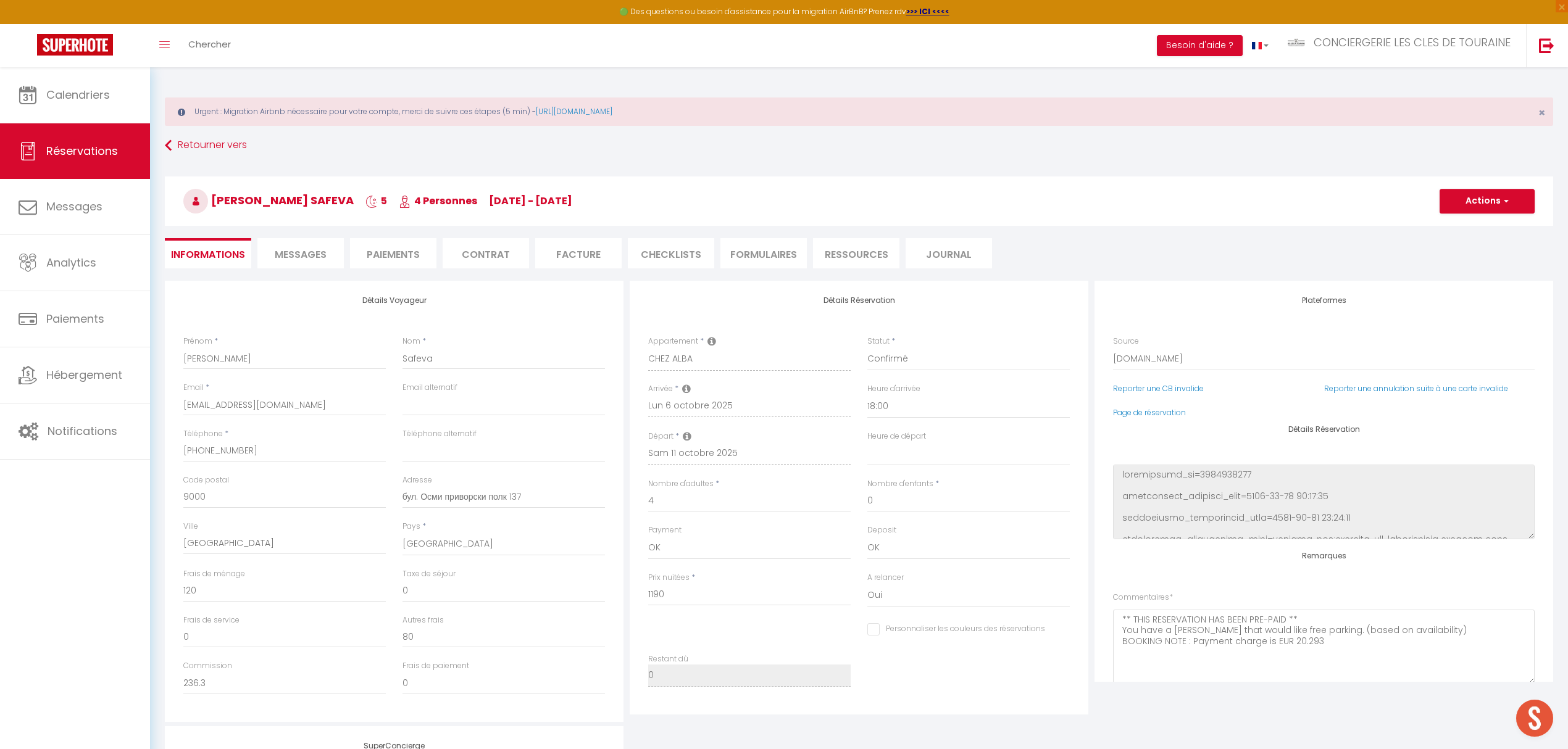
click at [311, 257] on span "Messages" at bounding box center [301, 254] width 52 height 14
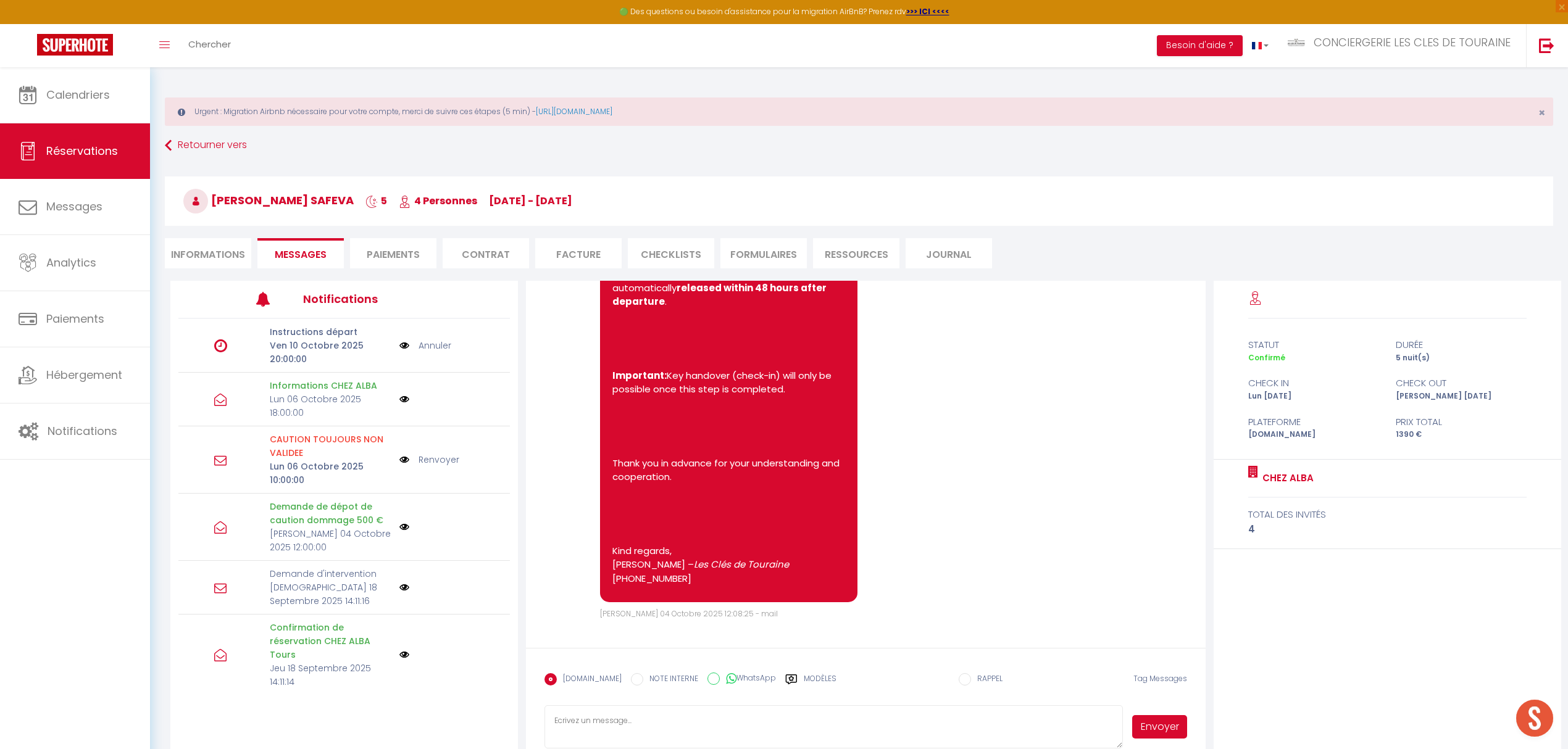
scroll to position [1306, 0]
click at [619, 732] on textarea at bounding box center [834, 726] width 578 height 43
click at [559, 746] on textarea "Hello, I confirm I will be there at 10 am for the check out. Have a nice evenin…" at bounding box center [834, 726] width 578 height 43
click at [1149, 729] on button "Envoyer" at bounding box center [1159, 727] width 54 height 23
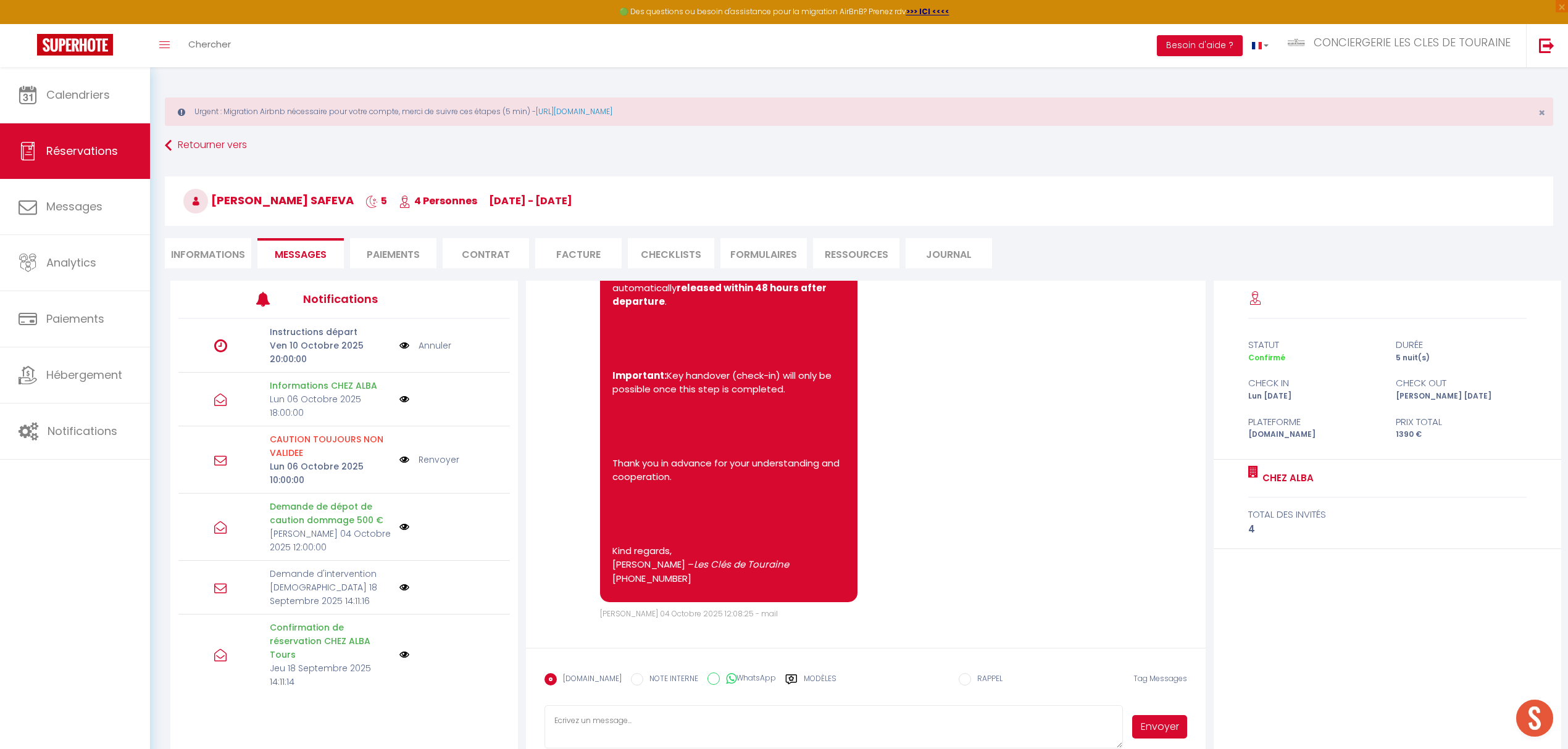
scroll to position [0, 0]
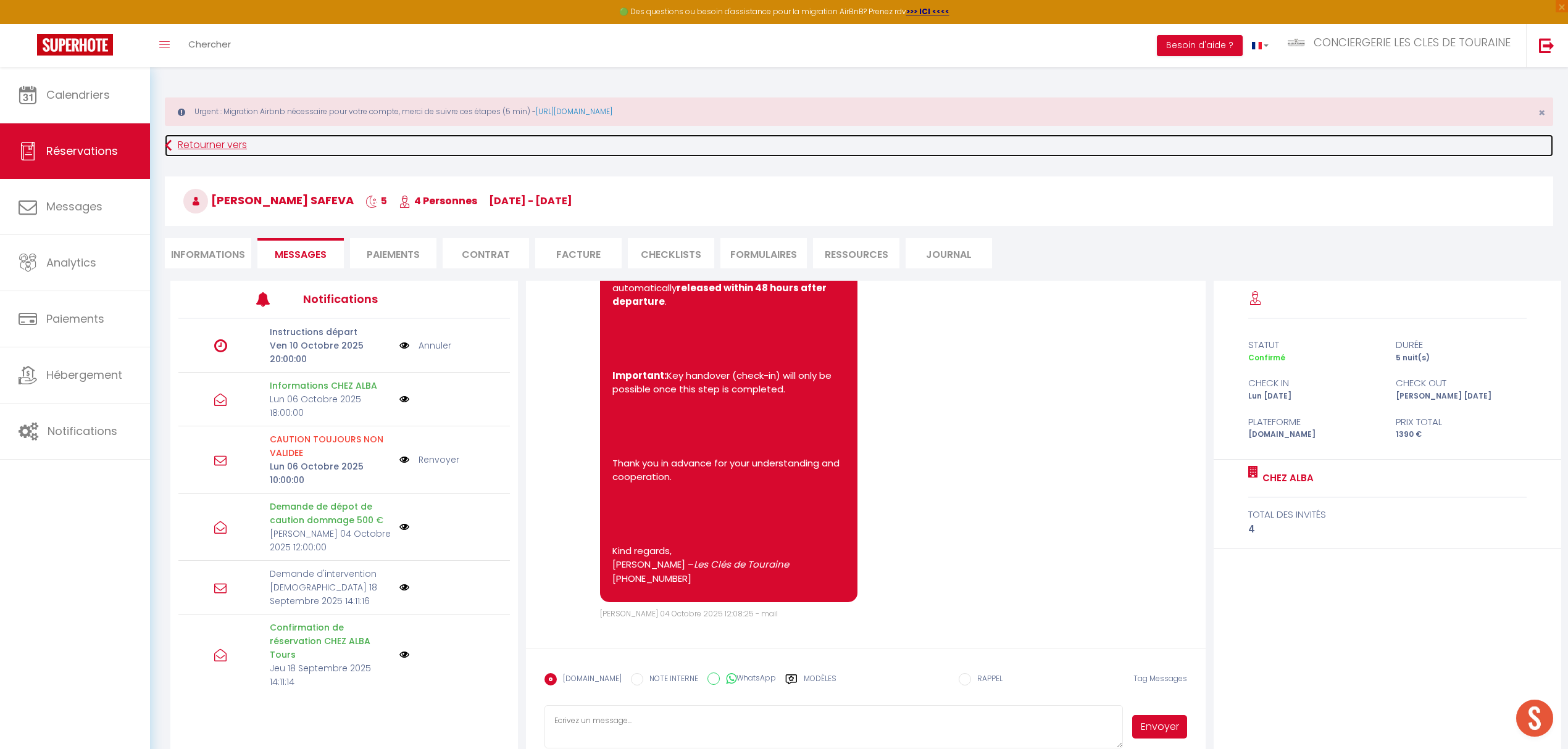
click at [198, 150] on link "Retourner vers" at bounding box center [858, 146] width 1388 height 22
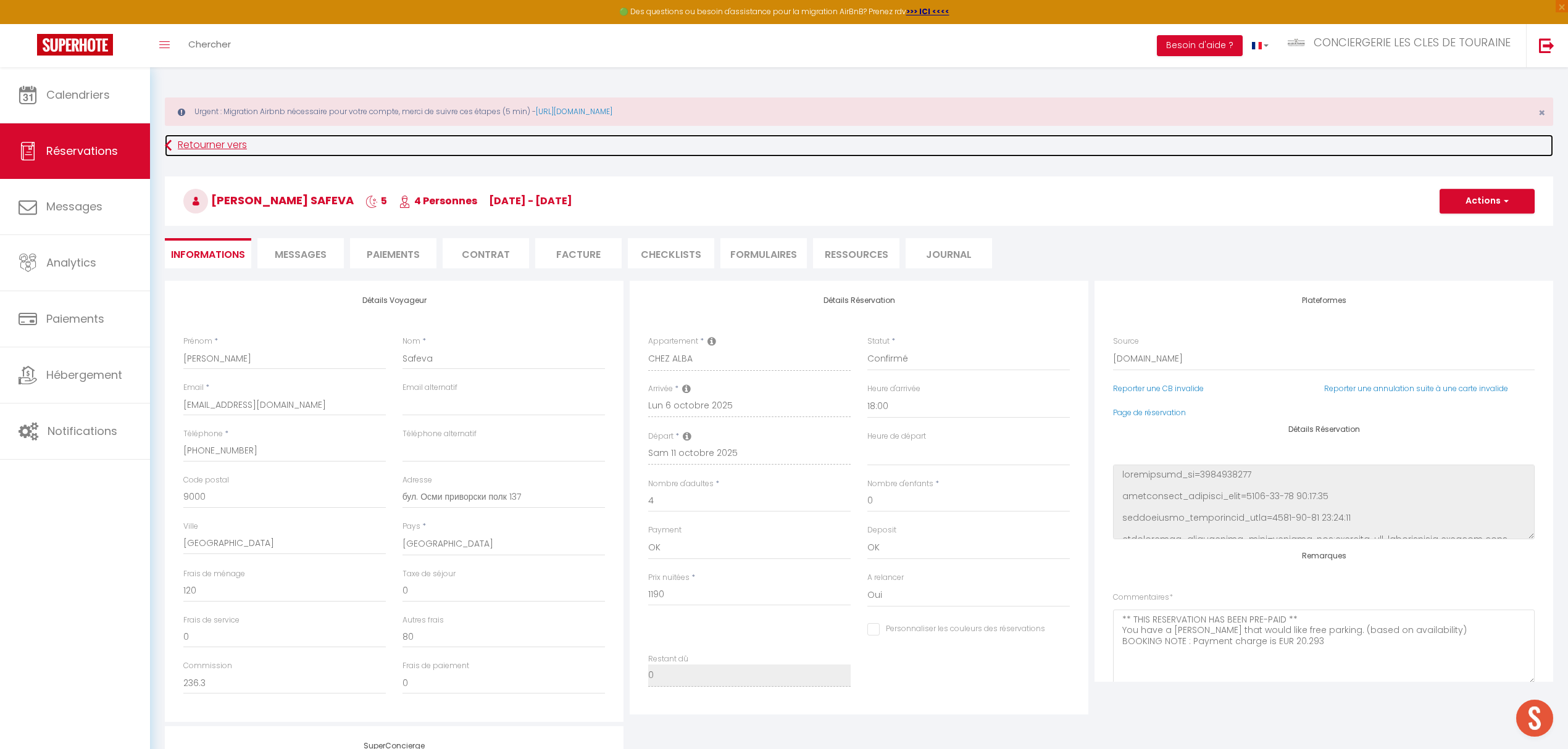
click at [218, 151] on link "Retourner vers" at bounding box center [858, 146] width 1388 height 22
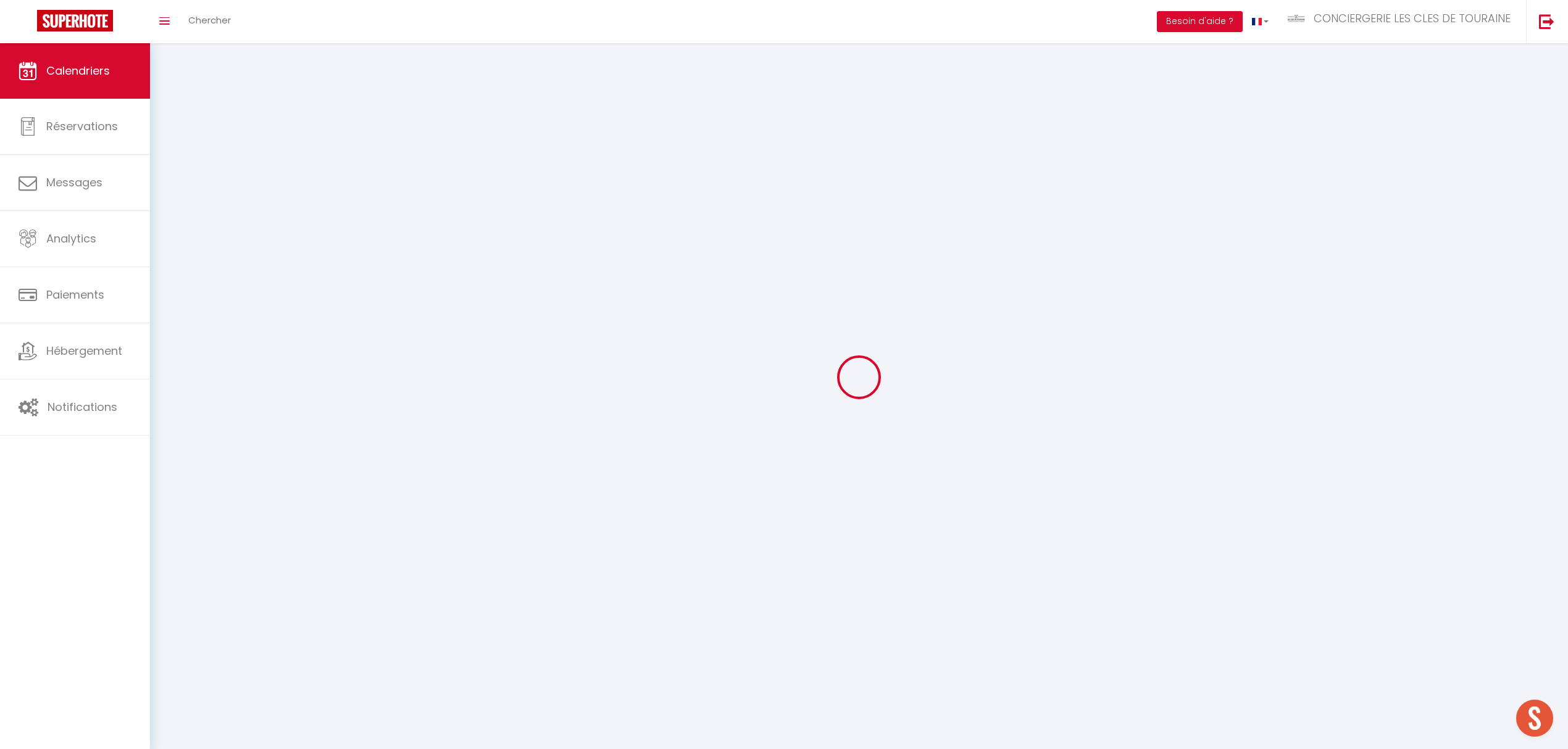
scroll to position [43, 0]
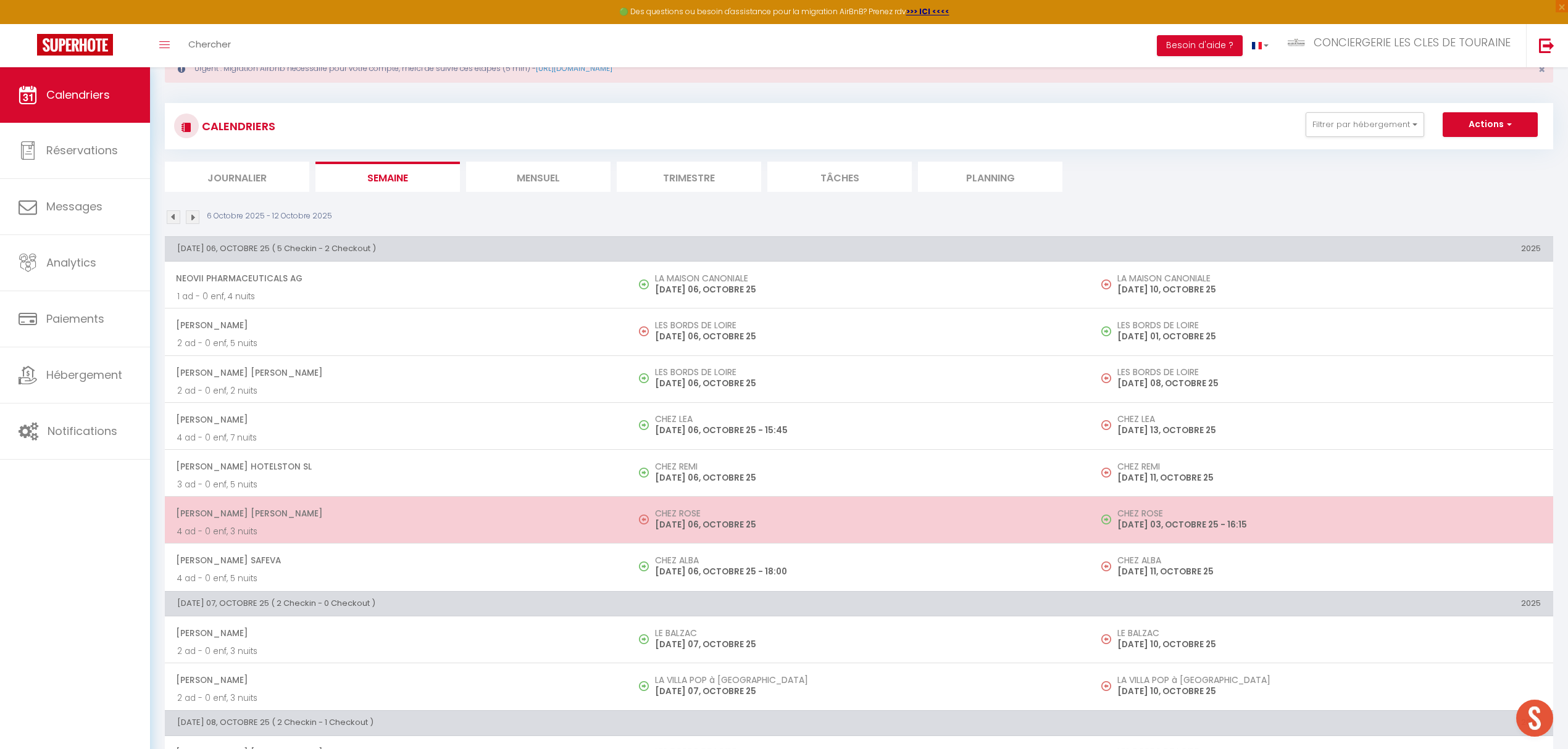
drag, startPoint x: 751, startPoint y: 470, endPoint x: 756, endPoint y: 506, distance: 36.3
click at [756, 506] on tbody "Neovii Pharmaceuticals AG 1 ad - 0 enf, 4 nuits LA MAISON [DEMOGRAPHIC_DATA] [D…" at bounding box center [858, 426] width 1388 height 329
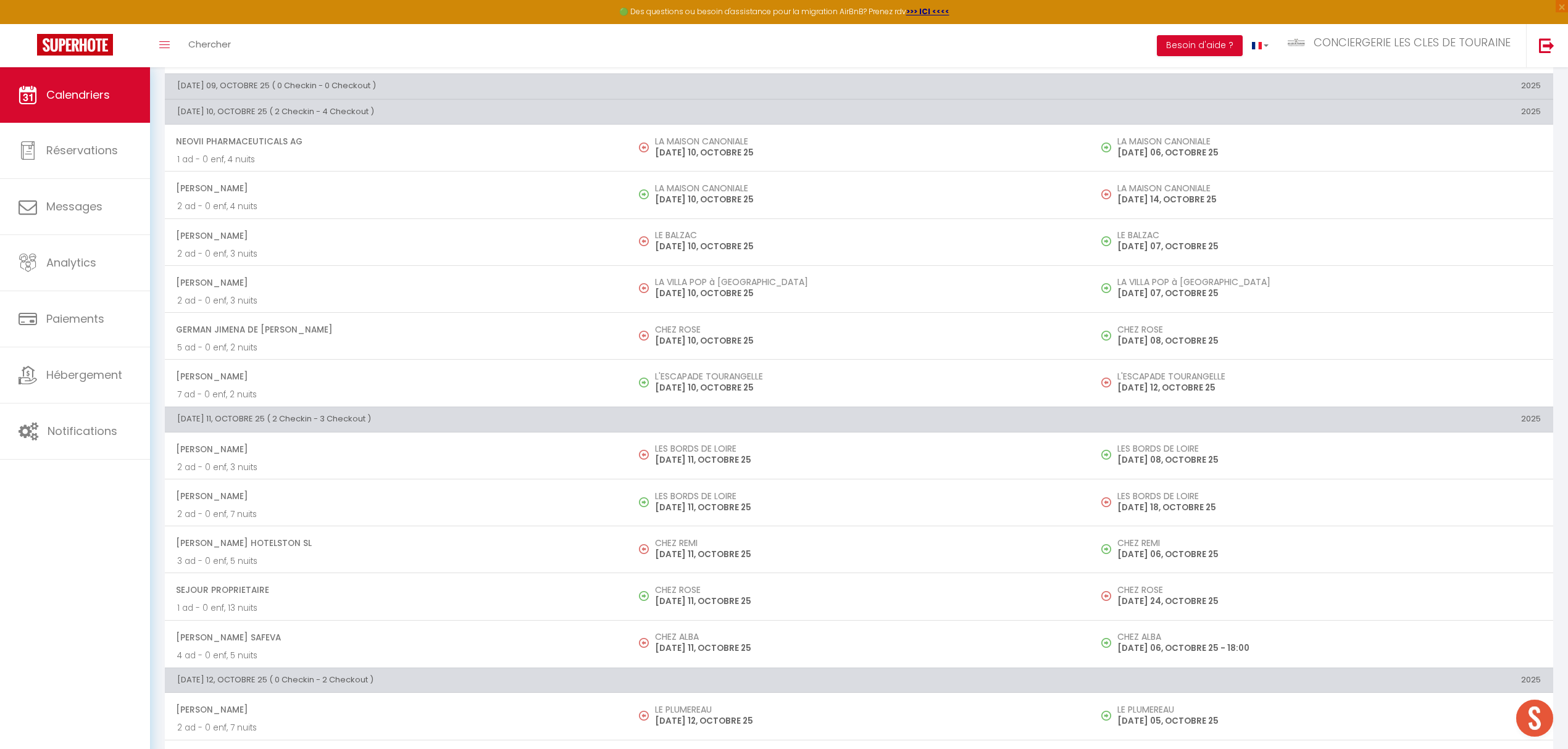
scroll to position [907, 0]
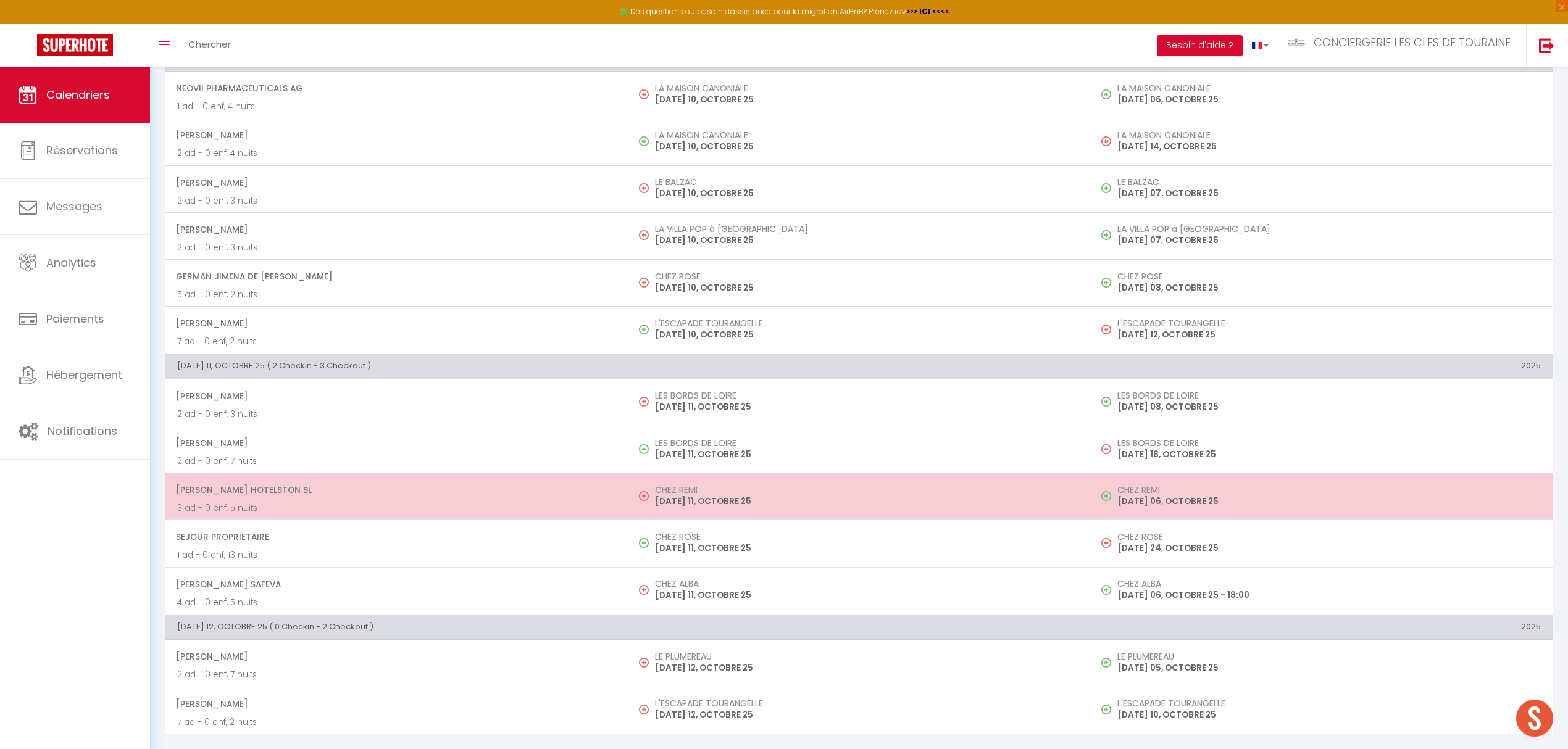
click at [741, 495] on p "[DATE] 11, OCTOBRE 25" at bounding box center [867, 501] width 424 height 13
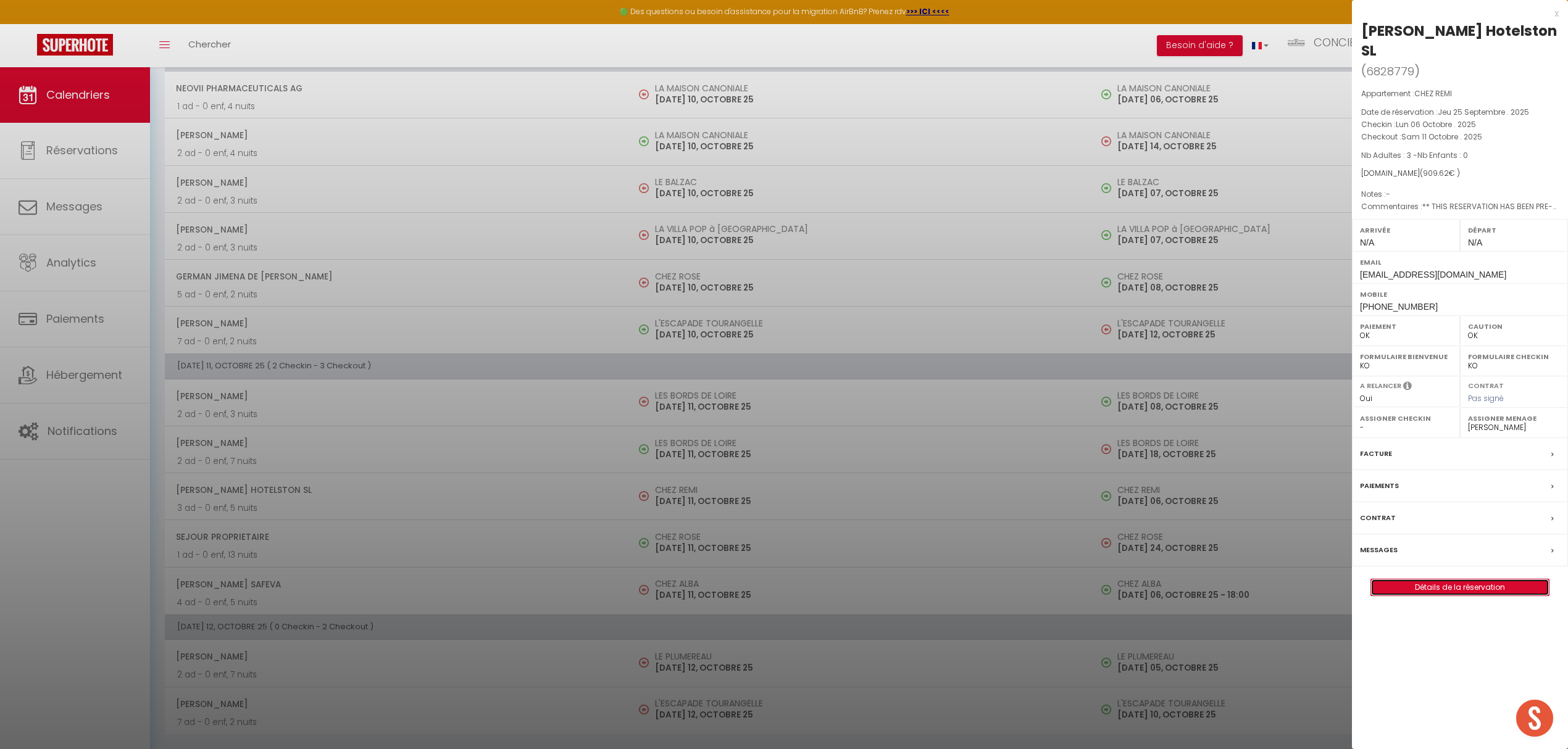
click at [1431, 588] on link "Détails de la réservation" at bounding box center [1460, 587] width 177 height 16
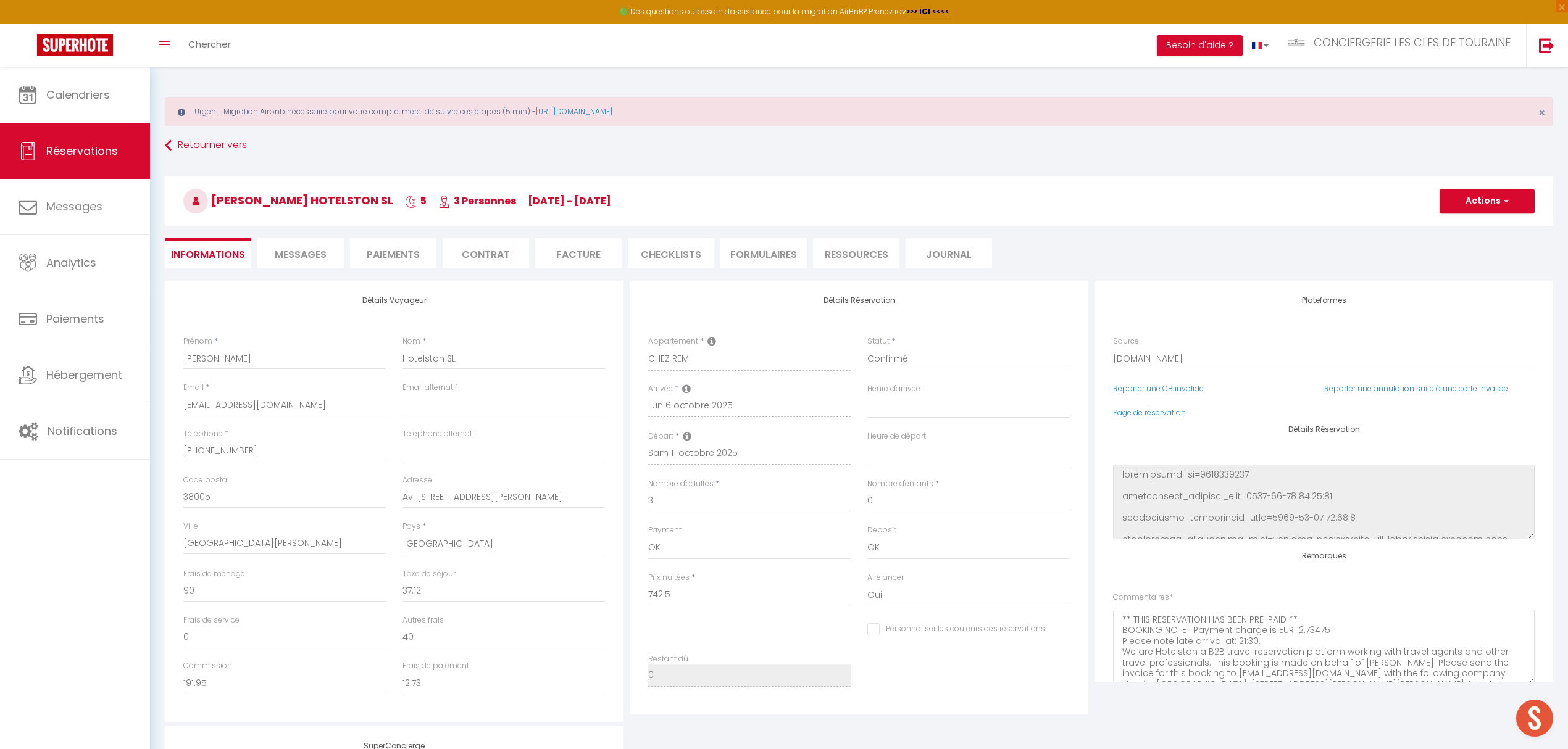
click at [393, 262] on li "Paiements" at bounding box center [392, 253] width 86 height 30
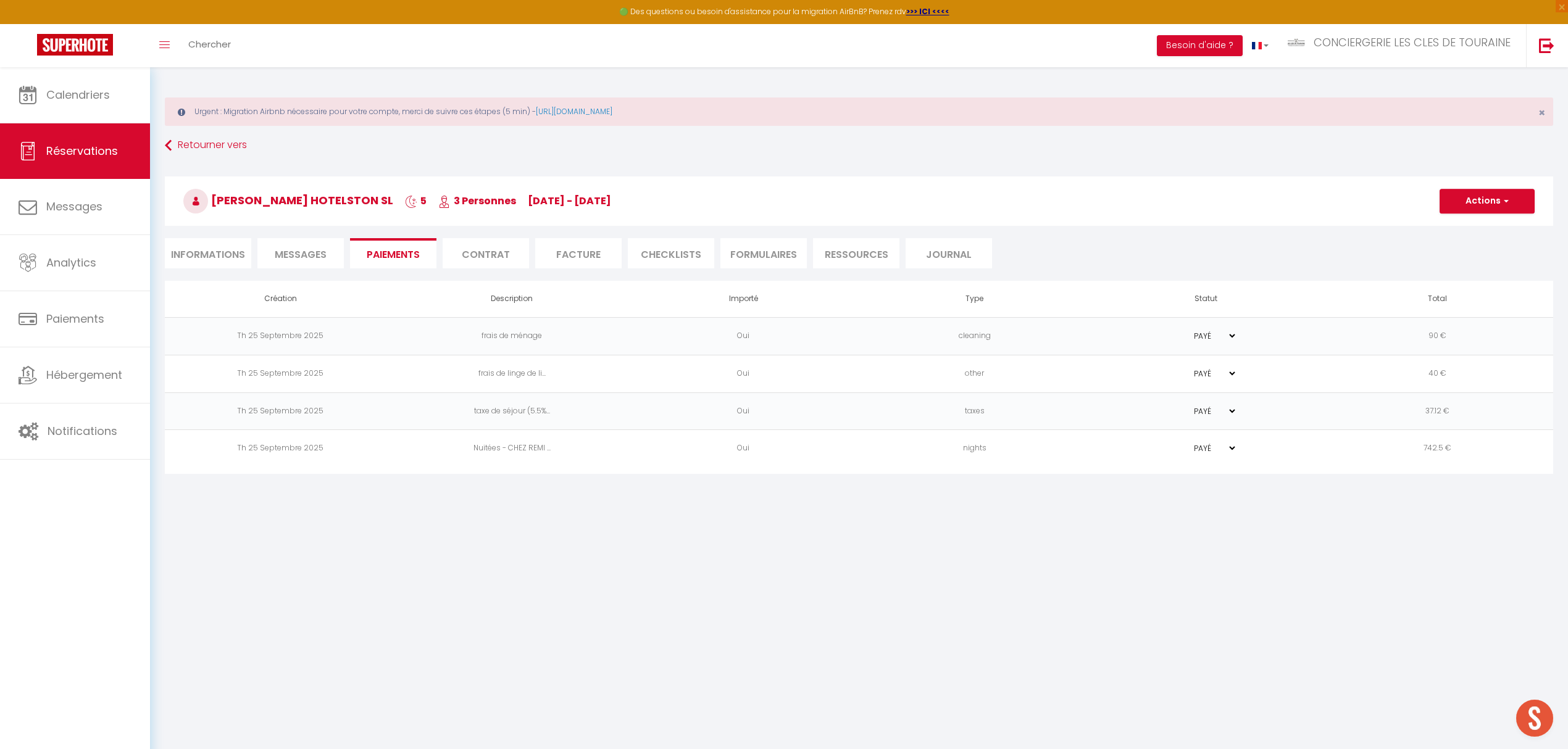
click at [304, 256] on span "Messages" at bounding box center [301, 254] width 52 height 14
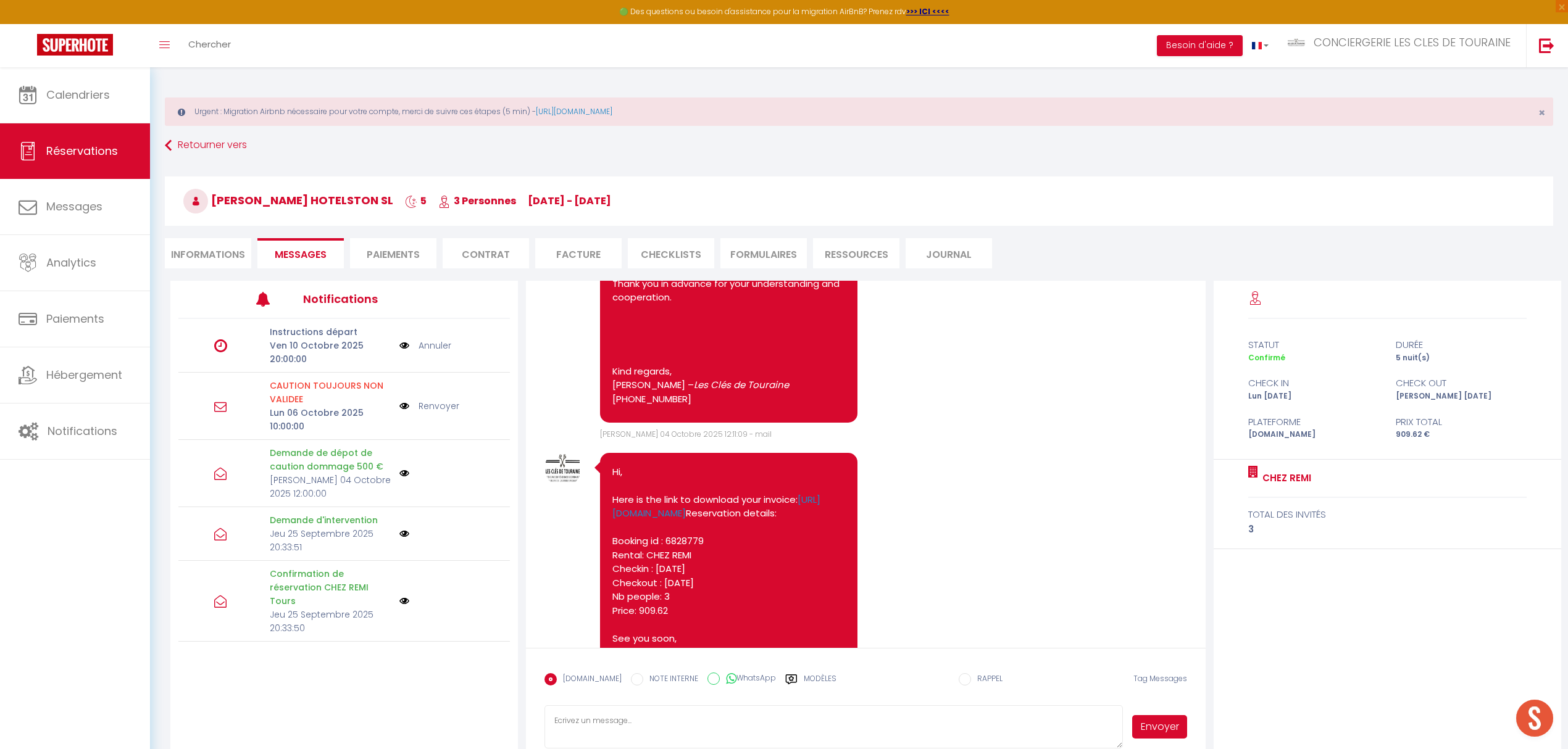
scroll to position [5136, 0]
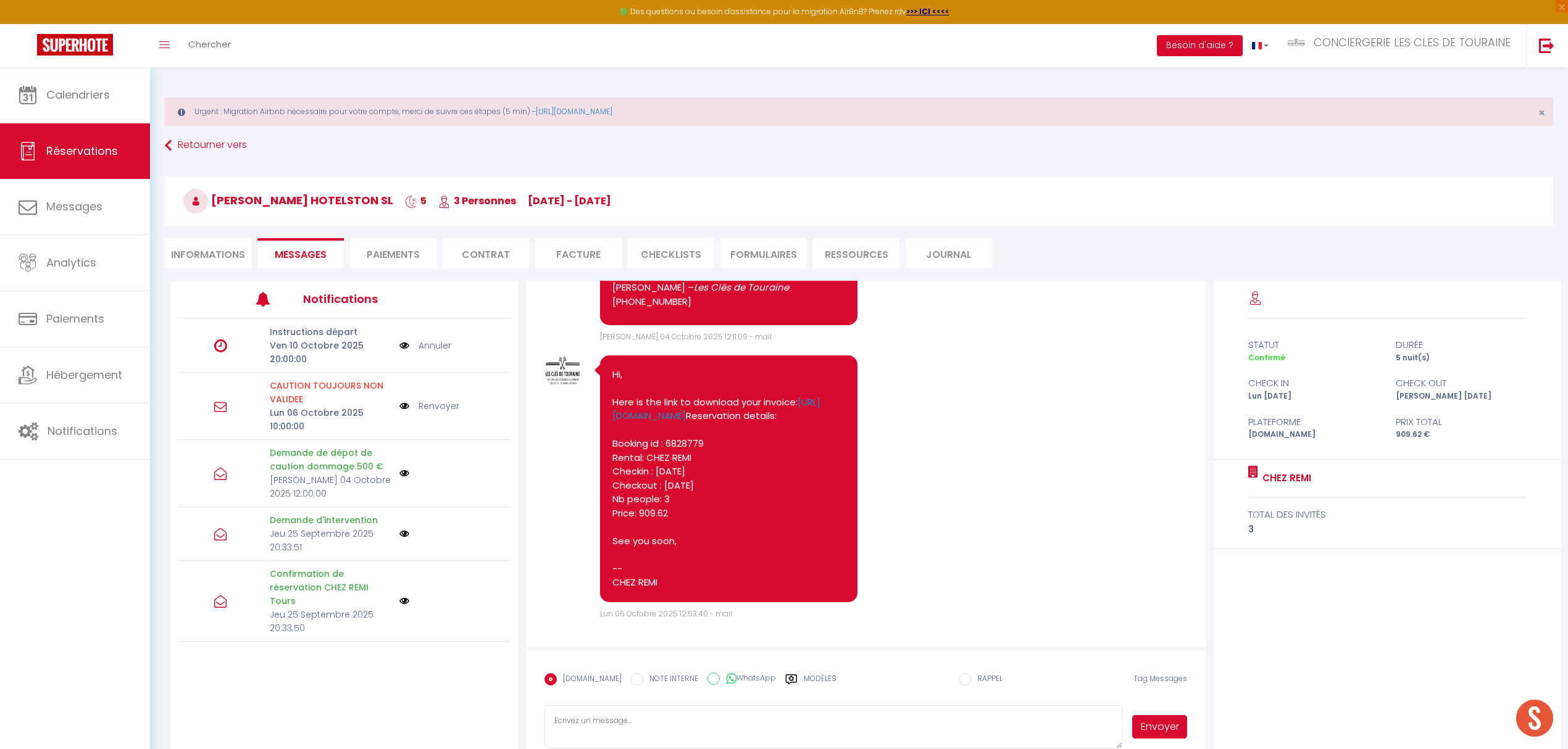
click at [628, 713] on textarea at bounding box center [834, 726] width 578 height 43
drag, startPoint x: 584, startPoint y: 732, endPoint x: 532, endPoint y: 699, distance: 61.6
click at [532, 699] on form "[DOMAIN_NAME] NOTE INTERNE WhatsApp Modèles 10 « ‹ » › [DATE] [PHONE_NUMBER] Di…" at bounding box center [865, 703] width 679 height 110
click at [95, 87] on span "Calendriers" at bounding box center [78, 95] width 63 height 16
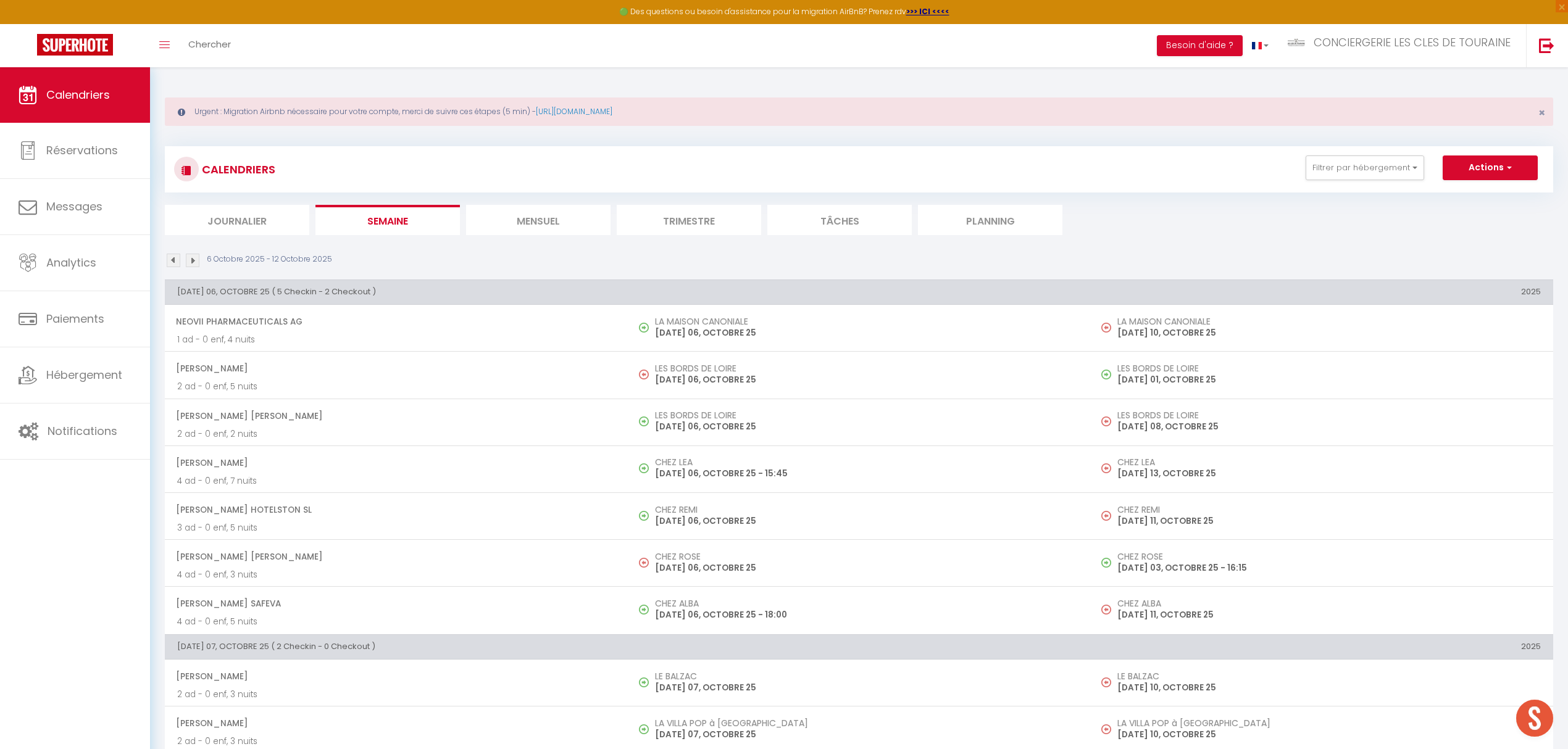
click at [515, 225] on li "Mensuel" at bounding box center [538, 219] width 144 height 30
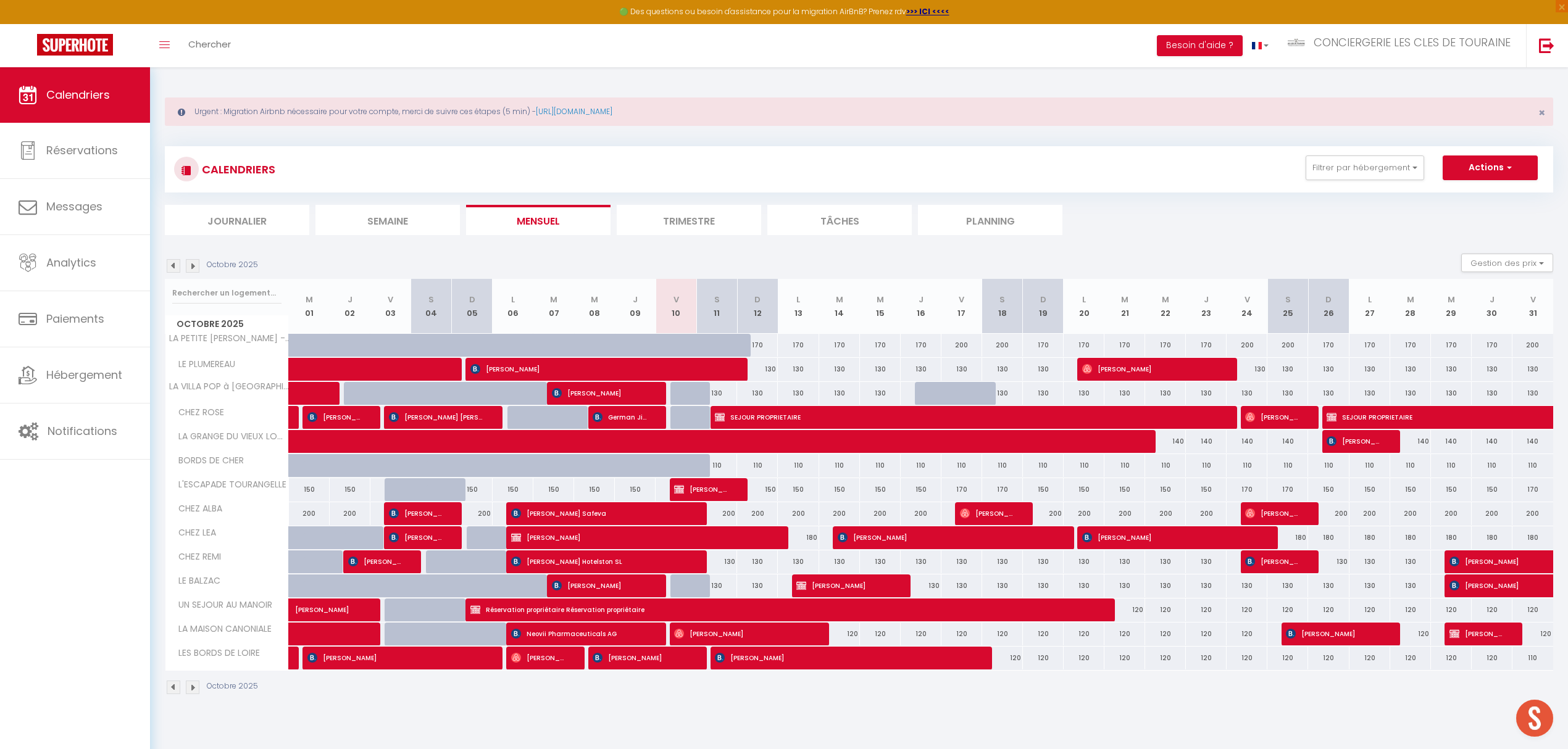
click at [843, 632] on div "120" at bounding box center [839, 634] width 41 height 23
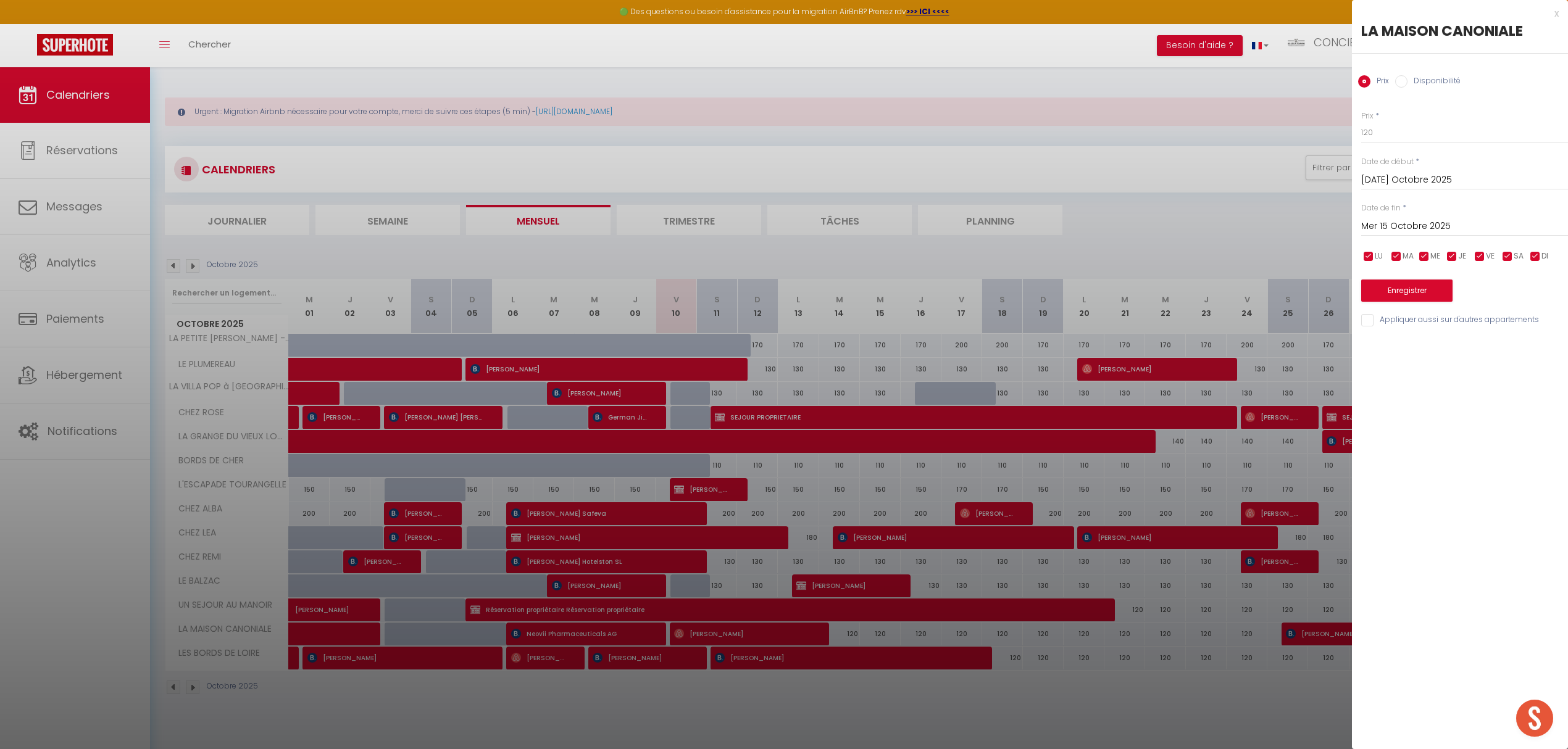
click at [1395, 223] on input "Mer 15 Octobre 2025" at bounding box center [1464, 226] width 207 height 16
click at [1537, 245] on span ">" at bounding box center [1532, 247] width 27 height 25
click at [1380, 245] on span "<" at bounding box center [1374, 247] width 27 height 25
click at [1473, 344] on span "16" at bounding box center [1479, 346] width 27 height 25
click at [1438, 77] on label "Disponibilité" at bounding box center [1434, 82] width 53 height 14
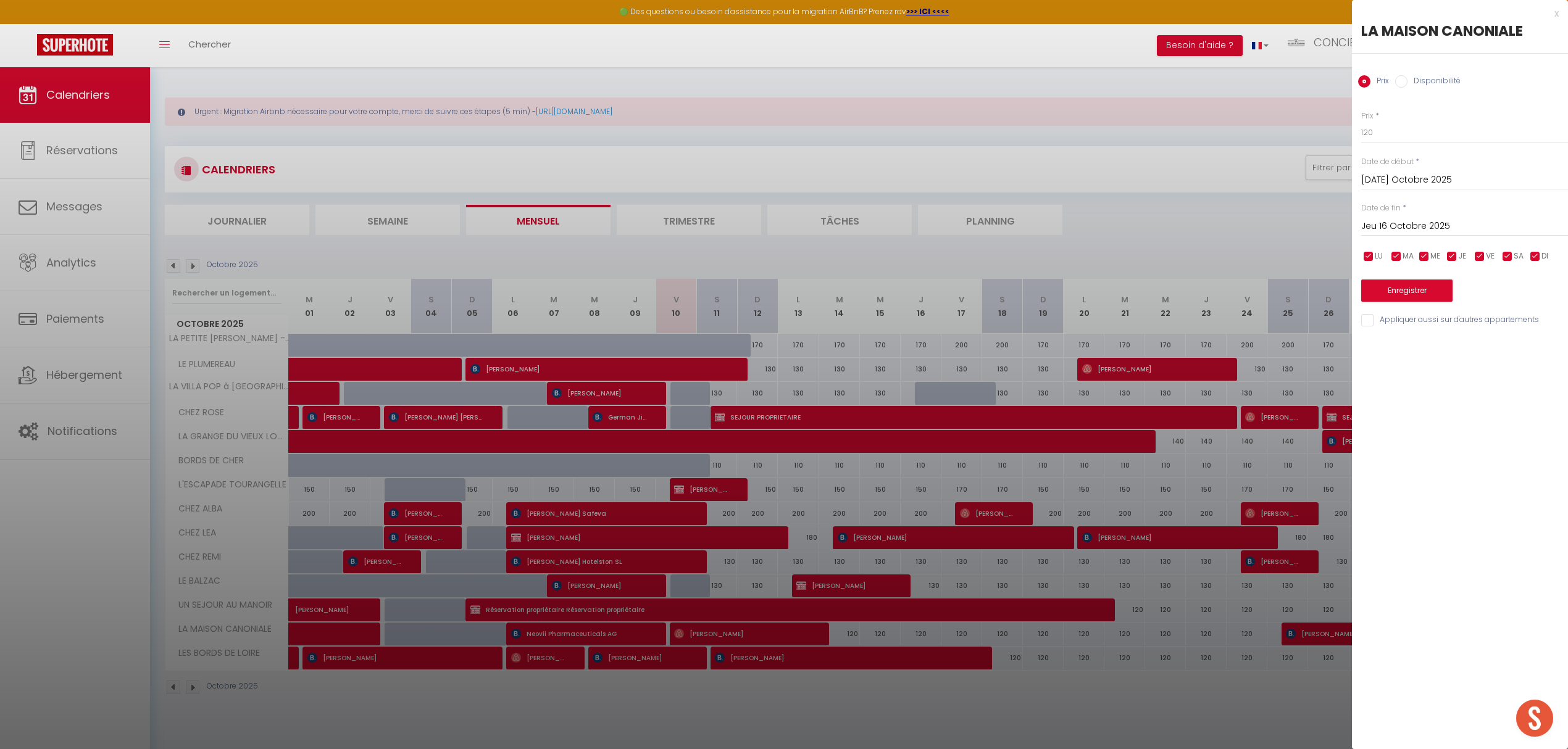
click at [1407, 77] on input "Disponibilité" at bounding box center [1401, 81] width 12 height 12
click at [1398, 131] on select "Disponible Indisponible" at bounding box center [1464, 133] width 207 height 23
click at [1302, 233] on div at bounding box center [784, 374] width 1568 height 749
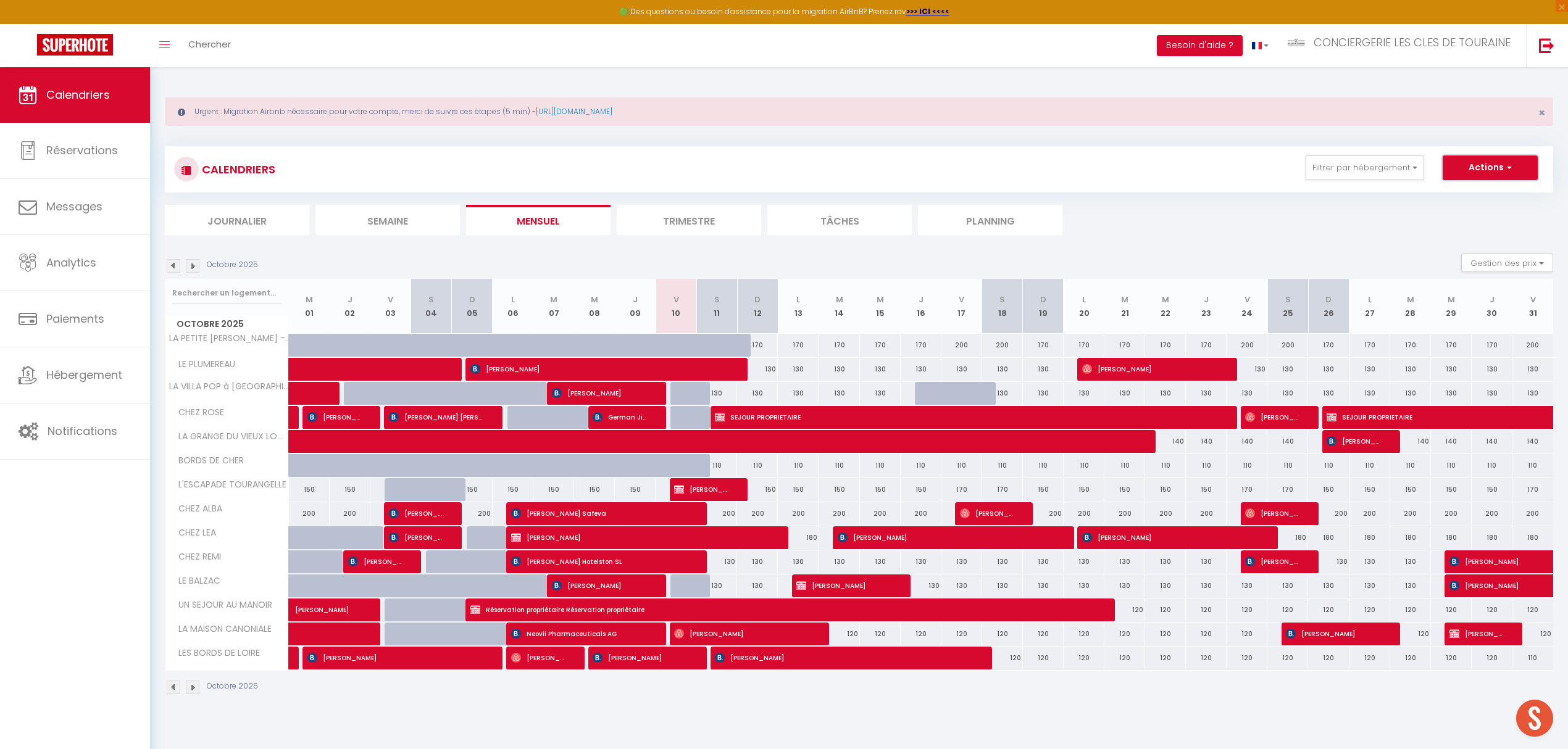
click at [1471, 173] on button "Actions" at bounding box center [1490, 168] width 95 height 25
click at [1458, 194] on link "Nouvelle réservation" at bounding box center [1477, 196] width 108 height 19
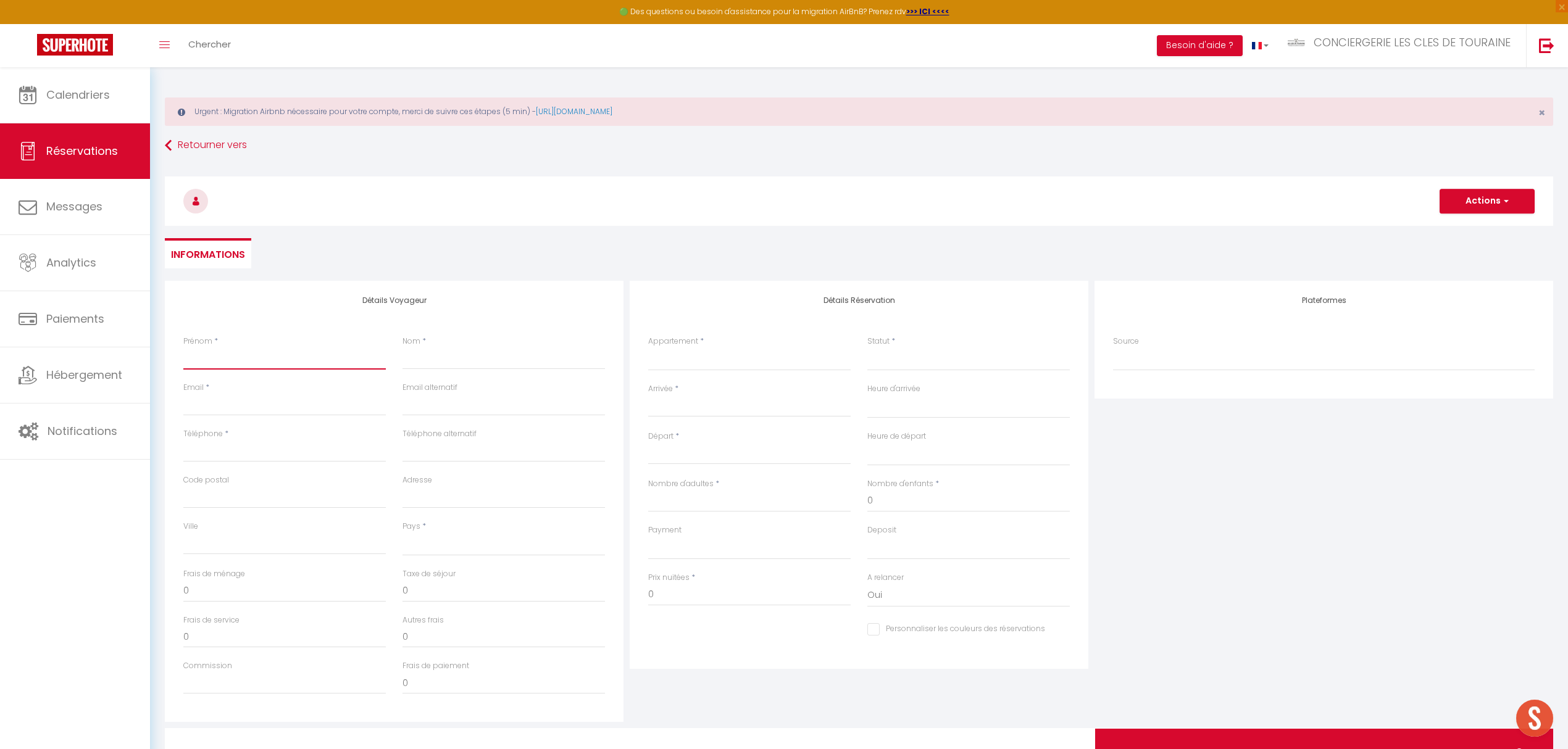
click at [225, 361] on input "Prénom" at bounding box center [284, 359] width 203 height 22
click at [685, 355] on select "LA PETITE [PERSON_NAME] - Savonnières CHEZ [PERSON_NAME] CHEZ REMI LE BALZAC UN…" at bounding box center [749, 359] width 203 height 23
click at [648, 348] on select "LA PETITE [PERSON_NAME] - Savonnières CHEZ [PERSON_NAME] CHEZ REMI LE BALZAC UN…" at bounding box center [749, 359] width 203 height 23
click at [872, 358] on select "Confirmé Non Confirmé [PERSON_NAME] par le voyageur No Show Request" at bounding box center [968, 359] width 203 height 23
click at [867, 348] on select "Confirmé Non Confirmé [PERSON_NAME] par le voyageur No Show Request" at bounding box center [968, 359] width 203 height 23
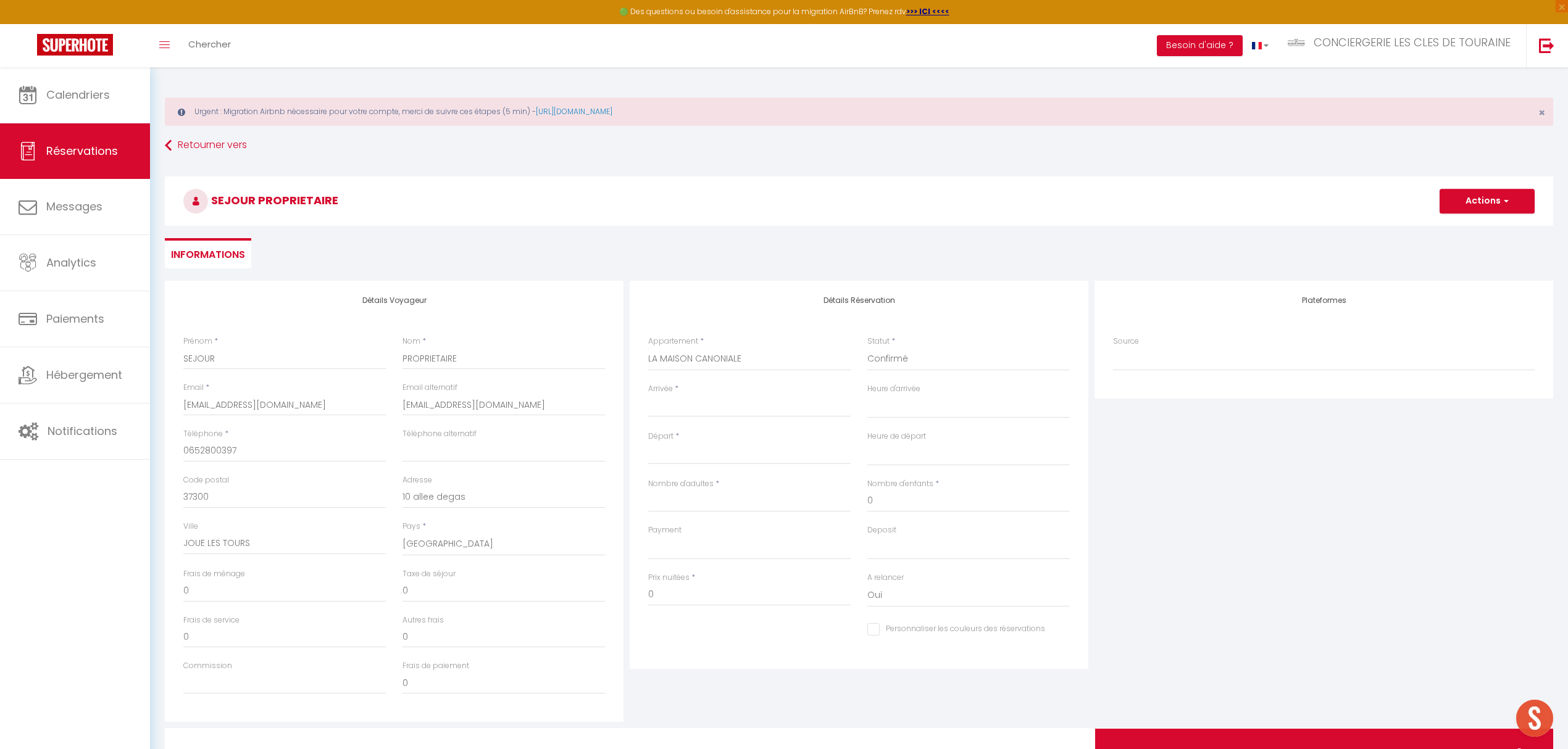
click at [754, 407] on input "Arrivée" at bounding box center [749, 407] width 203 height 16
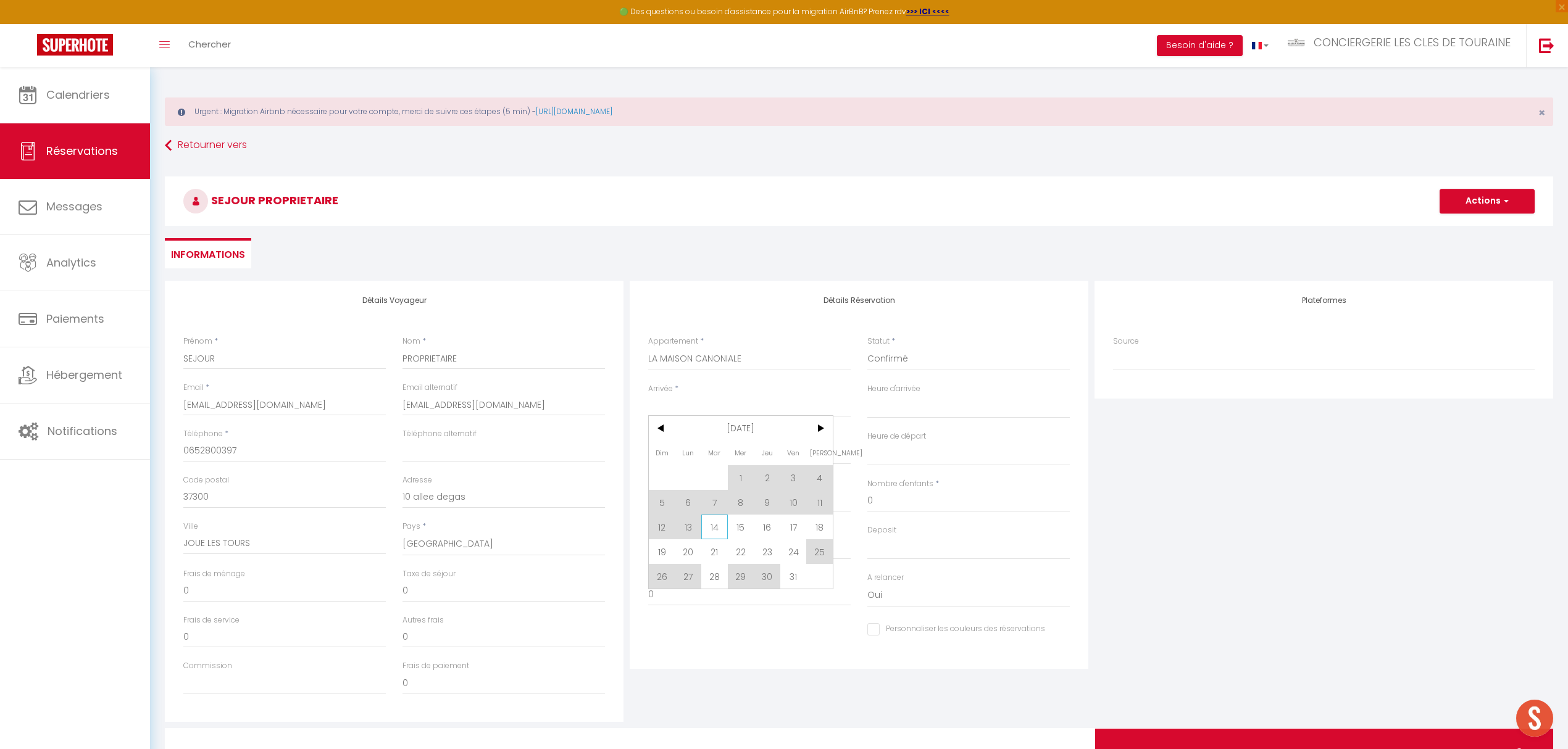
click at [714, 526] on span "14" at bounding box center [714, 527] width 27 height 25
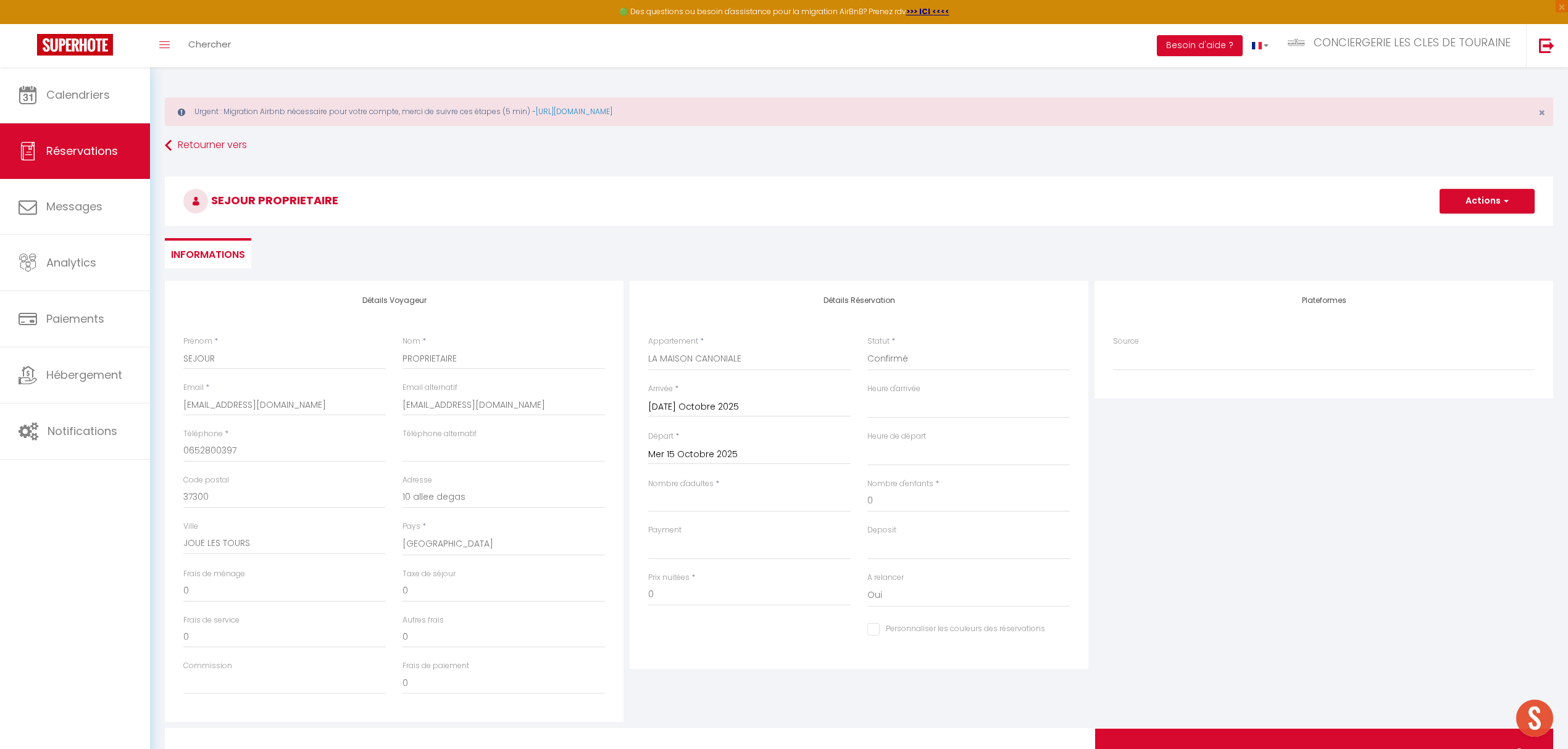
click at [721, 462] on input "Mer 15 Octobre 2025" at bounding box center [749, 454] width 203 height 16
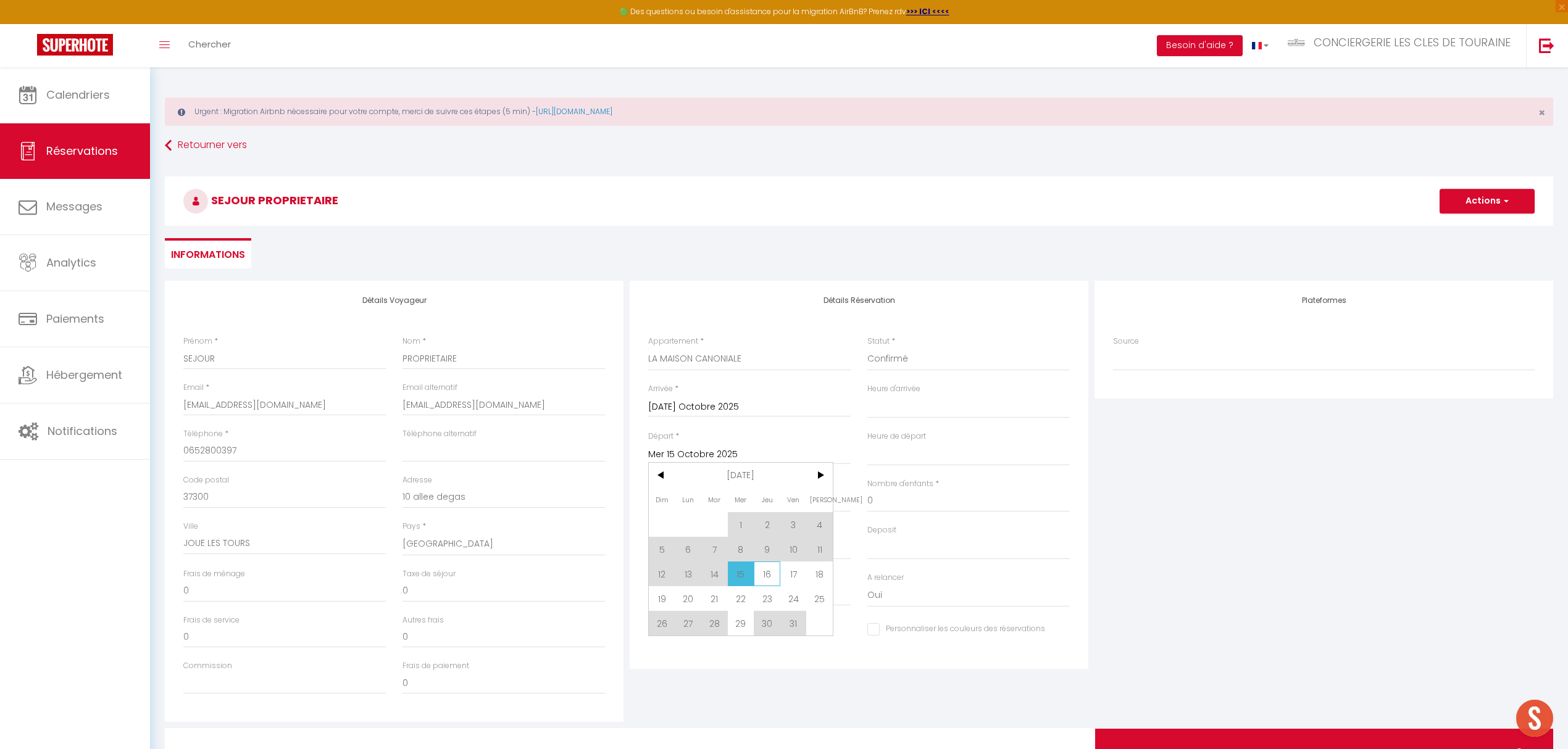
click at [769, 577] on span "16" at bounding box center [767, 574] width 27 height 25
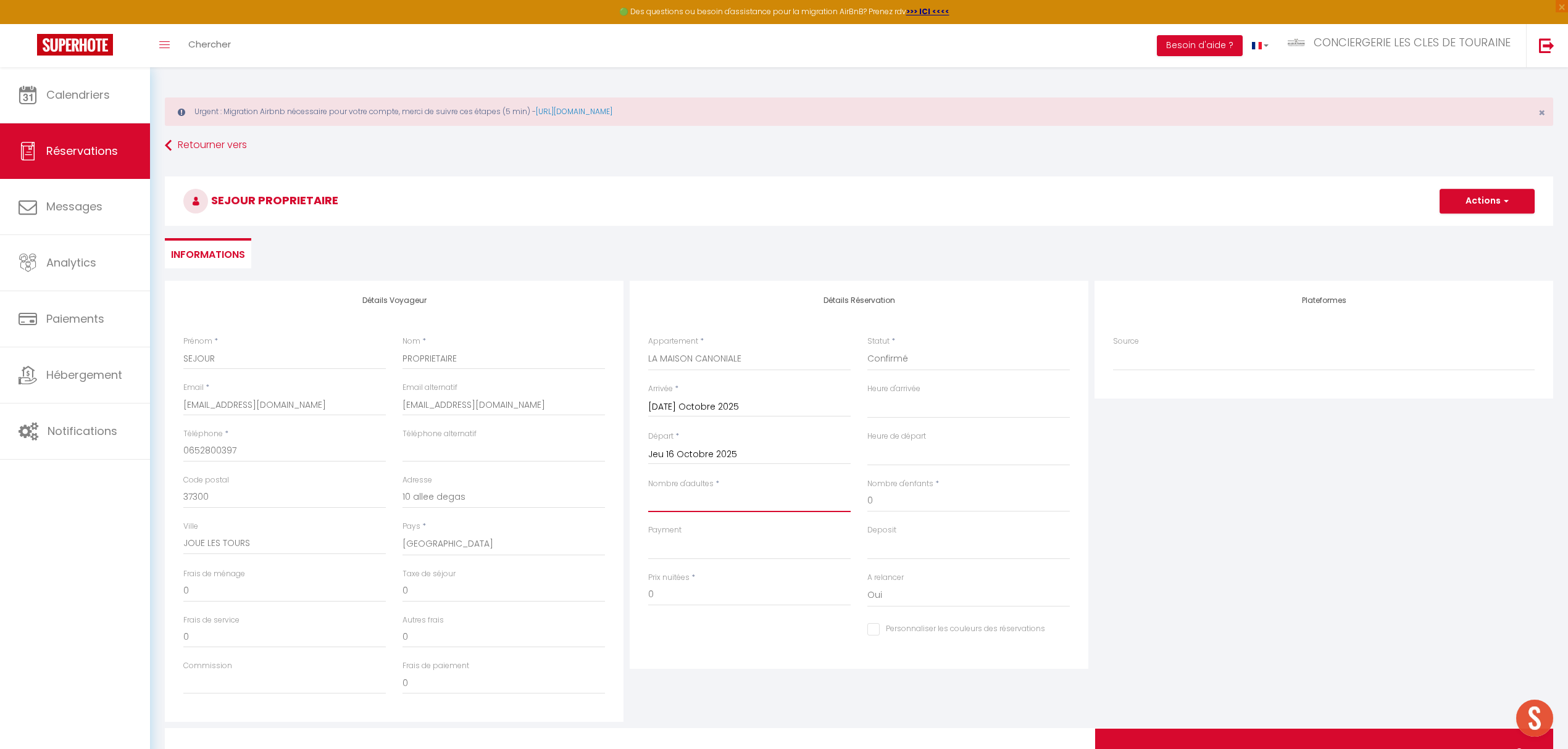
click at [689, 504] on input "Nombre d'adultes" at bounding box center [749, 501] width 203 height 22
click at [1492, 203] on button "Actions" at bounding box center [1486, 201] width 95 height 25
click at [1468, 226] on link "Enregistrer" at bounding box center [1474, 228] width 98 height 16
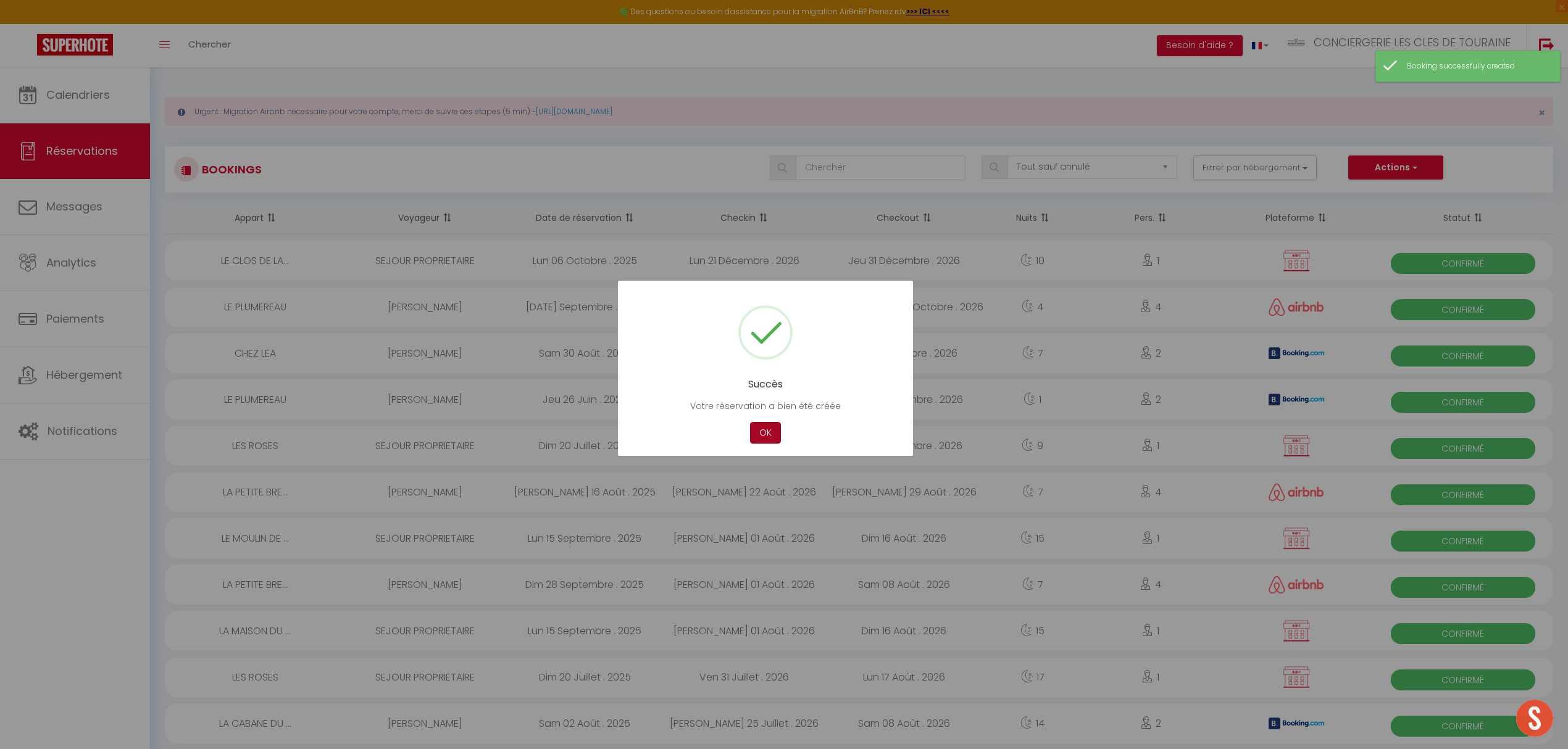
click at [758, 436] on button "OK" at bounding box center [766, 432] width 31 height 21
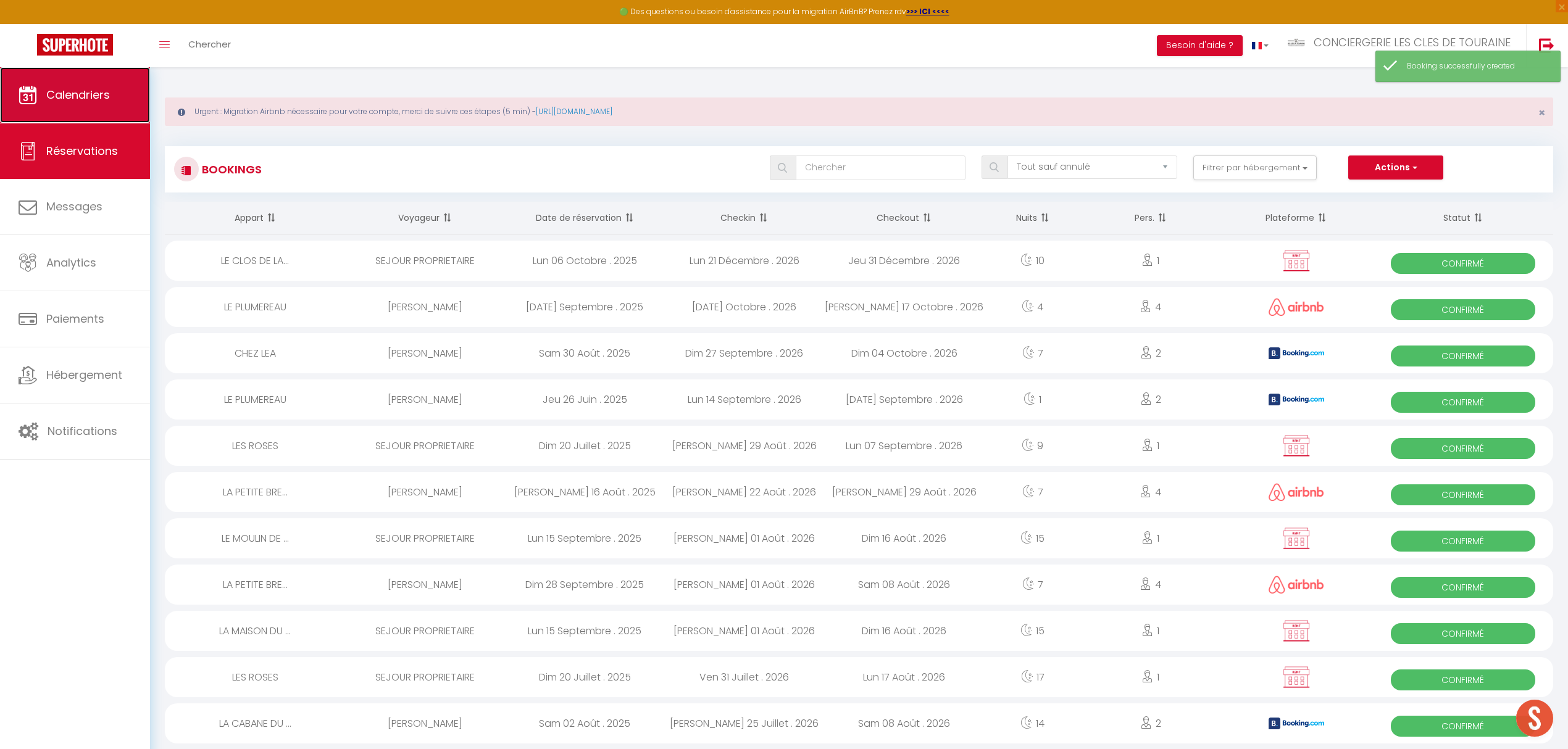
click at [90, 105] on link "Calendriers" at bounding box center [75, 95] width 150 height 56
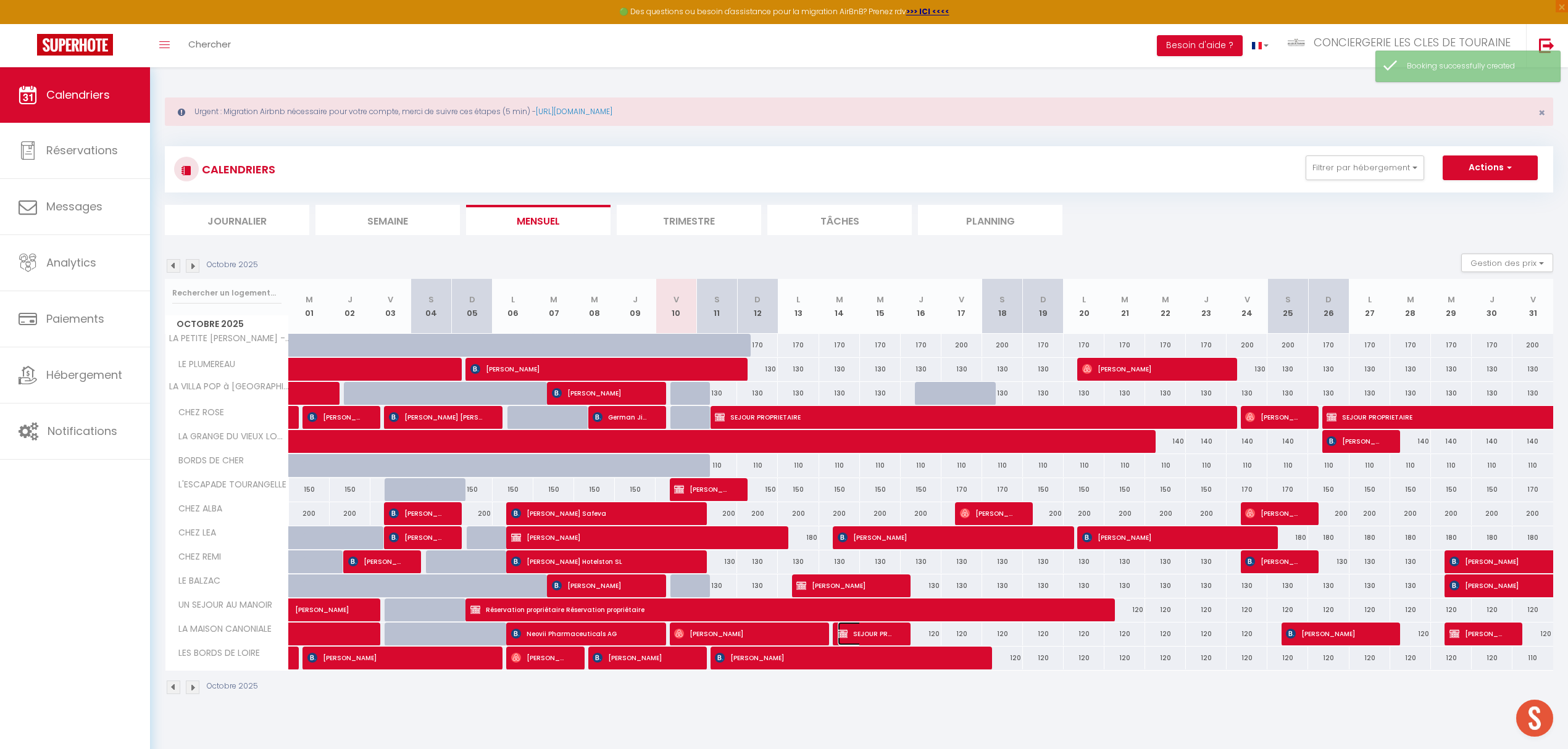
click at [873, 637] on span "SEJOUR PROPRIETAIRE" at bounding box center [865, 634] width 54 height 23
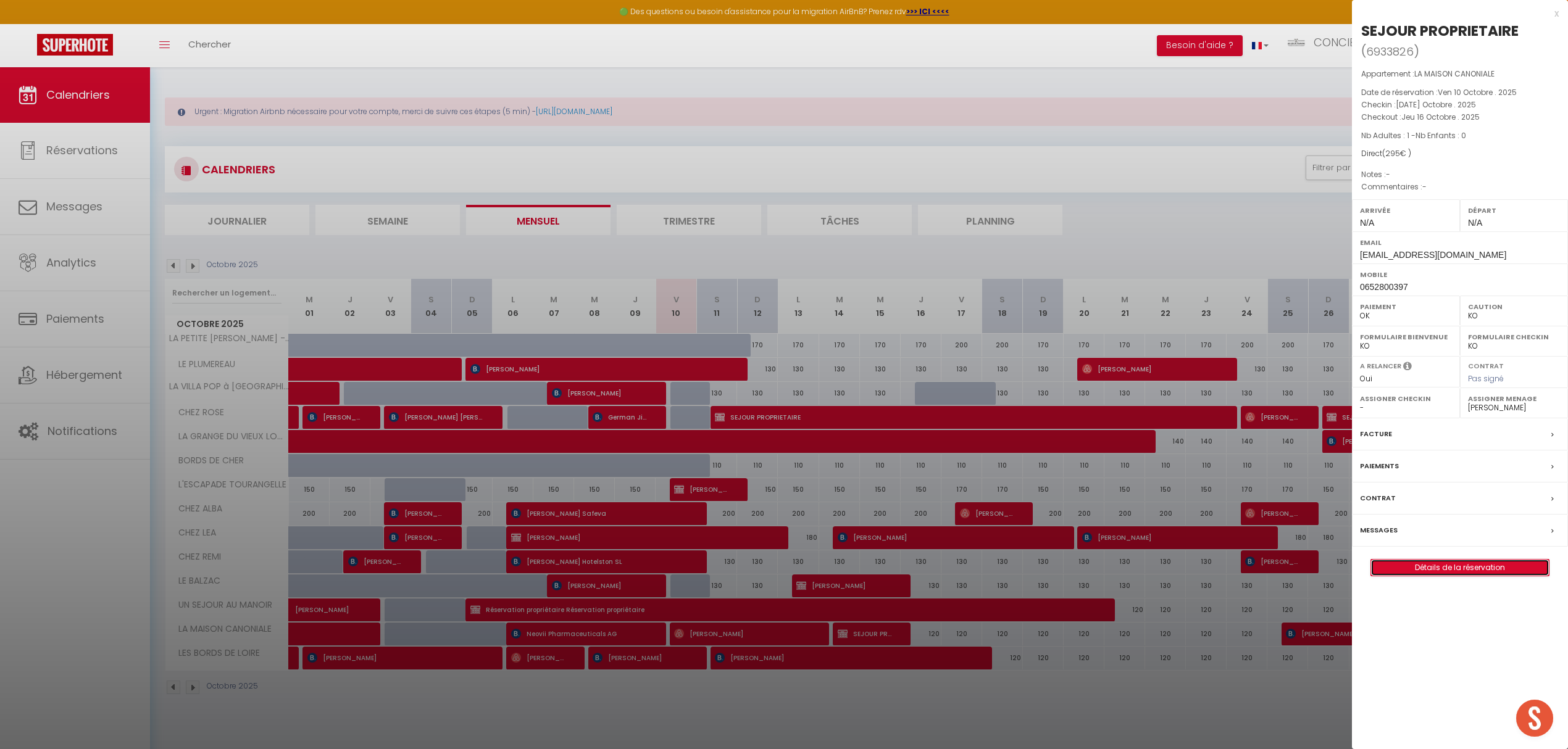
click at [1439, 570] on link "Détails de la réservation" at bounding box center [1460, 567] width 177 height 16
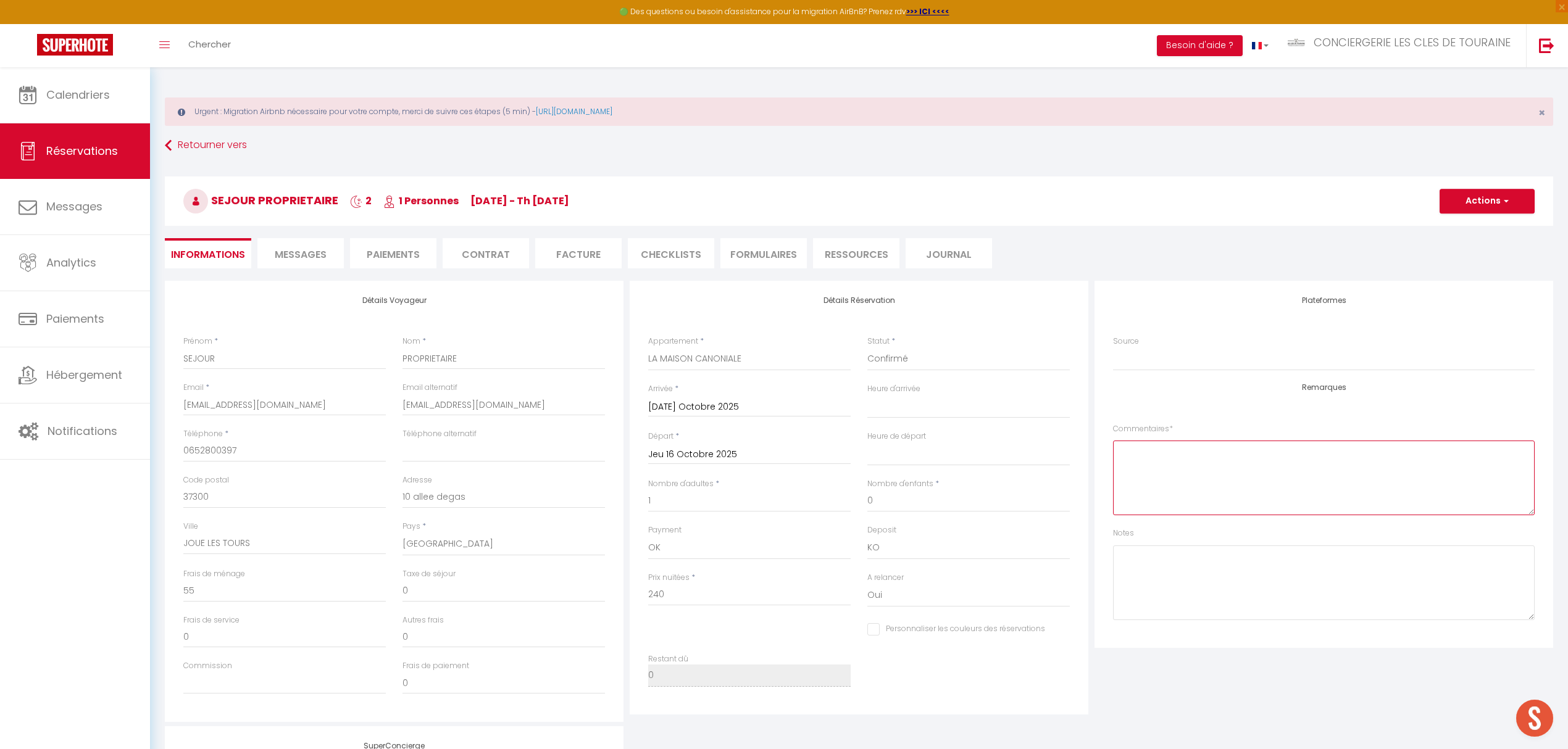
click at [1148, 466] on textarea at bounding box center [1323, 477] width 422 height 74
click at [1483, 198] on button "Actions" at bounding box center [1486, 201] width 95 height 25
click at [1470, 230] on link "Enregistrer" at bounding box center [1474, 228] width 98 height 16
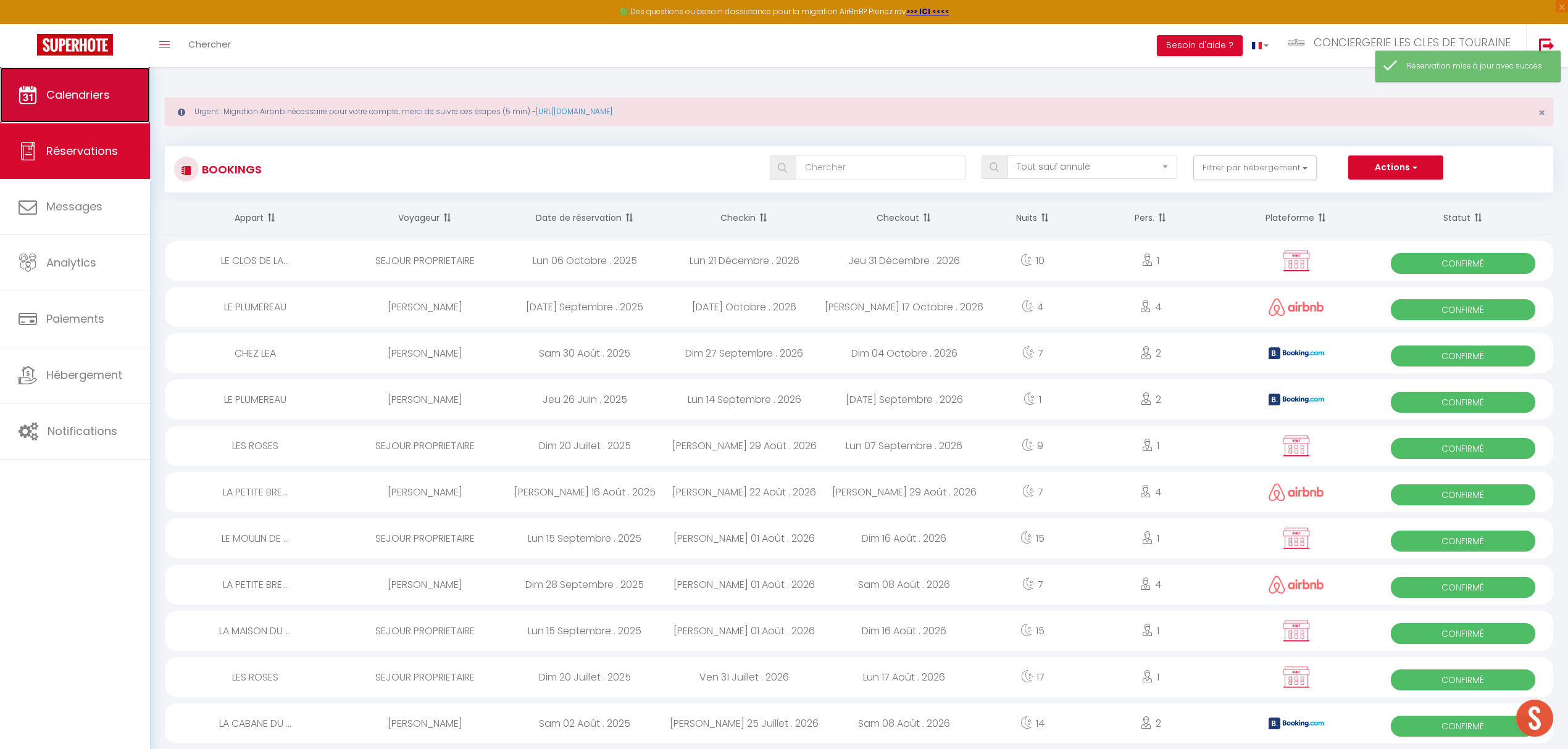
click at [60, 102] on link "Calendriers" at bounding box center [75, 95] width 150 height 56
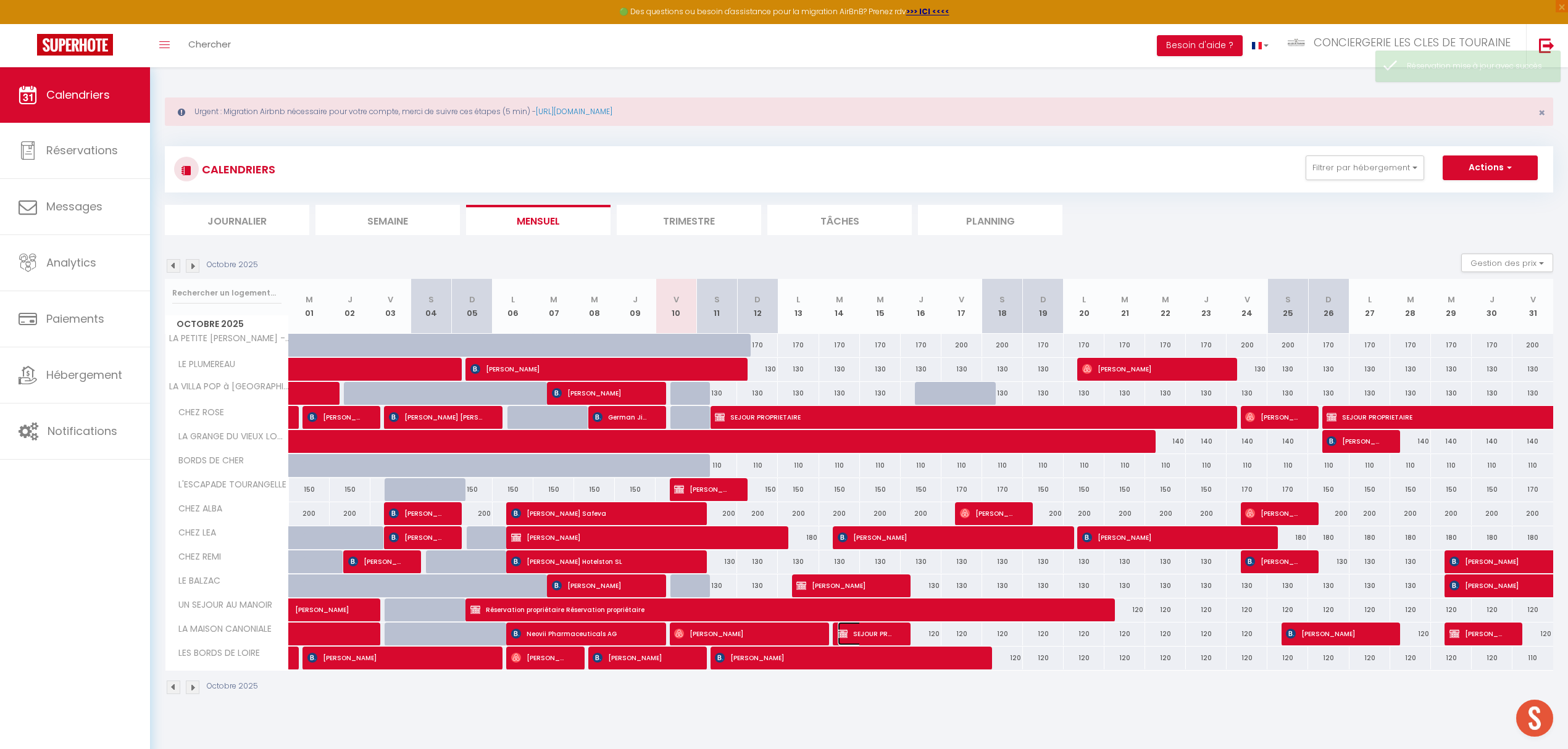
click at [890, 633] on span "SEJOUR PROPRIETAIRE" at bounding box center [865, 634] width 54 height 23
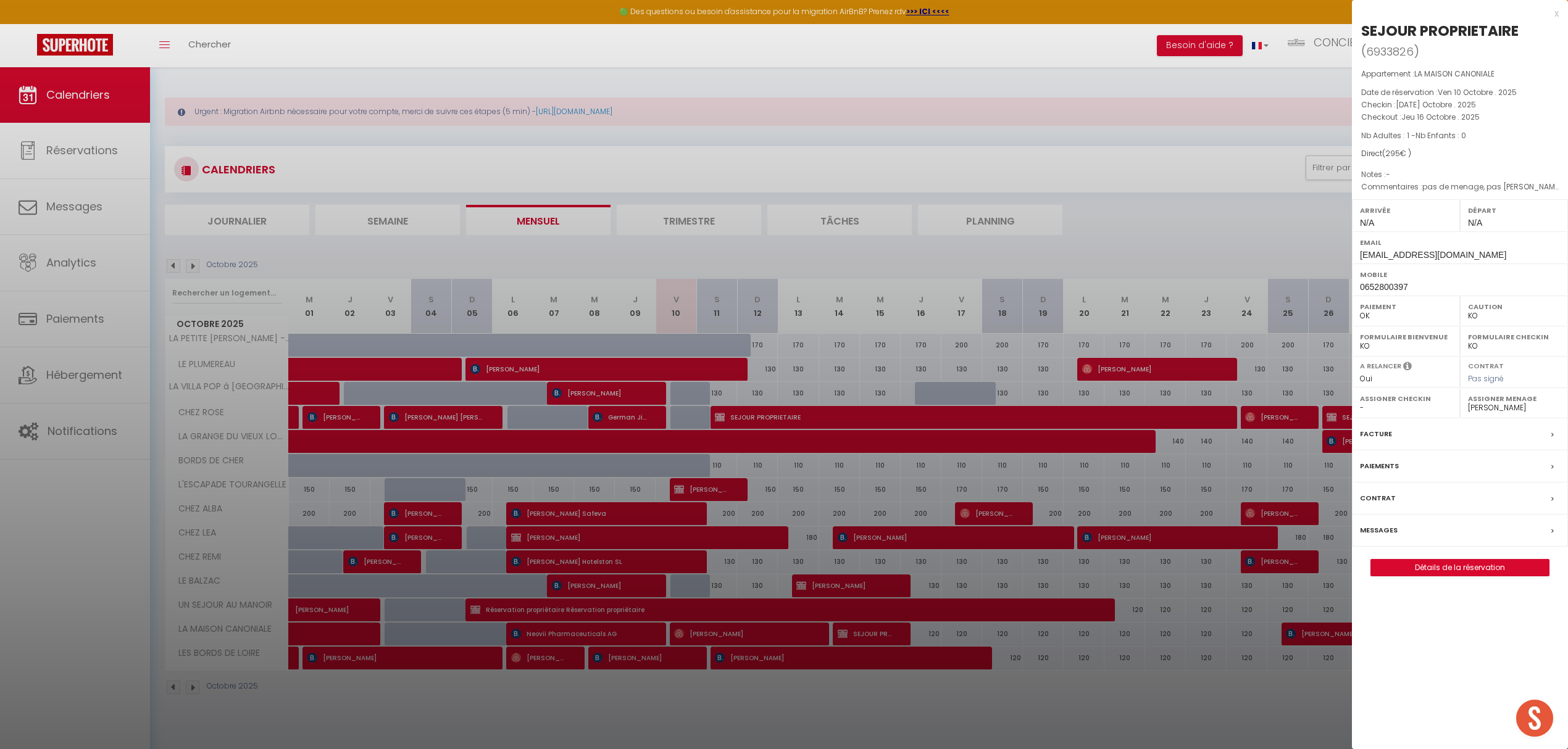
click at [1488, 405] on label "Assigner Menage" at bounding box center [1514, 398] width 92 height 12
click at [1487, 412] on select "- [PERSON_NAME] [PERSON_NAME] [PERSON_NAME] [PERSON_NAME] Nimas SERVICES [PERSO…" at bounding box center [1514, 407] width 92 height 11
click at [1468, 404] on select "- [PERSON_NAME] [PERSON_NAME] [PERSON_NAME] [PERSON_NAME] Nimas SERVICES [PERSO…" at bounding box center [1514, 407] width 92 height 11
click at [1116, 709] on div at bounding box center [784, 374] width 1568 height 749
